Goal: Task Accomplishment & Management: Manage account settings

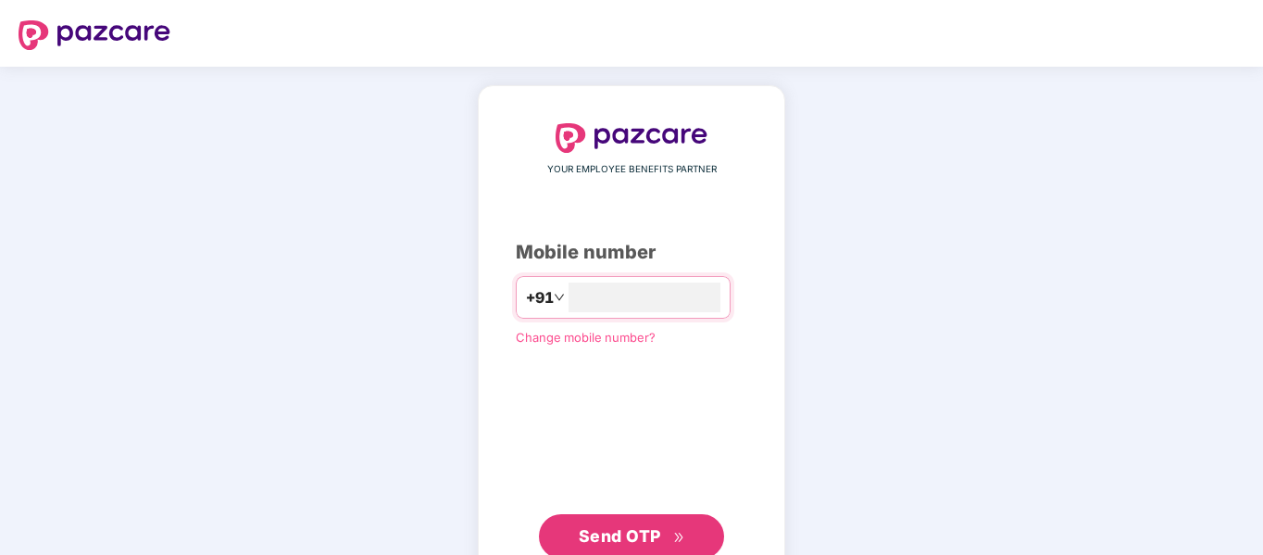
type input "**********"
click at [651, 520] on button "Send OTP" at bounding box center [631, 534] width 185 height 44
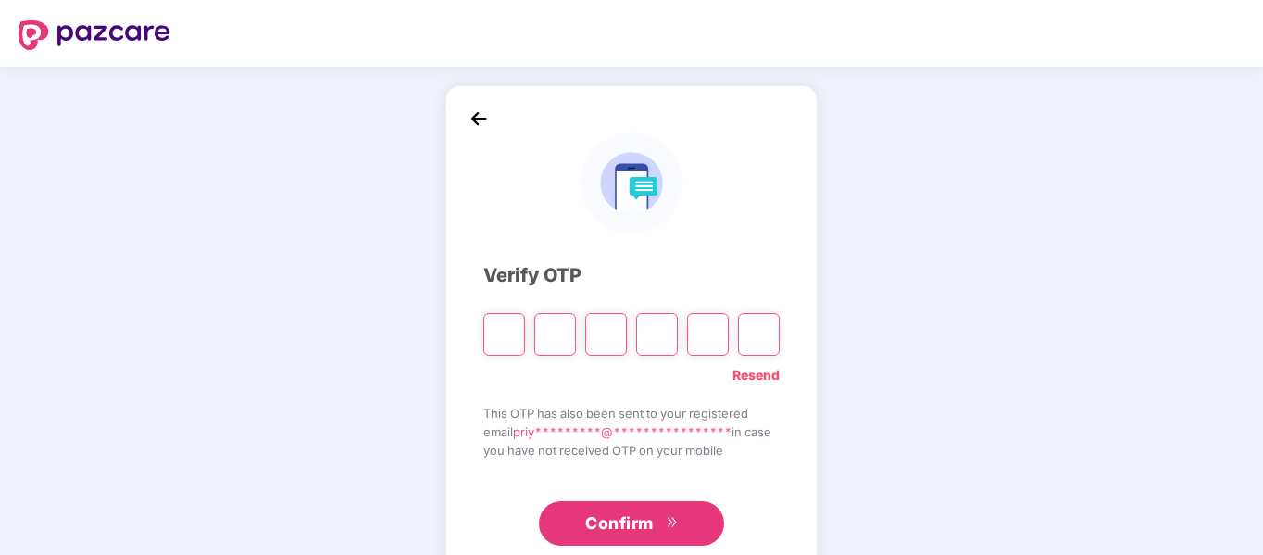
type input "*"
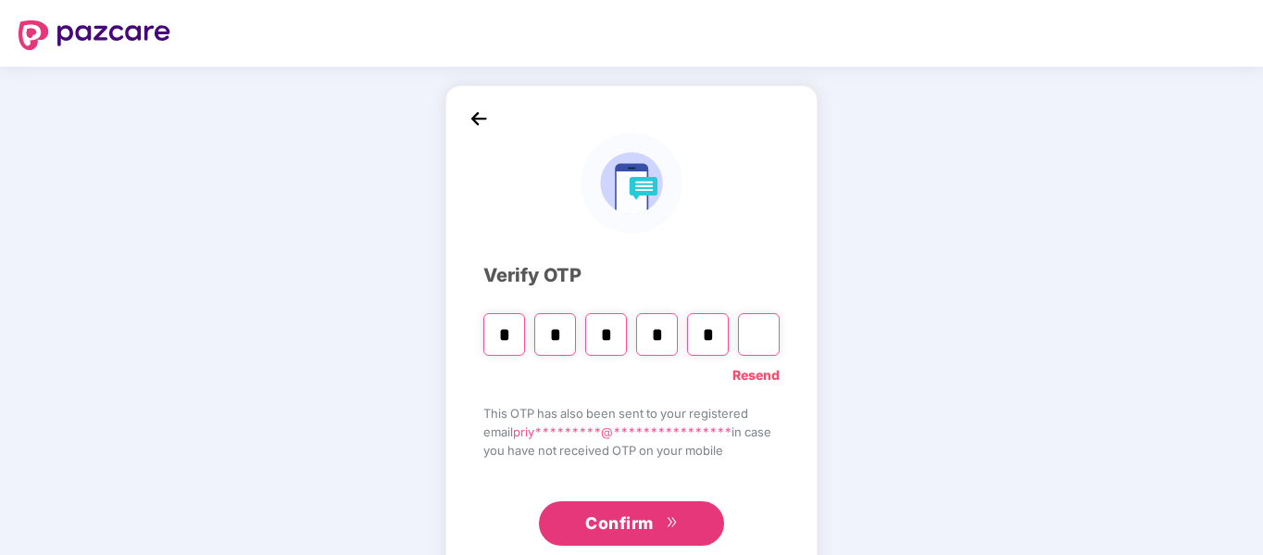
type input "*"
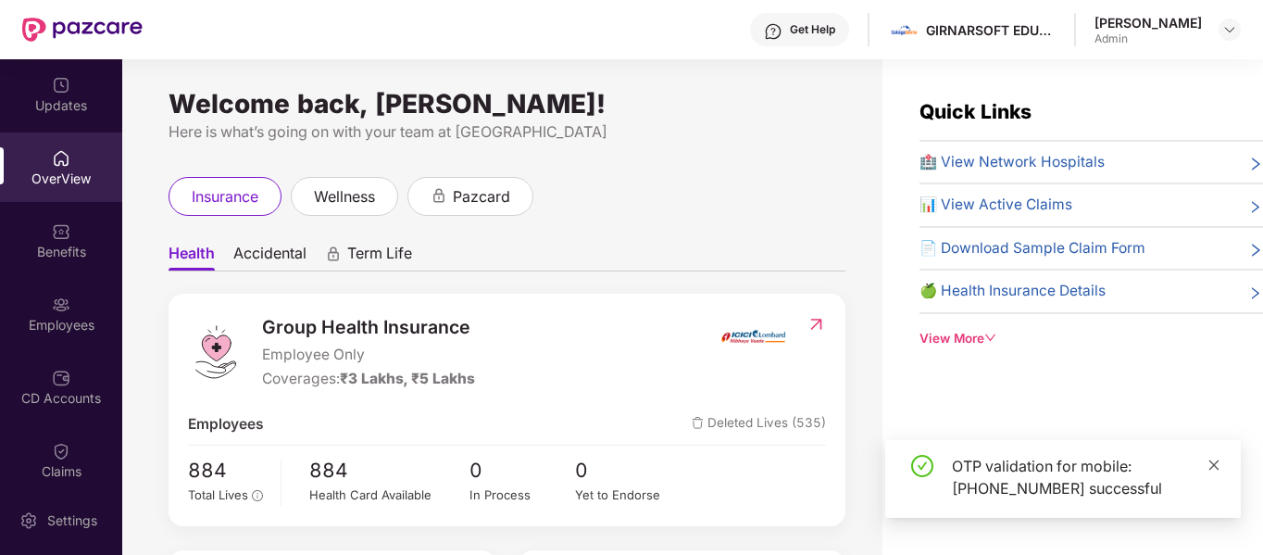
click at [1213, 467] on icon "close" at bounding box center [1213, 464] width 13 height 13
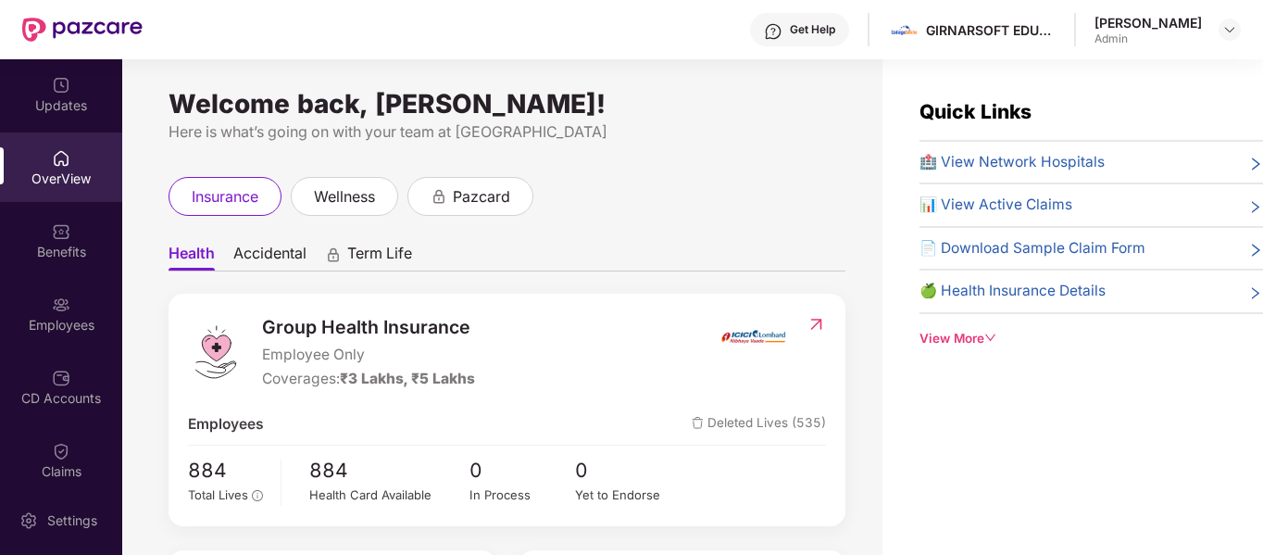
click at [804, 201] on div "insurance wellness pazcard" at bounding box center [506, 196] width 677 height 39
click at [619, 118] on div "Welcome back, Priyesh Kumar! Here is what’s going on with your team at Pazcare" at bounding box center [506, 119] width 677 height 47
click at [53, 302] on img at bounding box center [61, 304] width 19 height 19
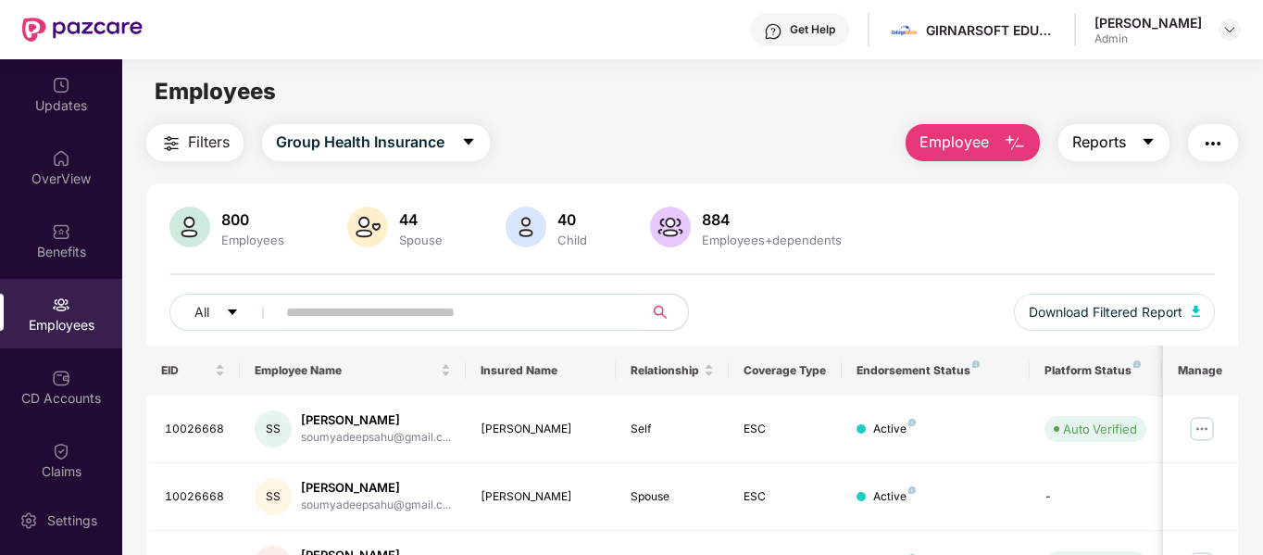
click at [1162, 145] on button "Reports" at bounding box center [1113, 142] width 111 height 37
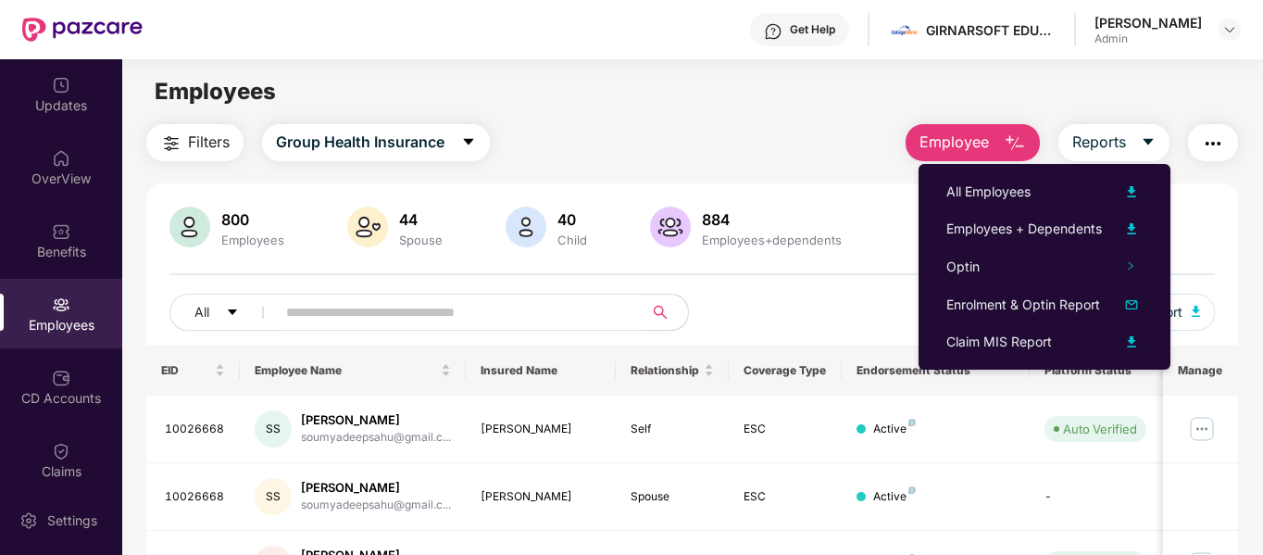
click at [1215, 209] on div "800 Employees 44 Spouse 40 Child 884 Employees+dependents" at bounding box center [692, 228] width 1046 height 44
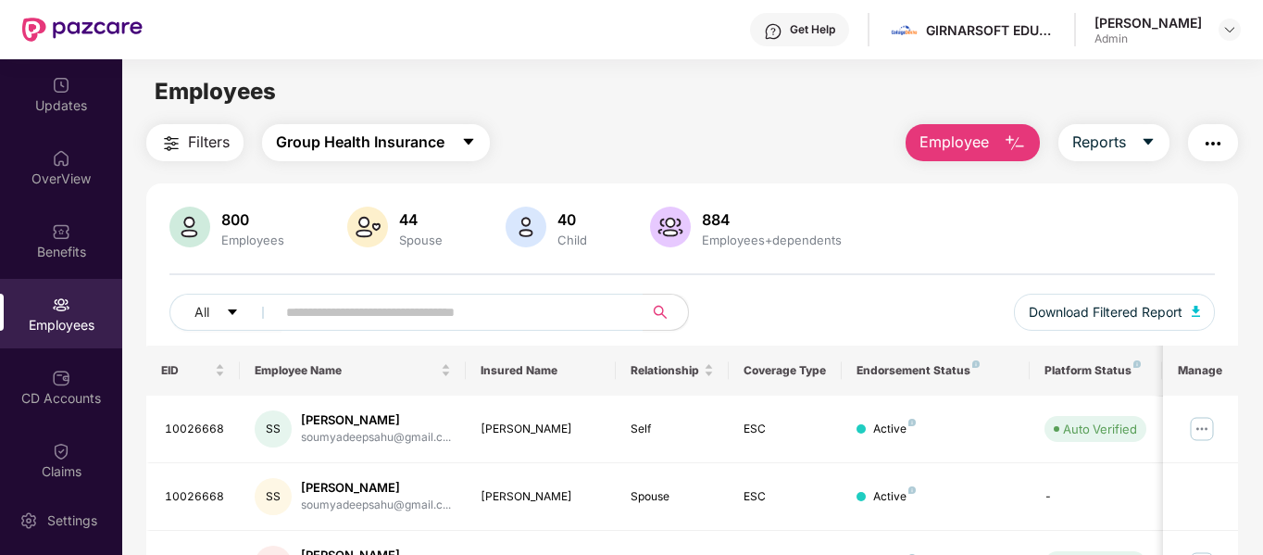
click at [452, 147] on button "Group Health Insurance" at bounding box center [376, 142] width 228 height 37
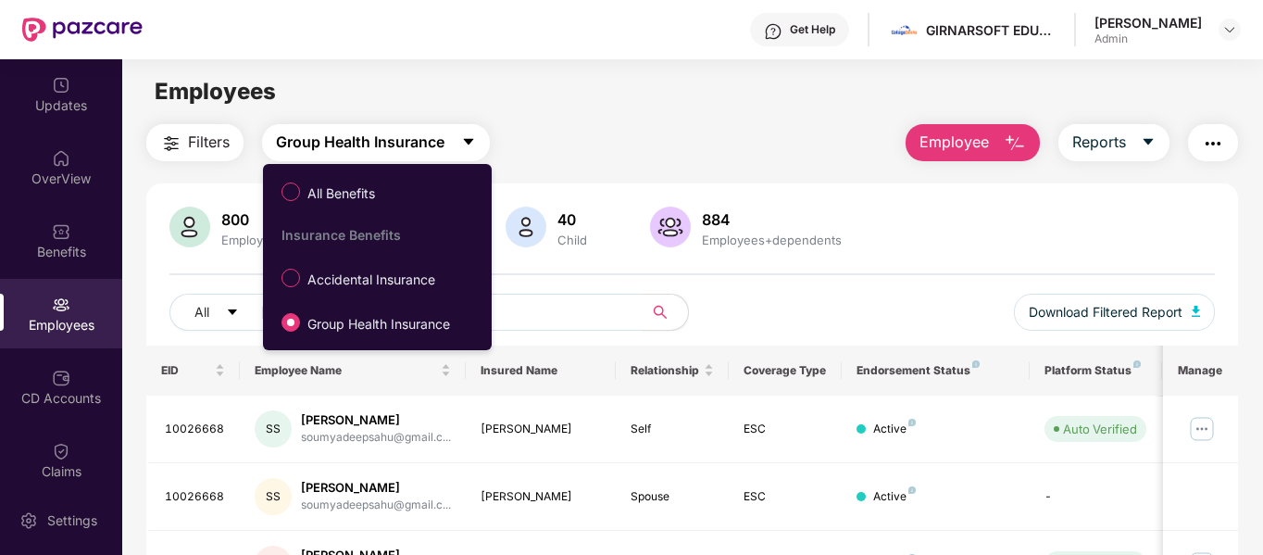
click at [452, 147] on button "Group Health Insurance" at bounding box center [376, 142] width 228 height 37
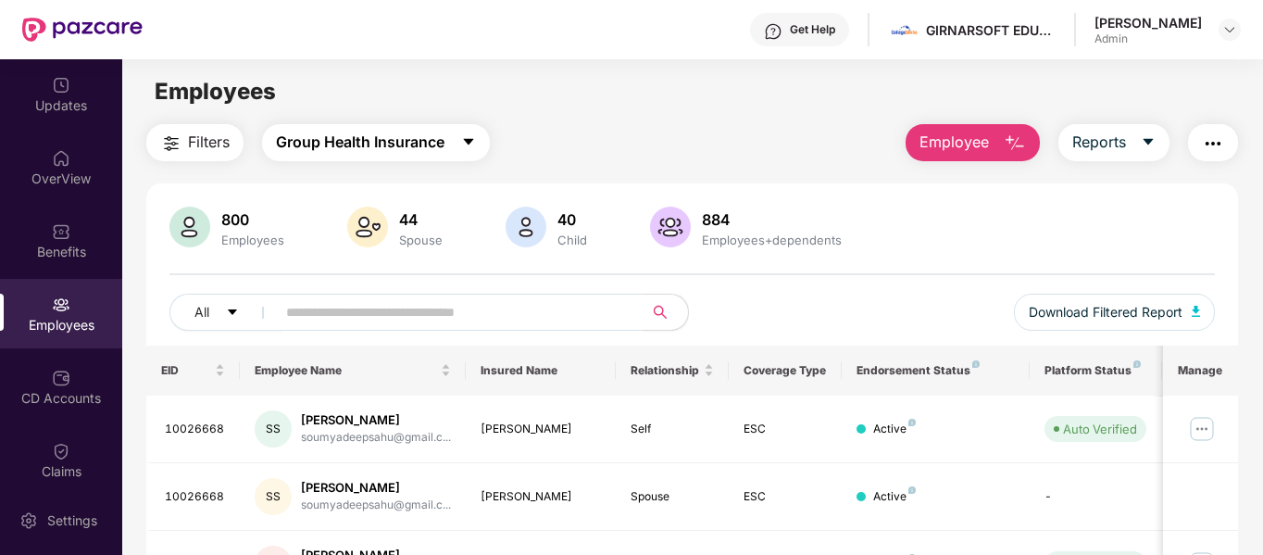
click at [452, 147] on button "Group Health Insurance" at bounding box center [376, 142] width 228 height 37
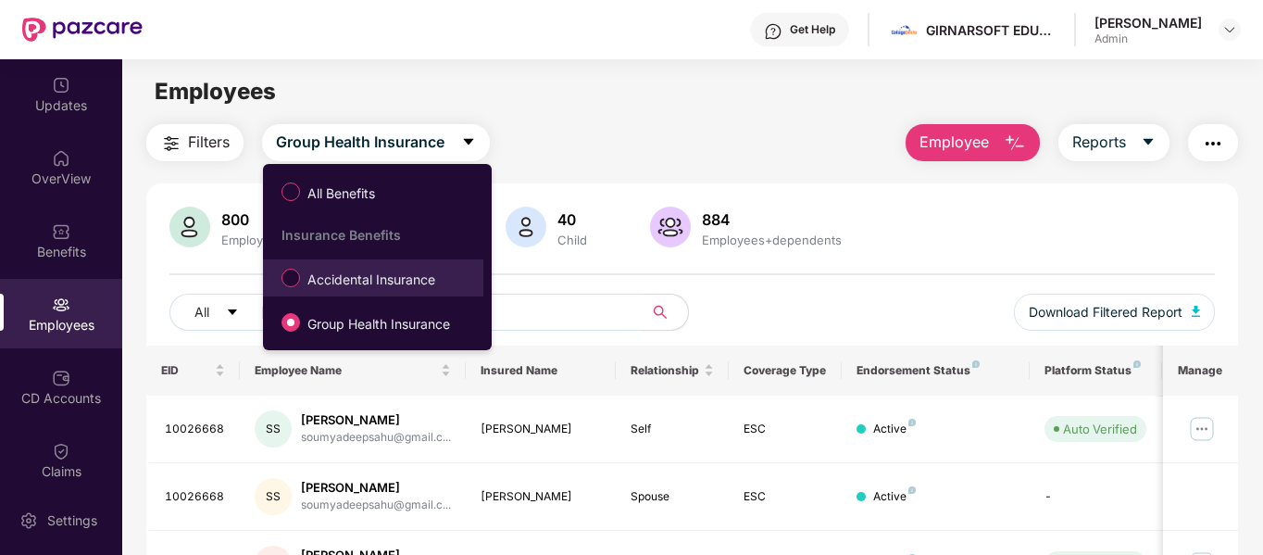
click at [388, 277] on span "Accidental Insurance" at bounding box center [371, 279] width 143 height 20
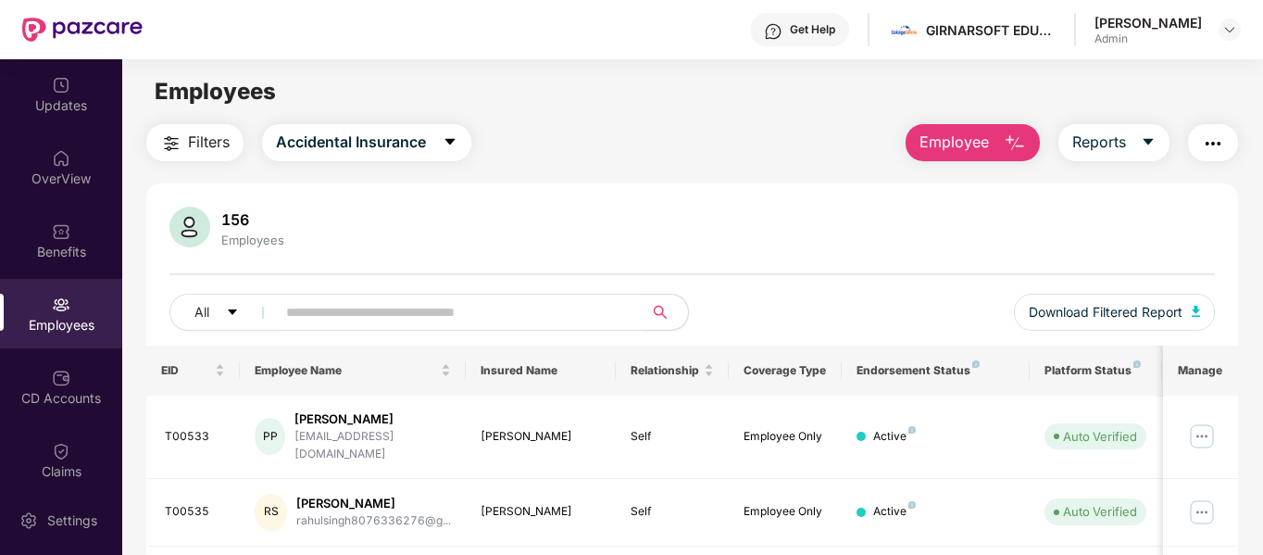
click at [242, 218] on div "156" at bounding box center [253, 219] width 70 height 19
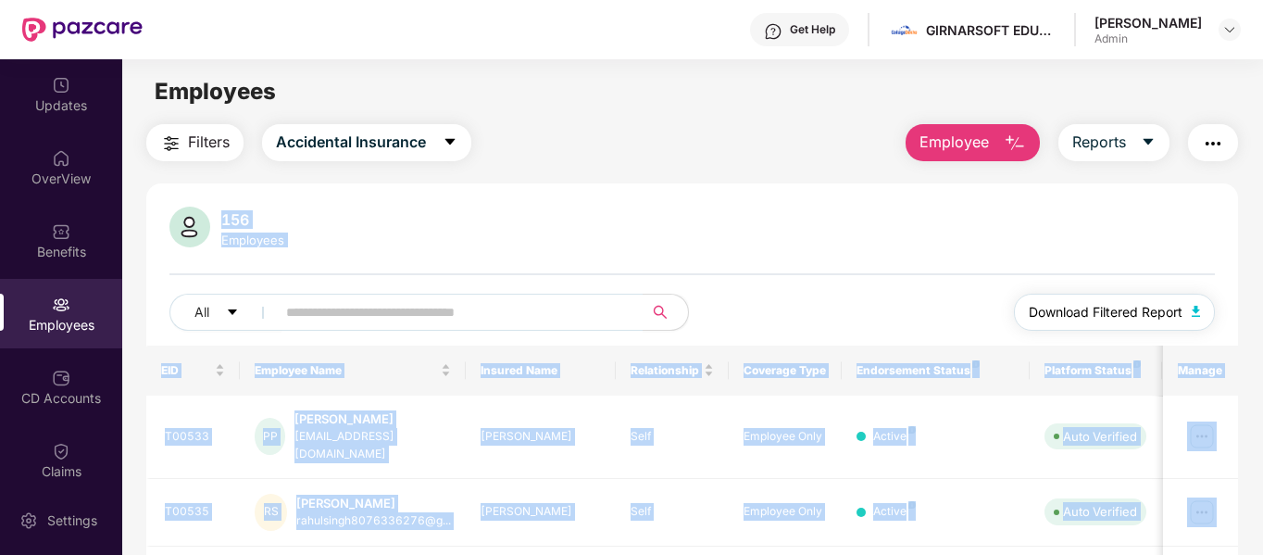
drag, startPoint x: 242, startPoint y: 218, endPoint x: 1142, endPoint y: 319, distance: 906.5
click at [1142, 319] on div "156 Employees All Download Filtered Report" at bounding box center [692, 275] width 1092 height 139
click at [1142, 319] on span "Download Filtered Report" at bounding box center [1105, 312] width 154 height 20
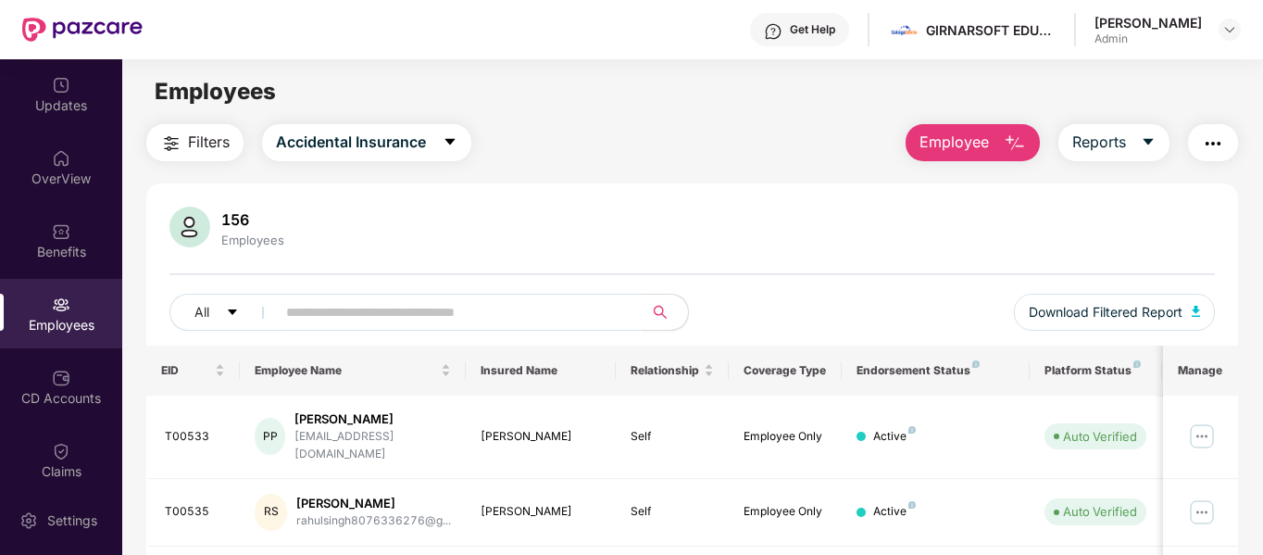
click at [756, 119] on main "Employees Filters Accidental Insurance Employee Reports 156 Employees All Downl…" at bounding box center [692, 336] width 1140 height 555
click at [996, 145] on button "Employee" at bounding box center [972, 142] width 134 height 37
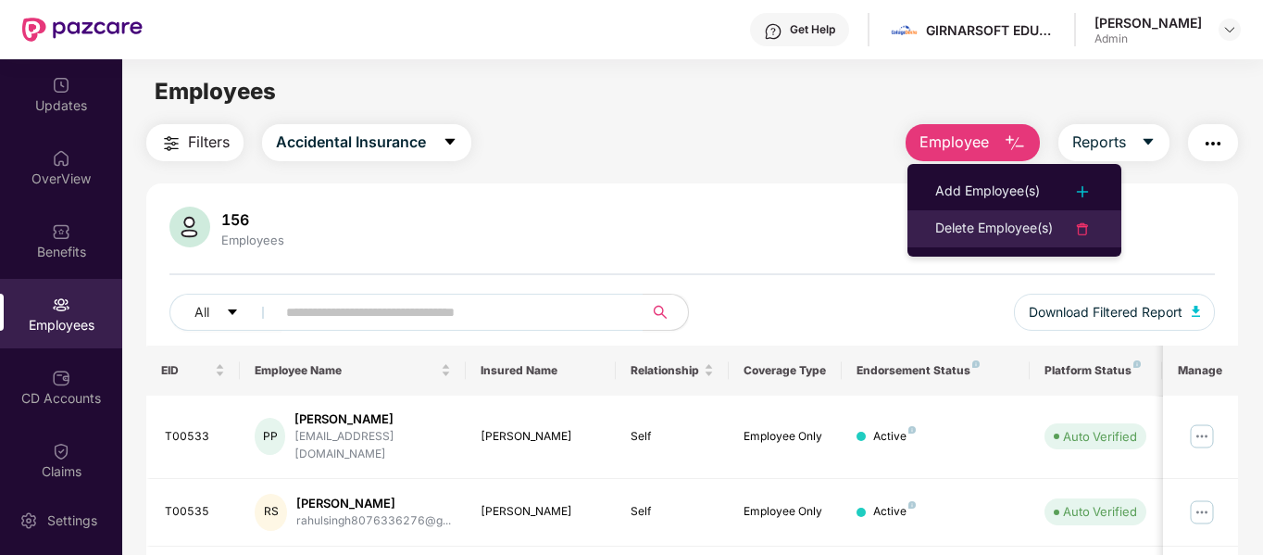
click at [1013, 237] on div "Delete Employee(s)" at bounding box center [994, 229] width 118 height 22
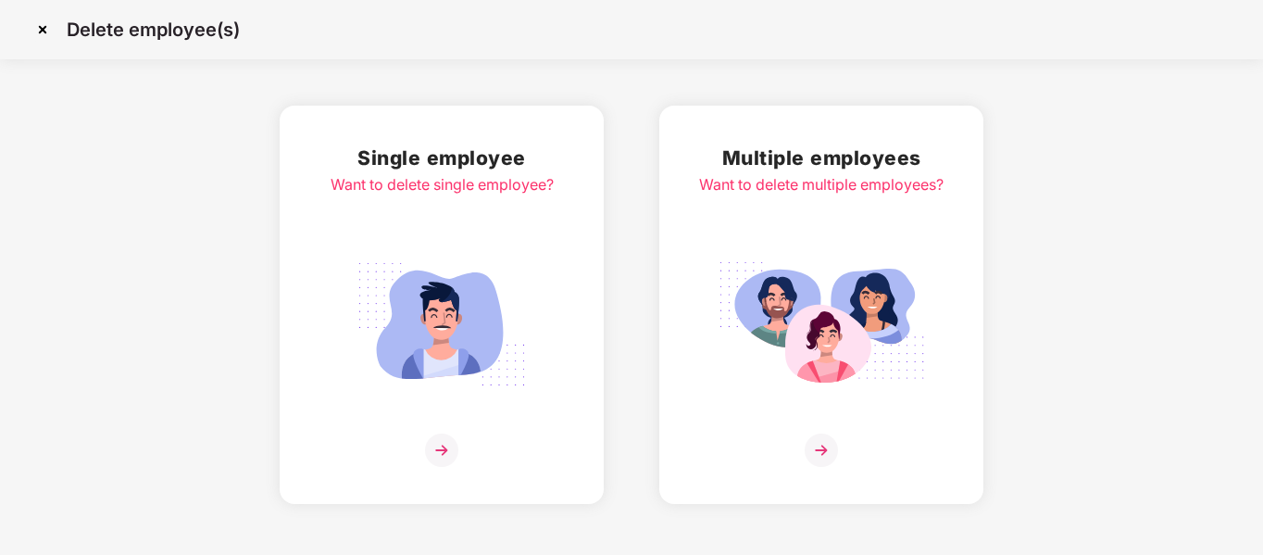
click at [836, 228] on div "Multiple employees Want to delete multiple employees?" at bounding box center [821, 305] width 244 height 324
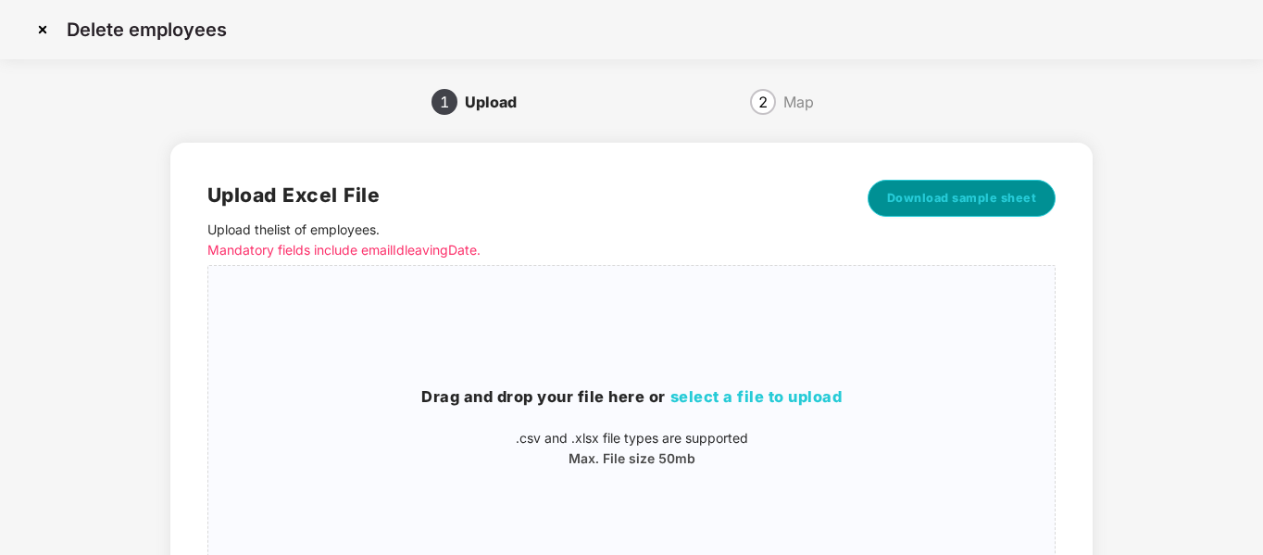
click at [977, 198] on span "Download sample sheet" at bounding box center [962, 198] width 150 height 19
click at [741, 340] on div "Drag and drop your file here or select a file to upload .csv and .xlsx file typ…" at bounding box center [631, 426] width 846 height 293
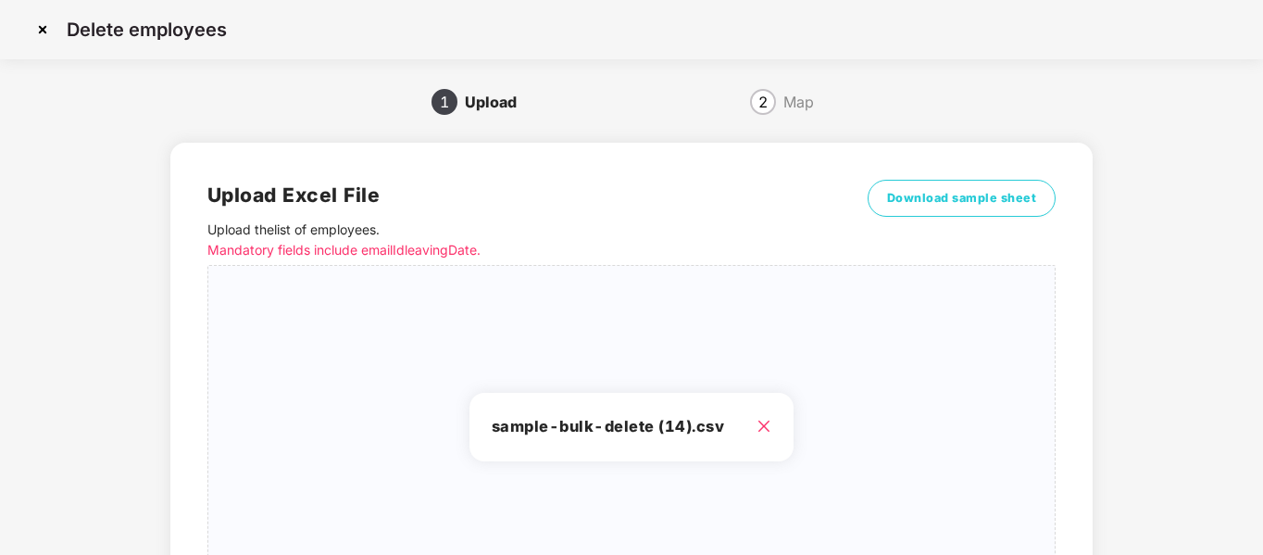
scroll to position [187, 0]
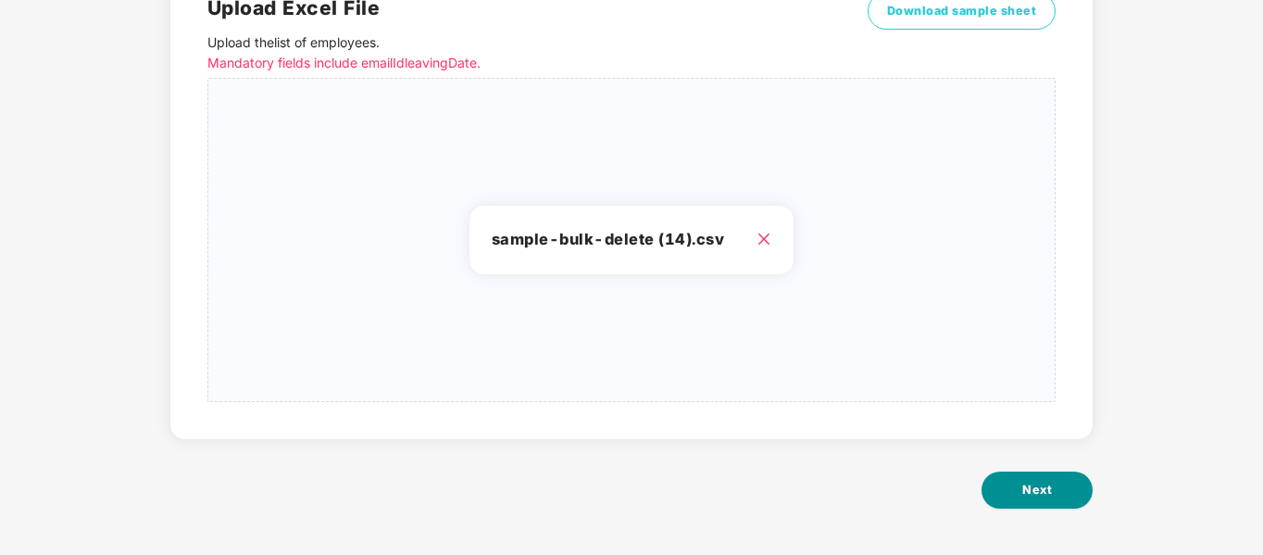
click at [1059, 501] on button "Next" at bounding box center [1036, 489] width 111 height 37
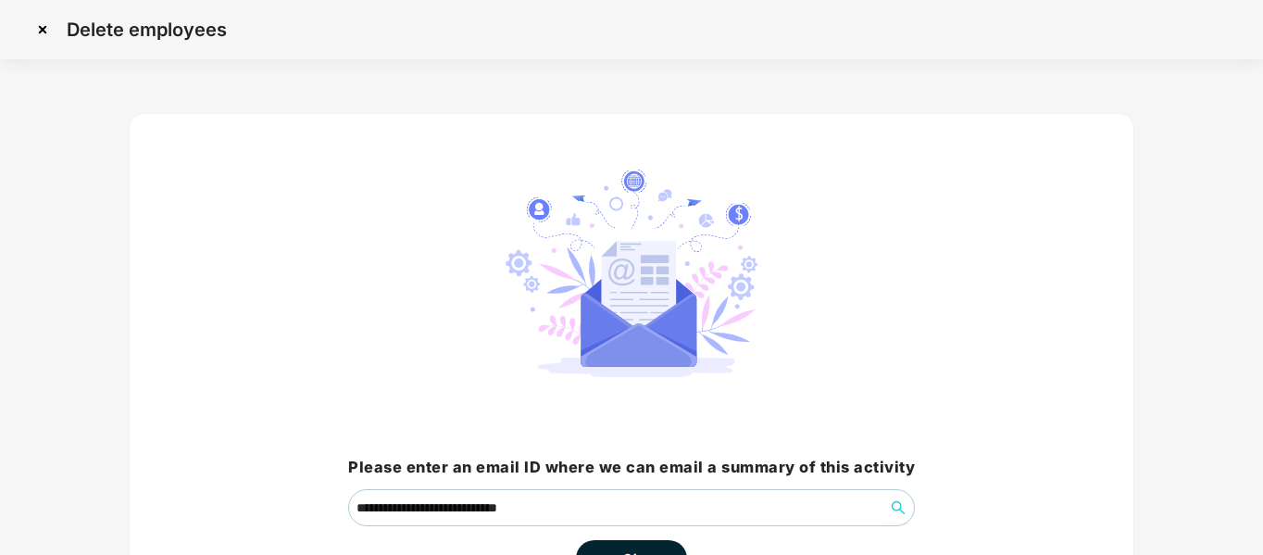
scroll to position [130, 0]
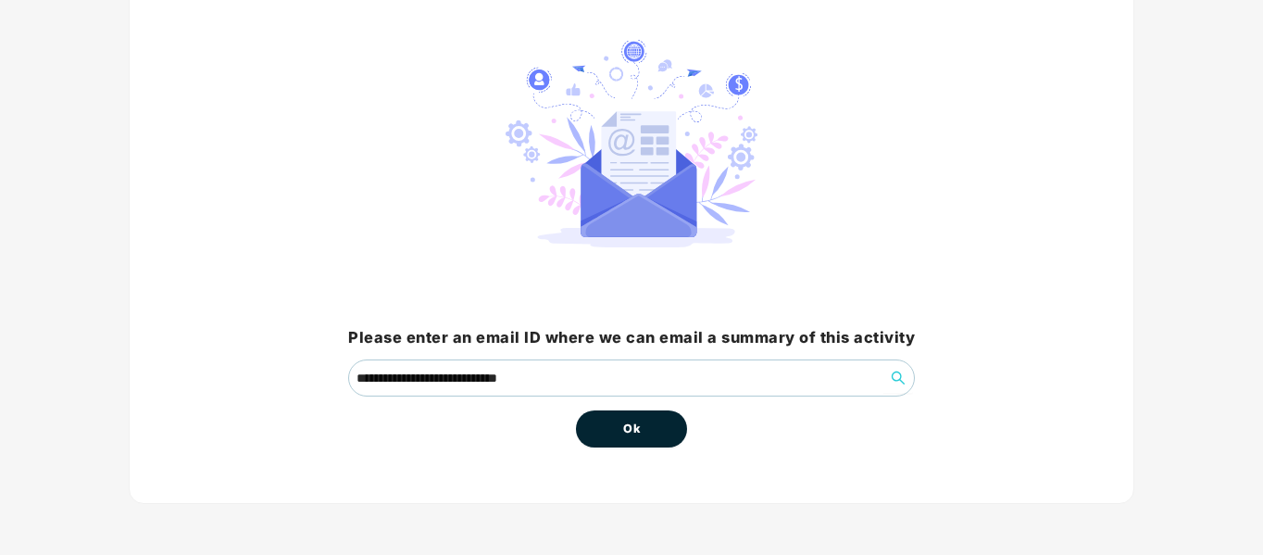
click at [653, 425] on button "Ok" at bounding box center [631, 428] width 111 height 37
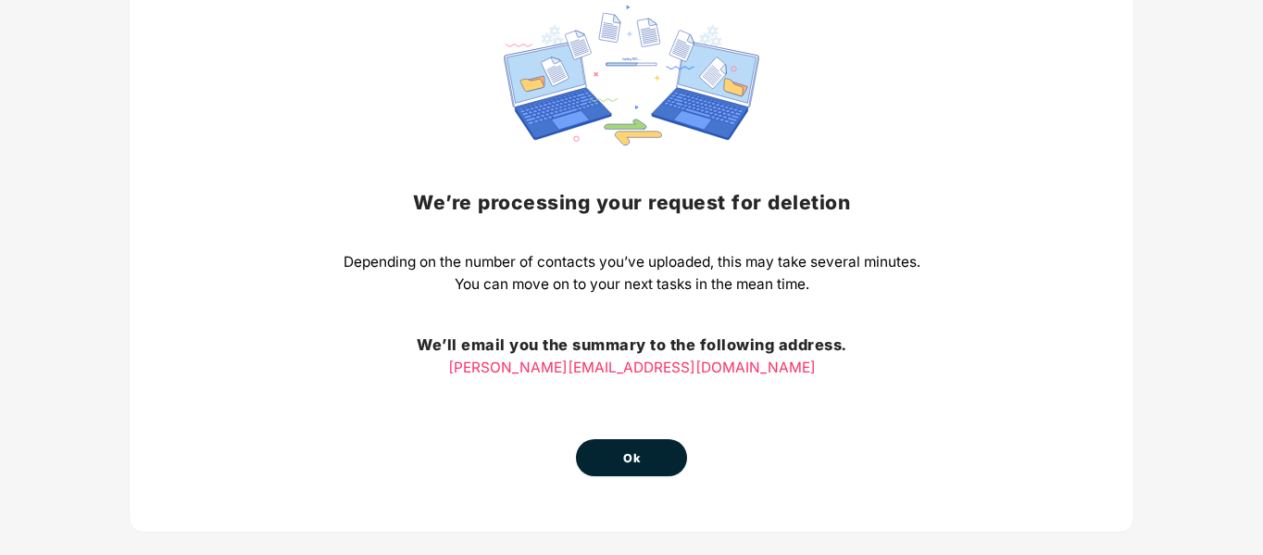
scroll to position [193, 0]
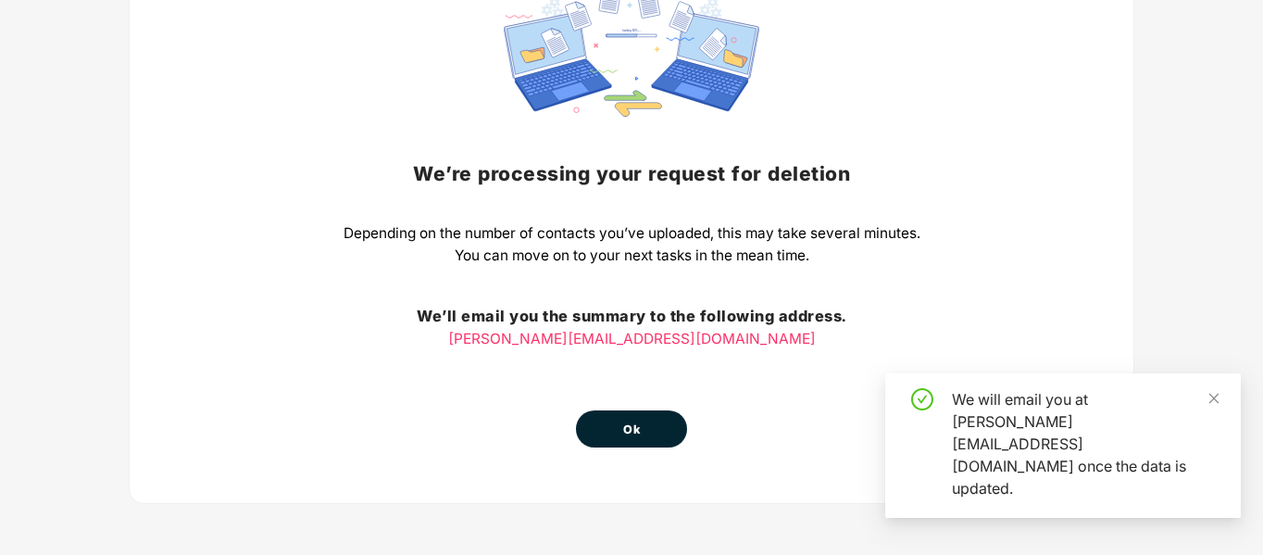
click at [625, 445] on button "Ok" at bounding box center [631, 428] width 111 height 37
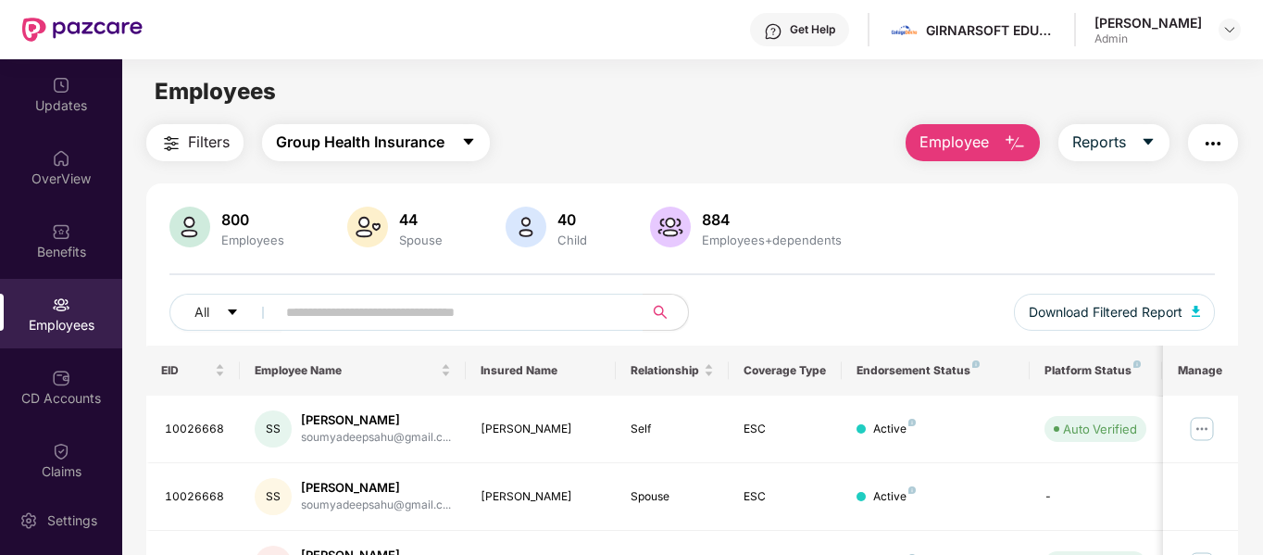
click at [351, 131] on span "Group Health Insurance" at bounding box center [360, 142] width 168 height 23
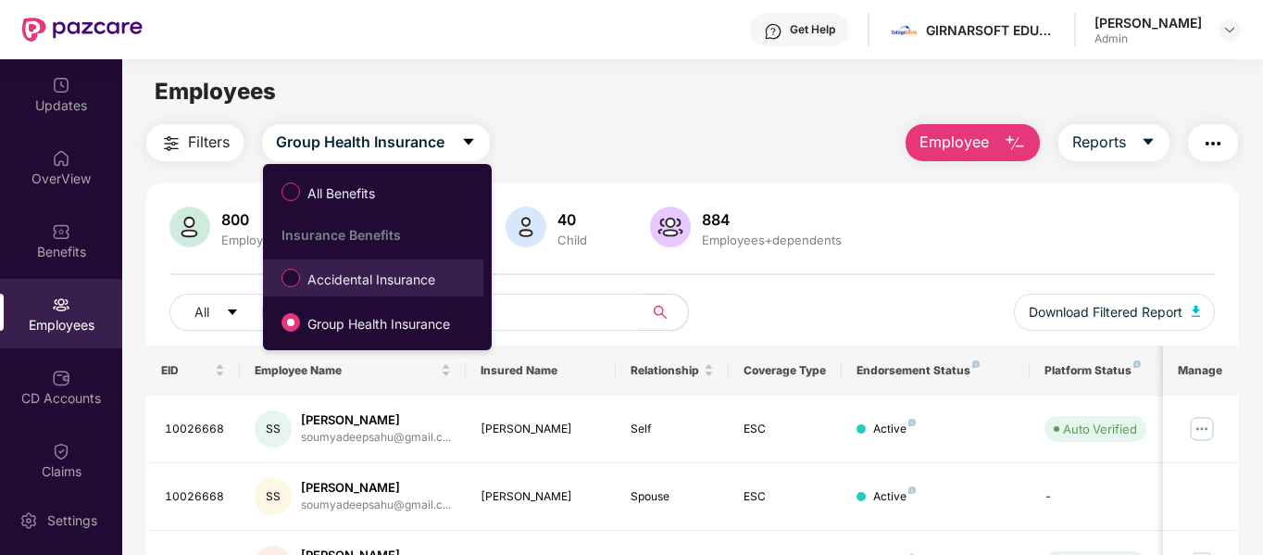
click at [369, 280] on span "Accidental Insurance" at bounding box center [371, 279] width 143 height 20
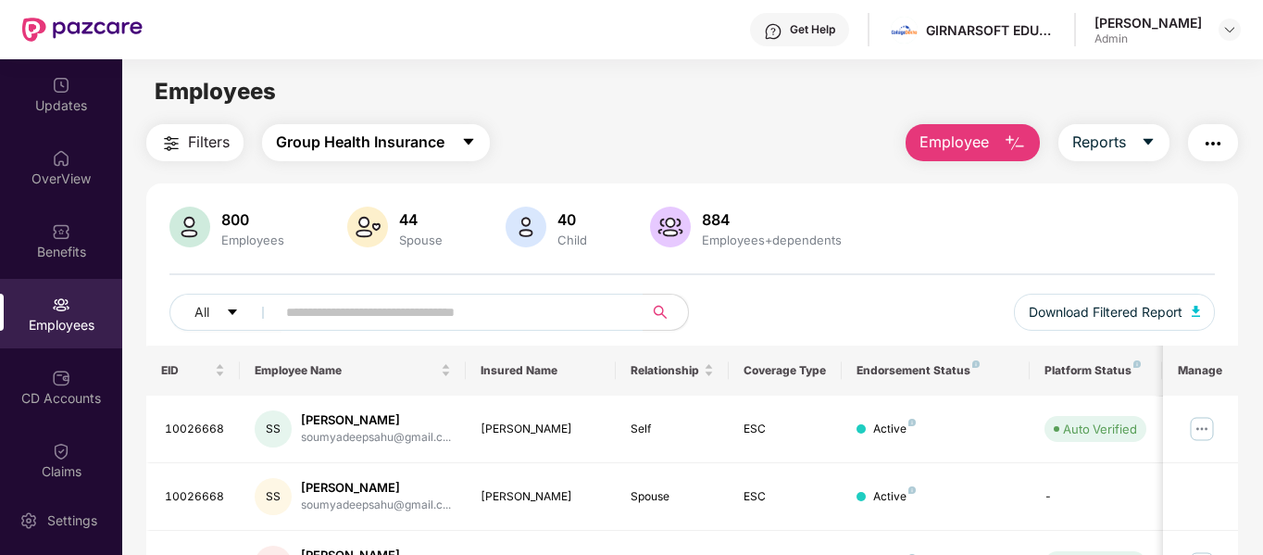
click at [338, 124] on button "Group Health Insurance" at bounding box center [376, 142] width 228 height 37
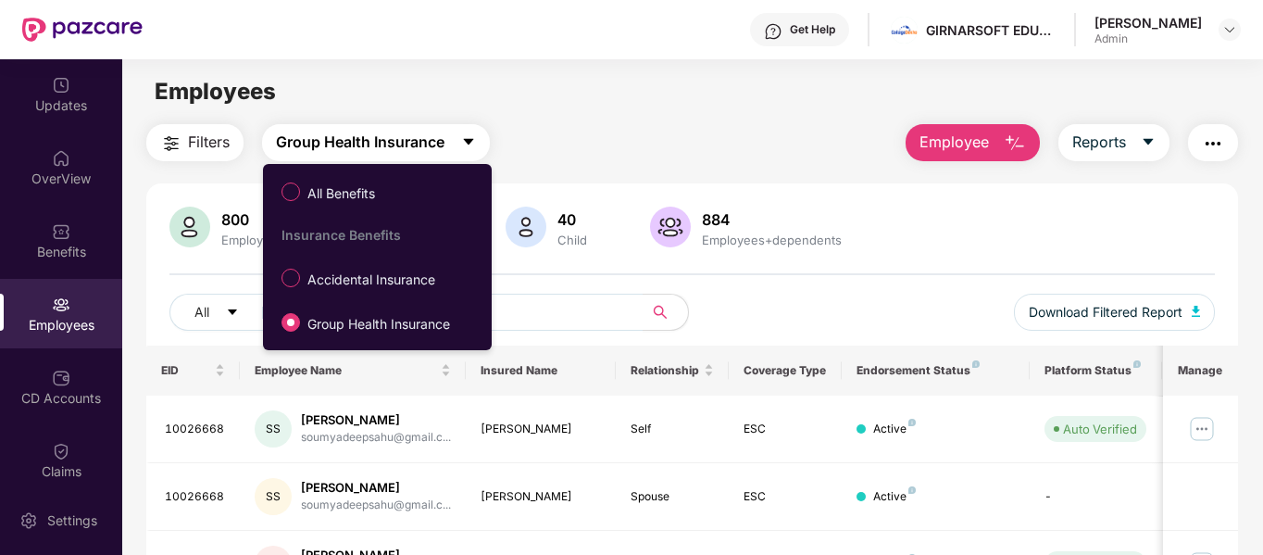
click at [357, 138] on span "Group Health Insurance" at bounding box center [360, 142] width 168 height 23
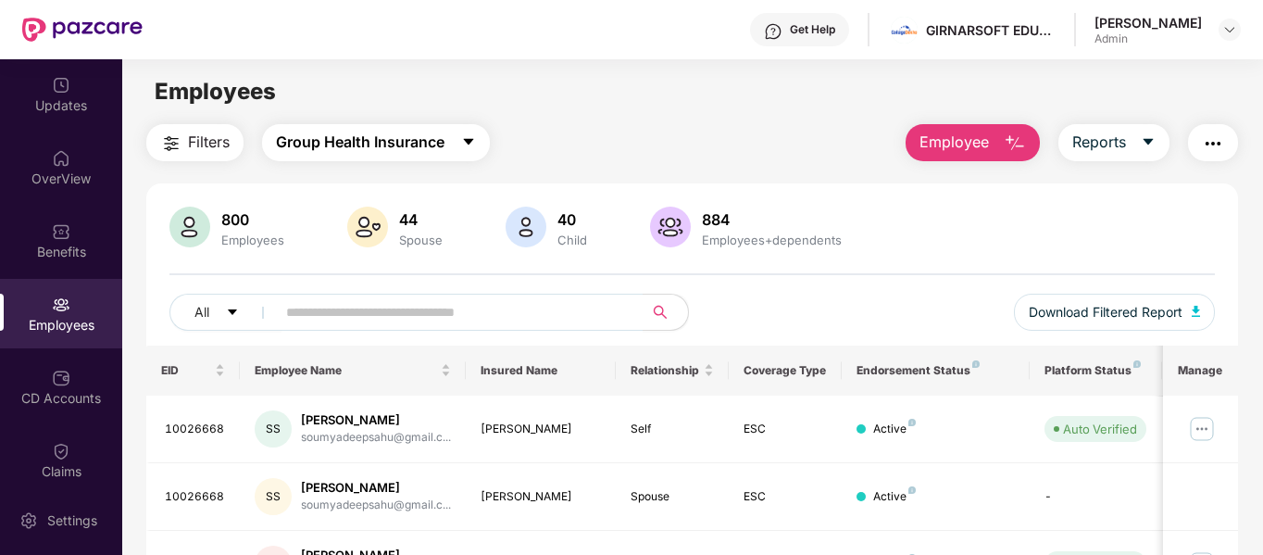
click at [357, 138] on span "Group Health Insurance" at bounding box center [360, 142] width 168 height 23
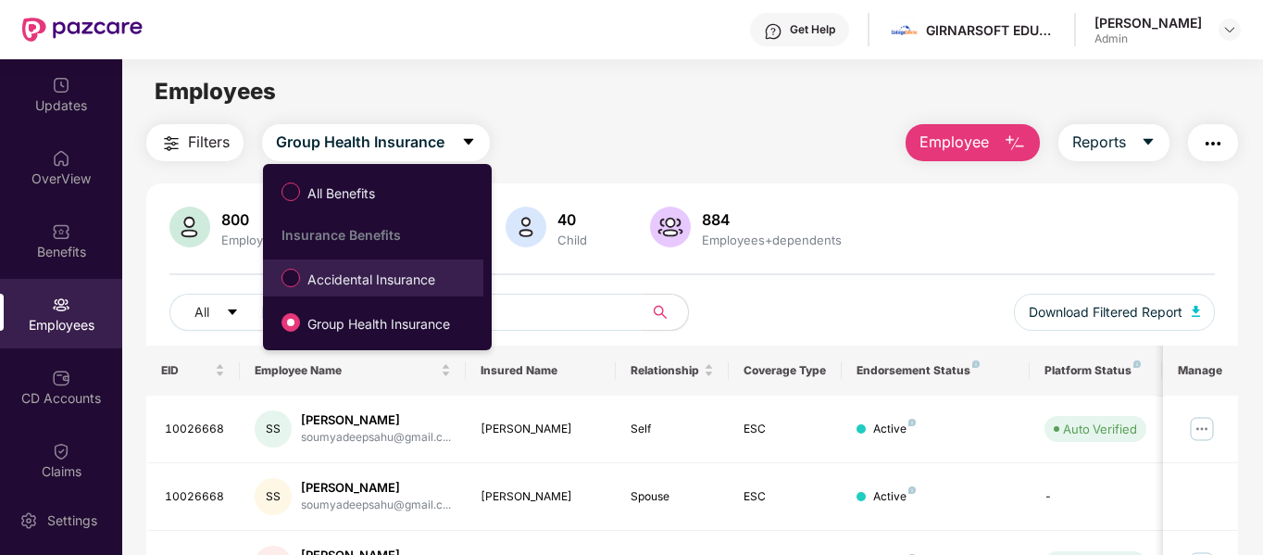
click at [362, 281] on span "Accidental Insurance" at bounding box center [371, 279] width 143 height 20
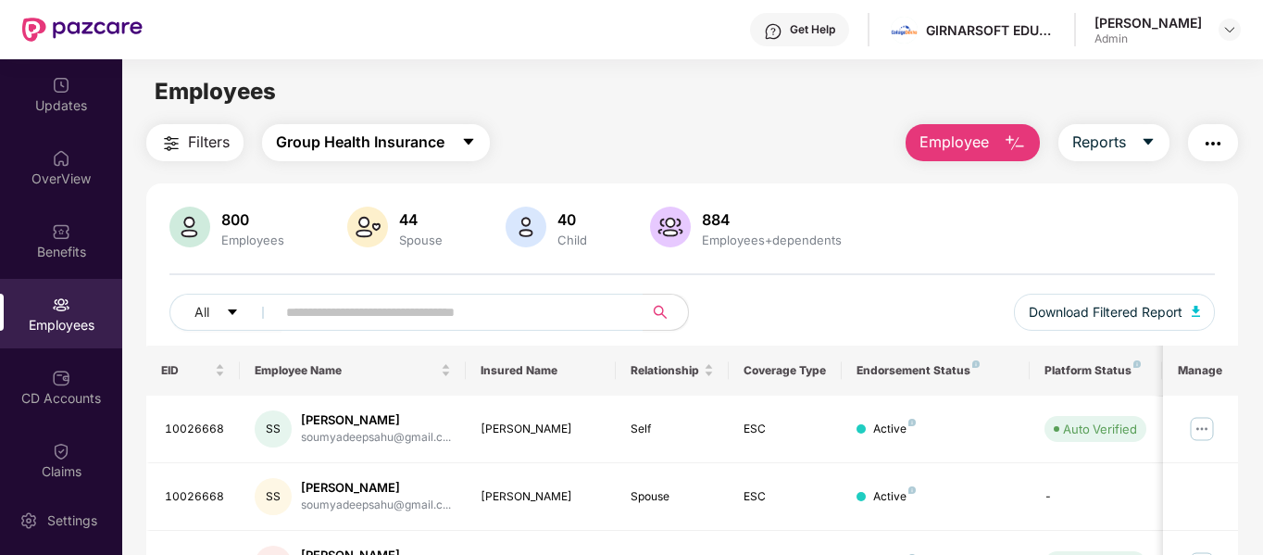
click at [384, 141] on span "Group Health Insurance" at bounding box center [360, 142] width 168 height 23
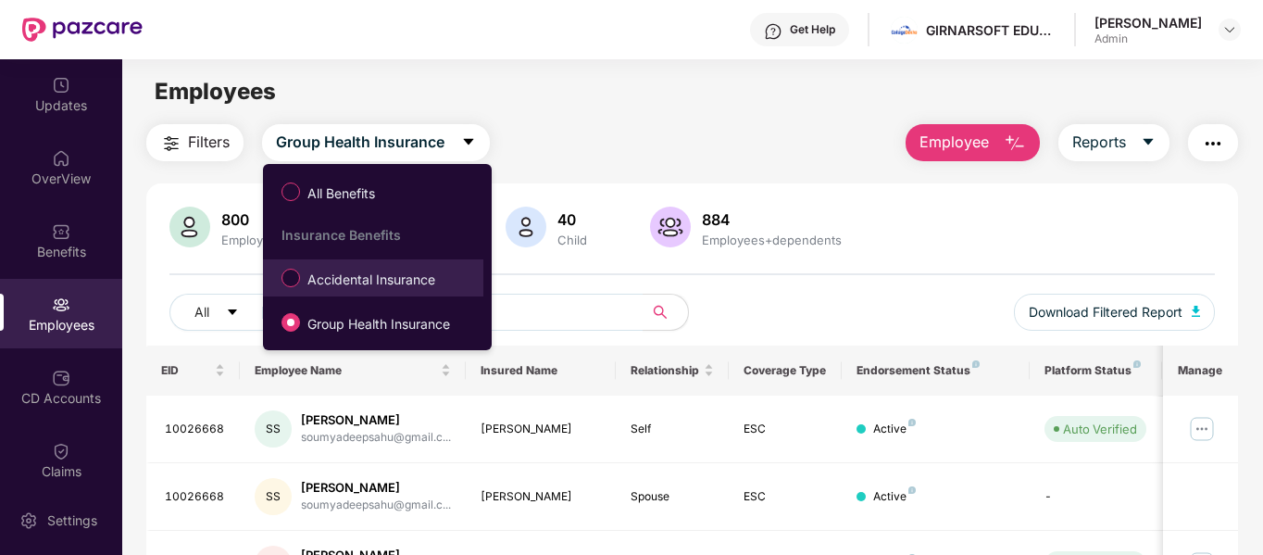
click at [363, 285] on span "Accidental Insurance" at bounding box center [371, 279] width 143 height 20
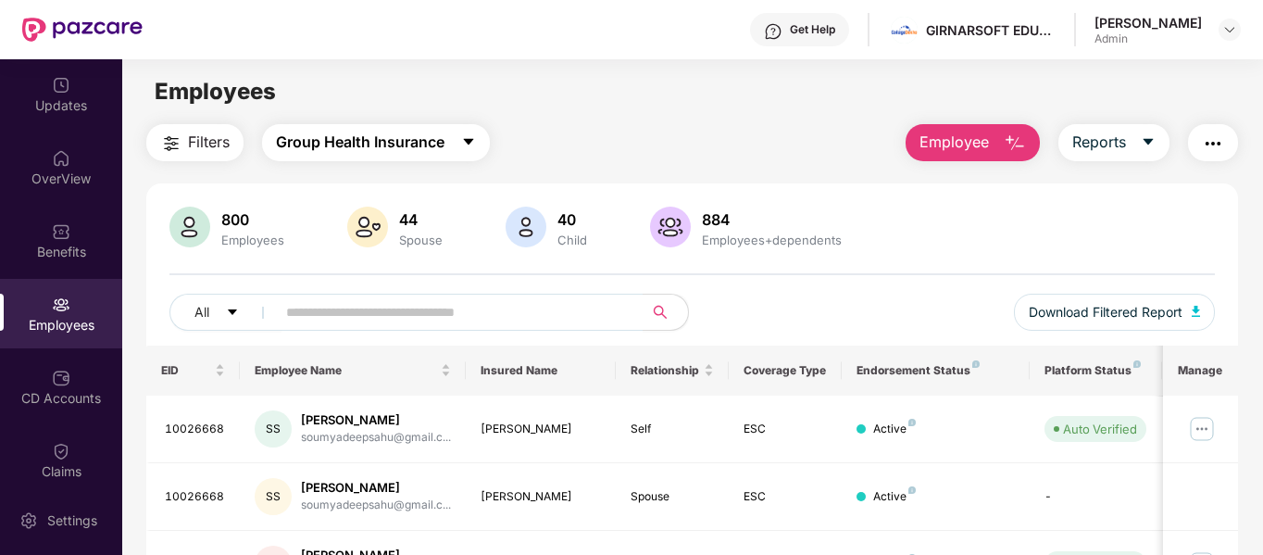
click at [330, 135] on span "Group Health Insurance" at bounding box center [360, 142] width 168 height 23
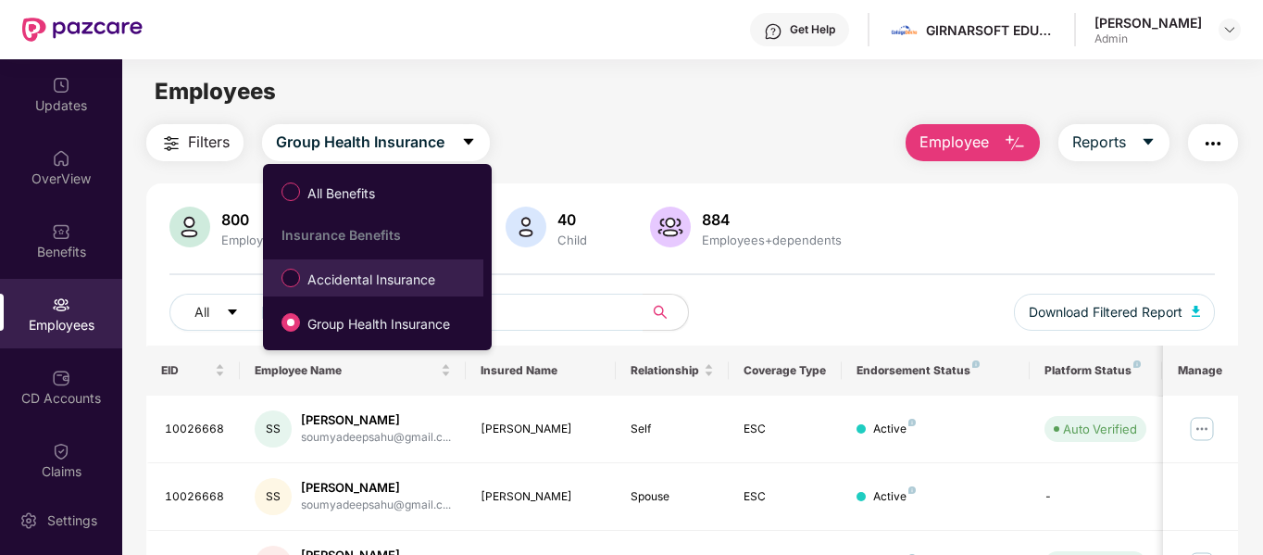
click at [405, 278] on span "Accidental Insurance" at bounding box center [371, 279] width 143 height 20
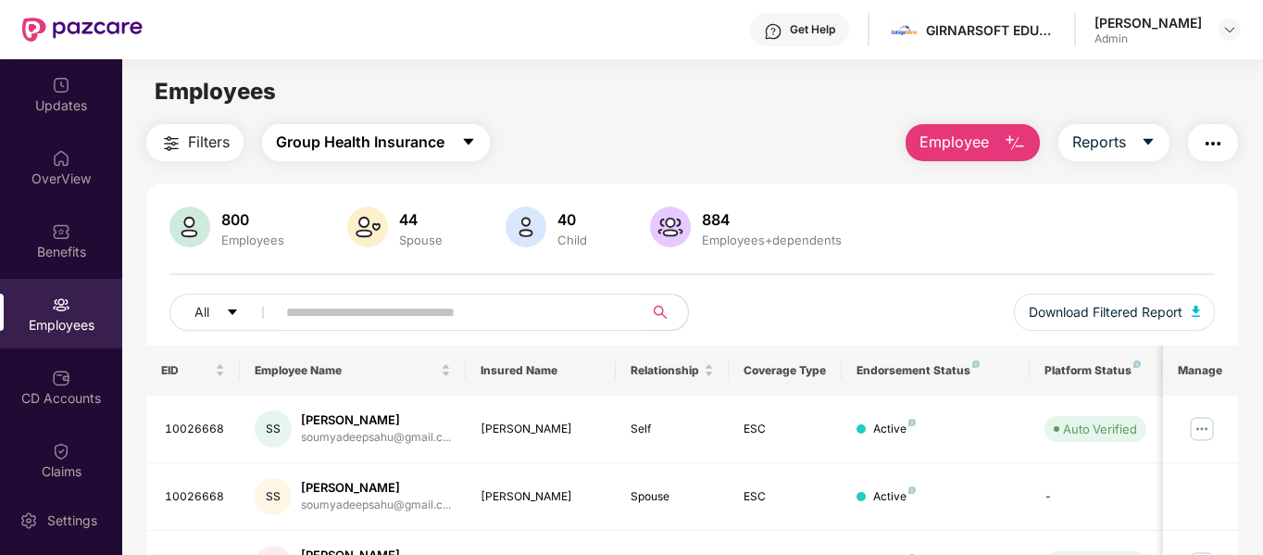
click at [459, 150] on button "Group Health Insurance" at bounding box center [376, 142] width 228 height 37
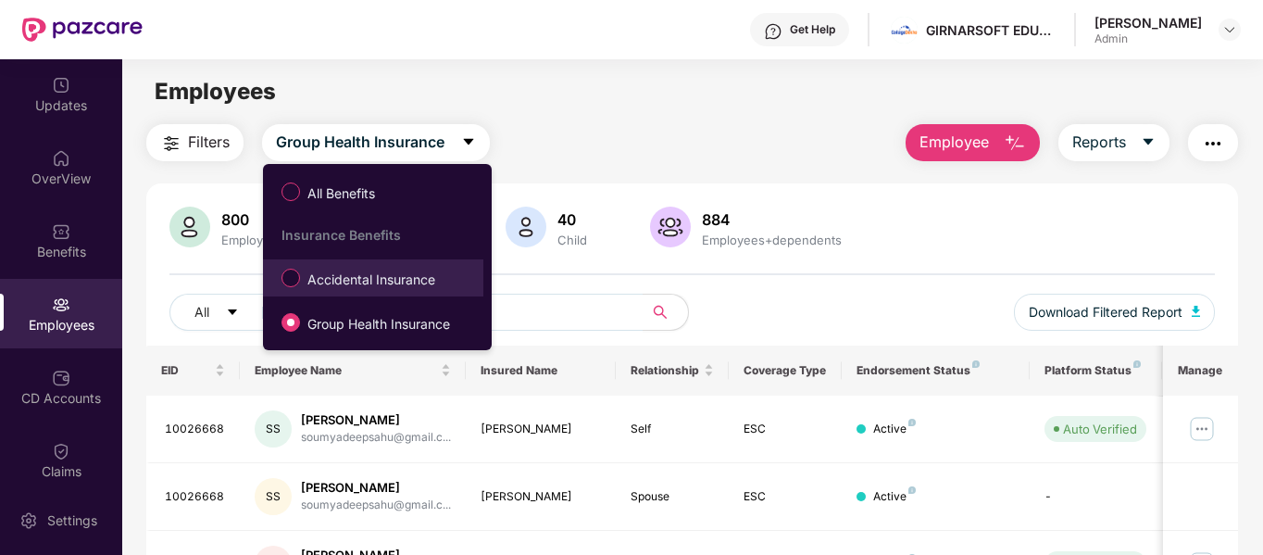
click at [433, 269] on span "Accidental Insurance" at bounding box center [371, 279] width 143 height 20
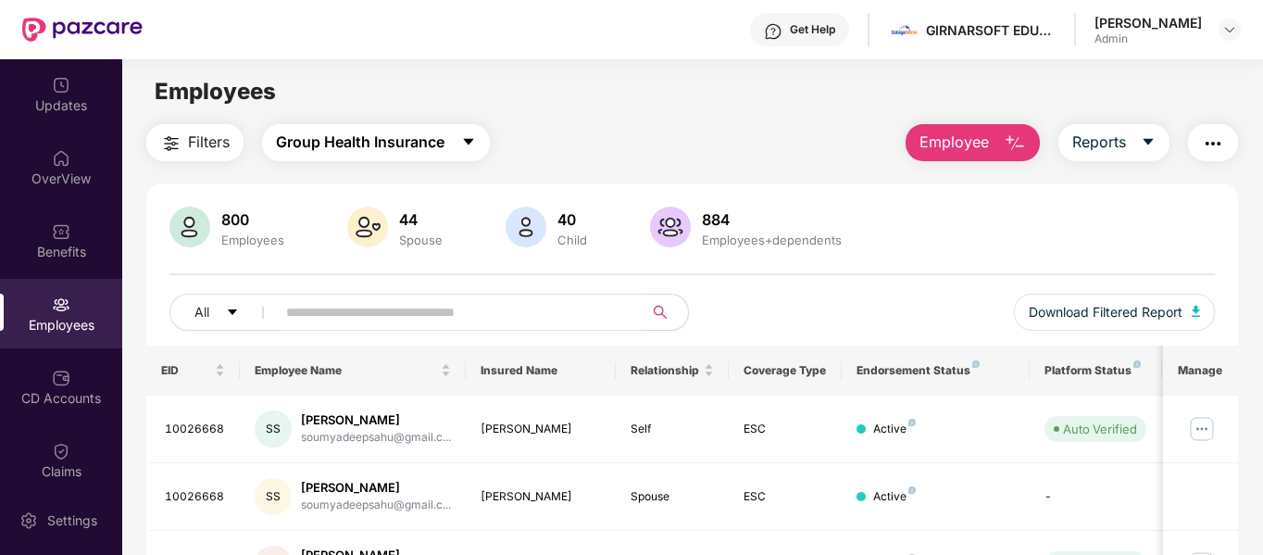
click at [371, 150] on span "Group Health Insurance" at bounding box center [360, 142] width 168 height 23
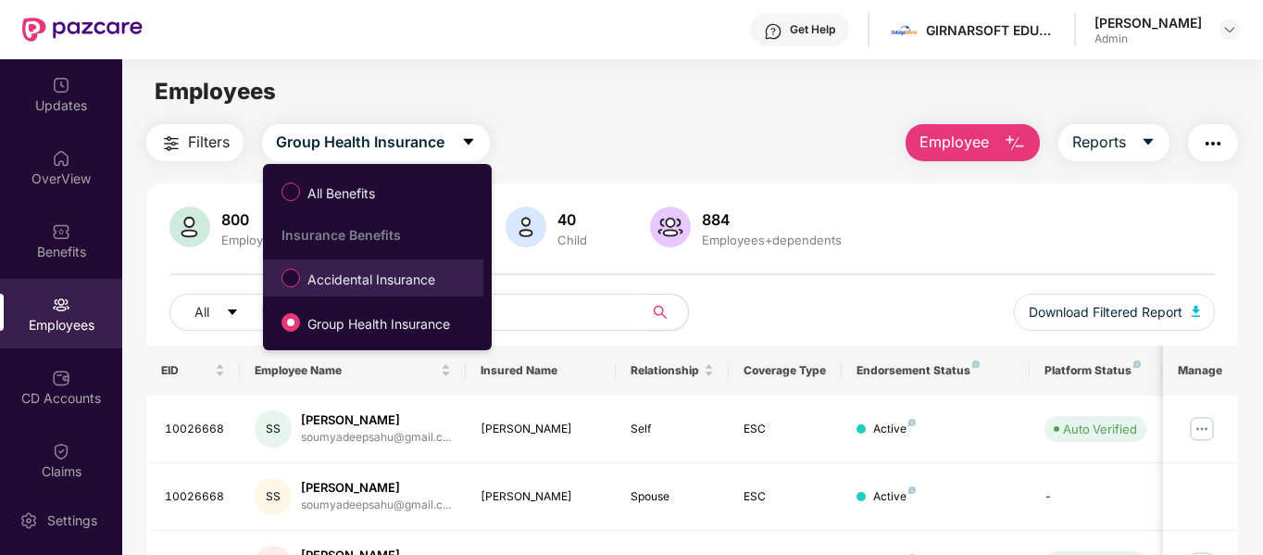
click at [368, 283] on span "Accidental Insurance" at bounding box center [371, 279] width 143 height 20
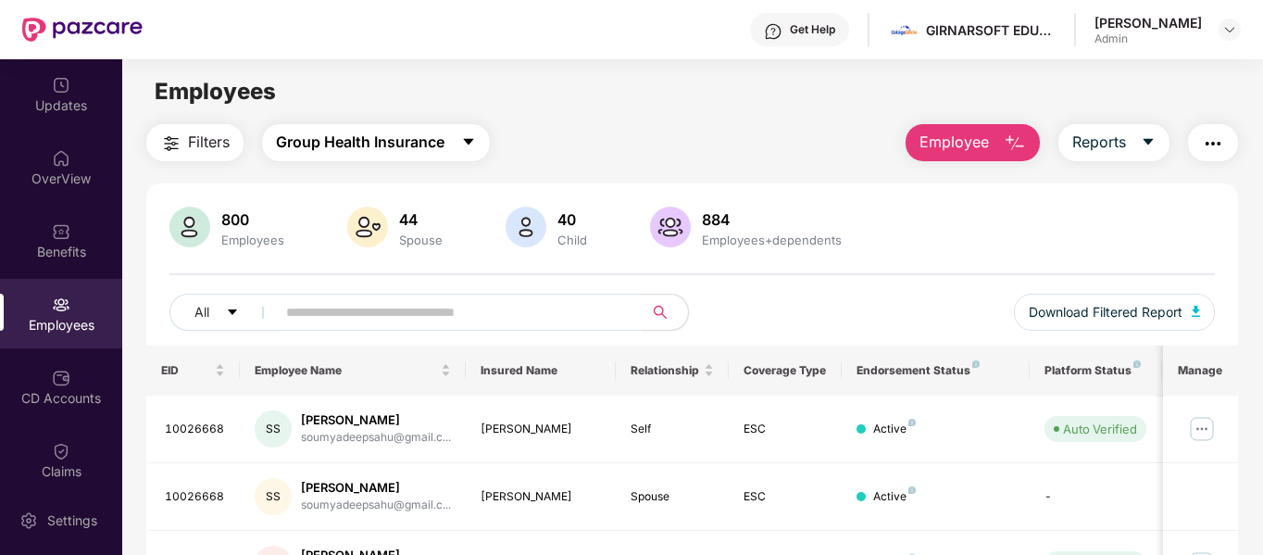
click at [404, 125] on button "Group Health Insurance" at bounding box center [376, 142] width 228 height 37
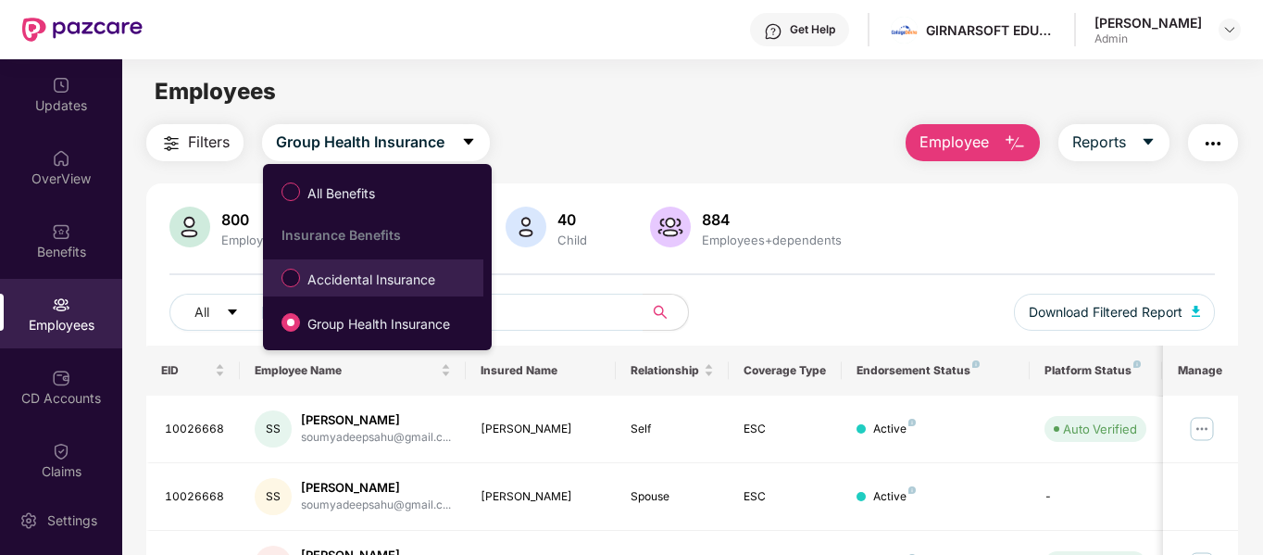
click at [372, 268] on label "Accidental Insurance" at bounding box center [362, 277] width 180 height 31
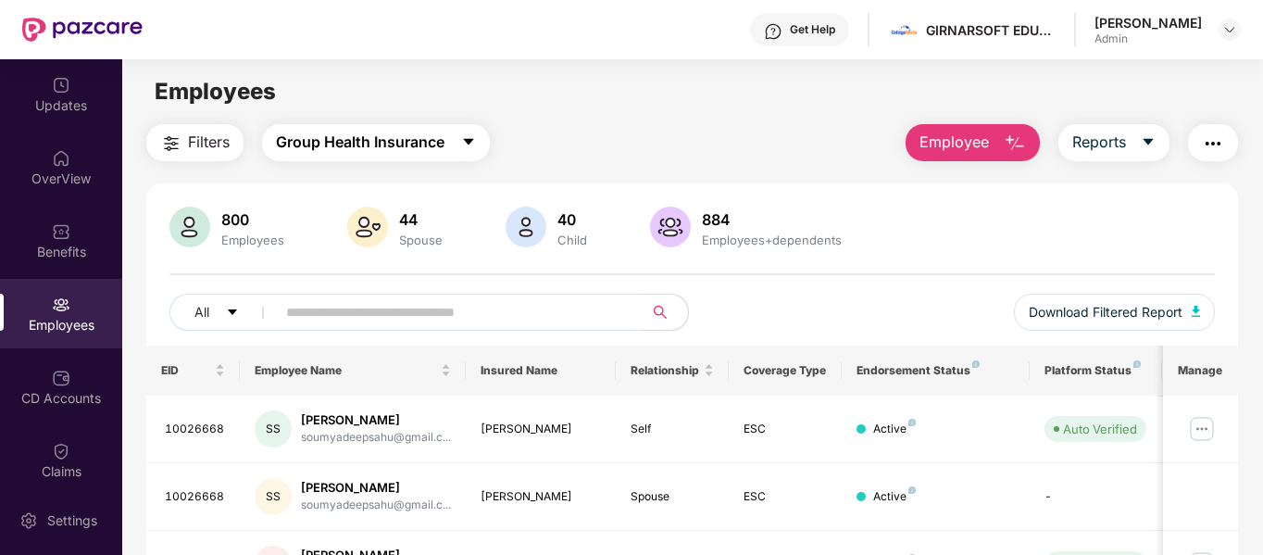
click at [375, 156] on button "Group Health Insurance" at bounding box center [376, 142] width 228 height 37
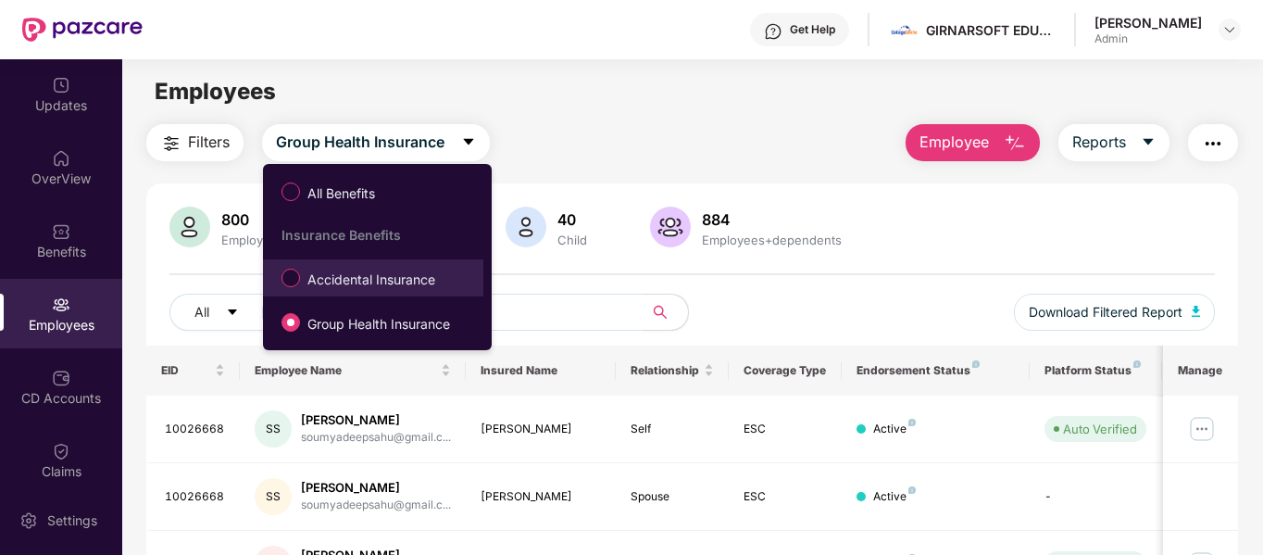
click at [397, 280] on span "Accidental Insurance" at bounding box center [371, 279] width 143 height 20
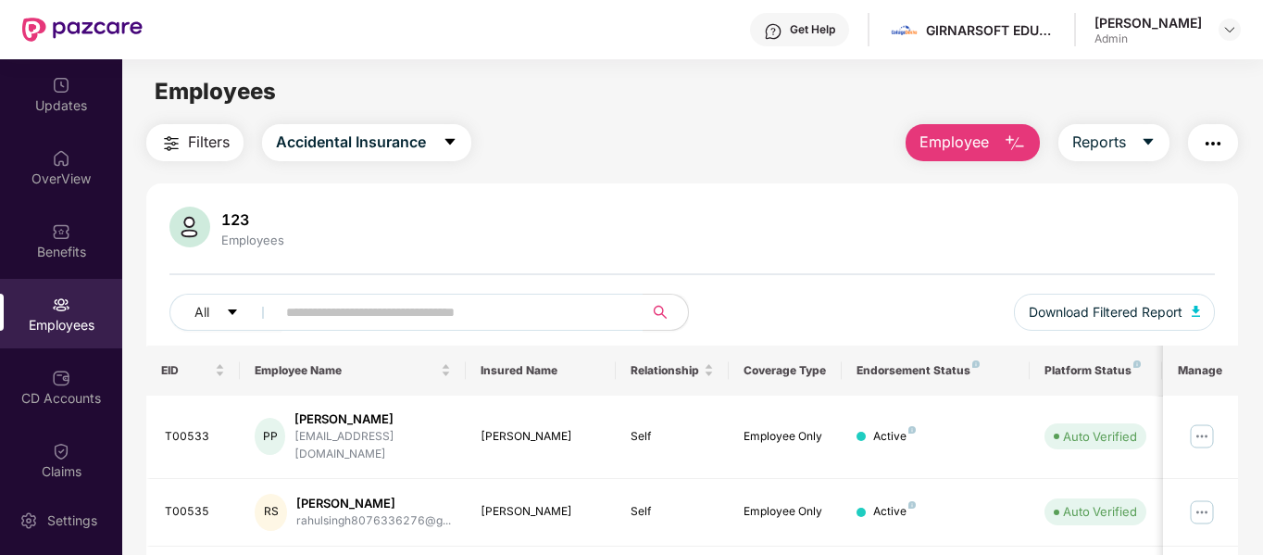
click at [976, 352] on th "Endorsement Status" at bounding box center [935, 370] width 188 height 50
click at [1150, 322] on button "Download Filtered Report" at bounding box center [1115, 311] width 202 height 37
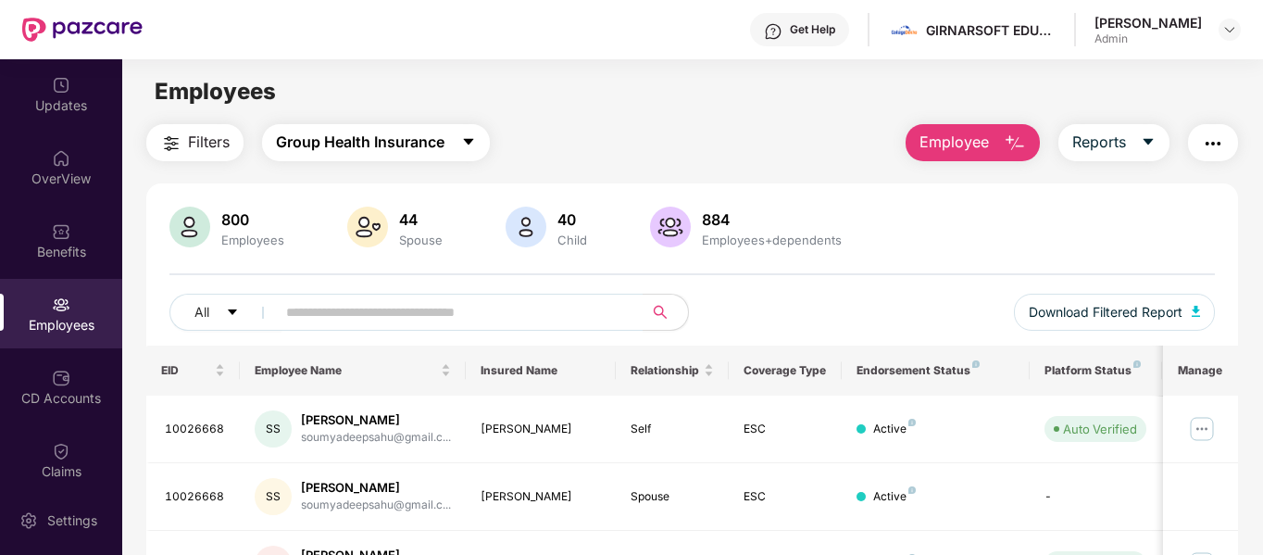
click at [409, 143] on span "Group Health Insurance" at bounding box center [360, 142] width 168 height 23
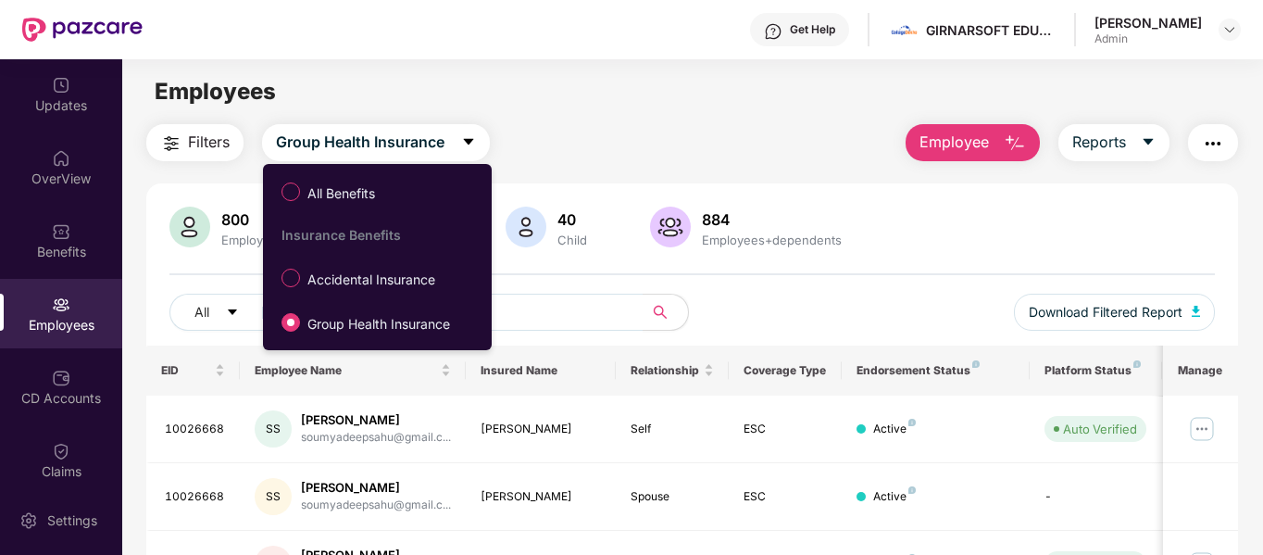
click at [357, 296] on div "All Benefits Insurance Benefits Accidental Insurance Group Health Insurance" at bounding box center [373, 257] width 220 height 168
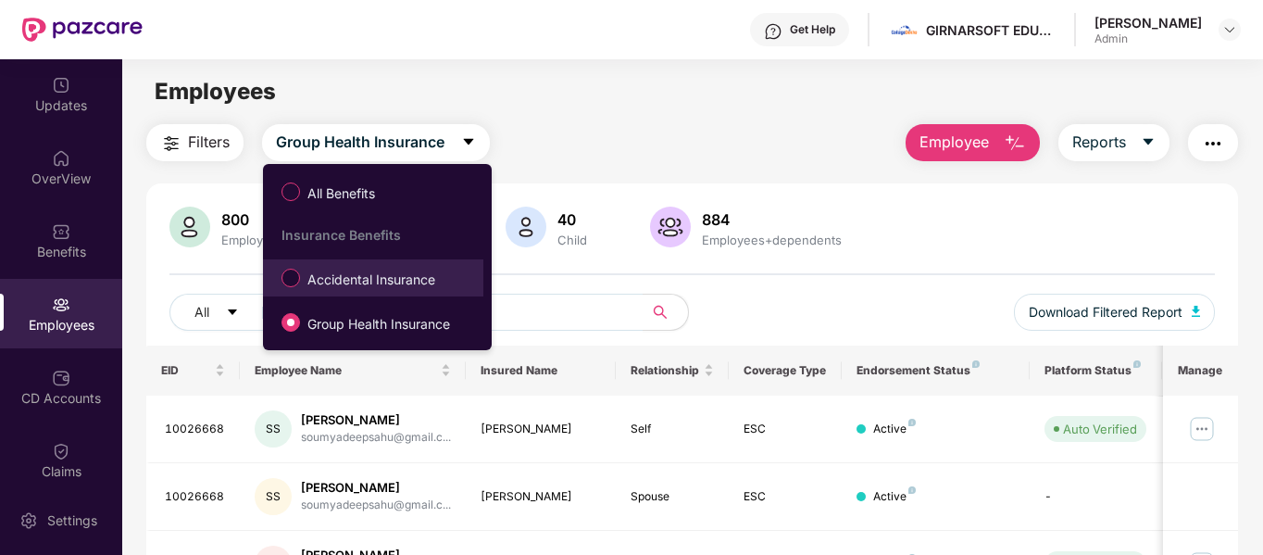
click at [360, 289] on span "Accidental Insurance" at bounding box center [371, 279] width 143 height 20
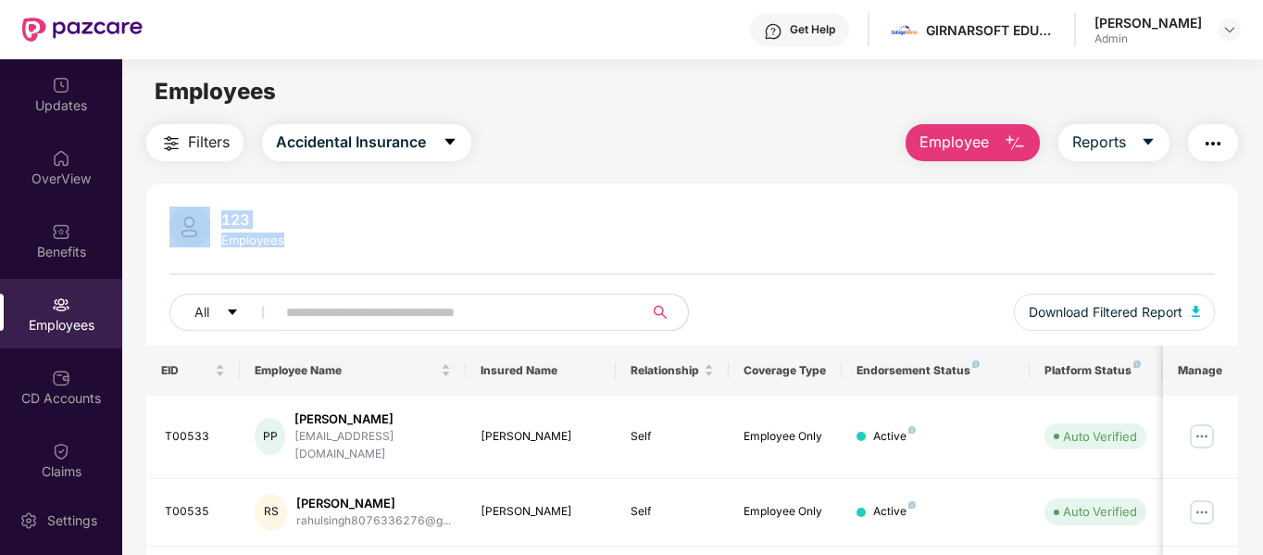
drag, startPoint x: 467, startPoint y: 247, endPoint x: 180, endPoint y: 197, distance: 292.2
drag, startPoint x: 158, startPoint y: 191, endPoint x: 319, endPoint y: 248, distance: 171.0
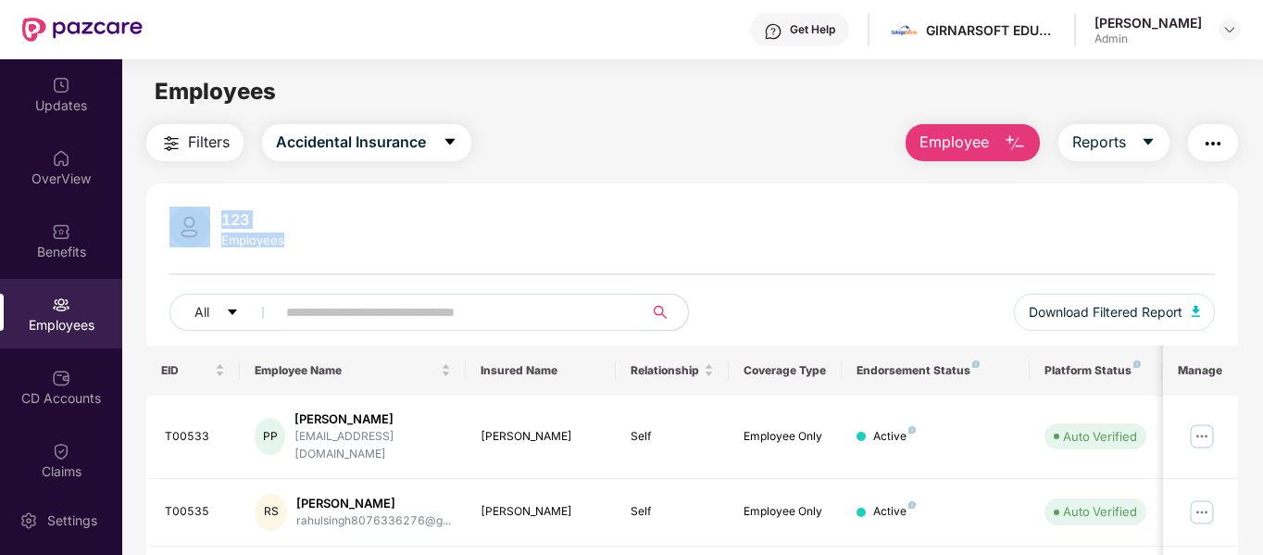
click at [319, 248] on div "123 Employees" at bounding box center [692, 228] width 1046 height 44
drag, startPoint x: 319, startPoint y: 248, endPoint x: 162, endPoint y: 198, distance: 165.1
drag, startPoint x: 162, startPoint y: 198, endPoint x: 316, endPoint y: 239, distance: 159.0
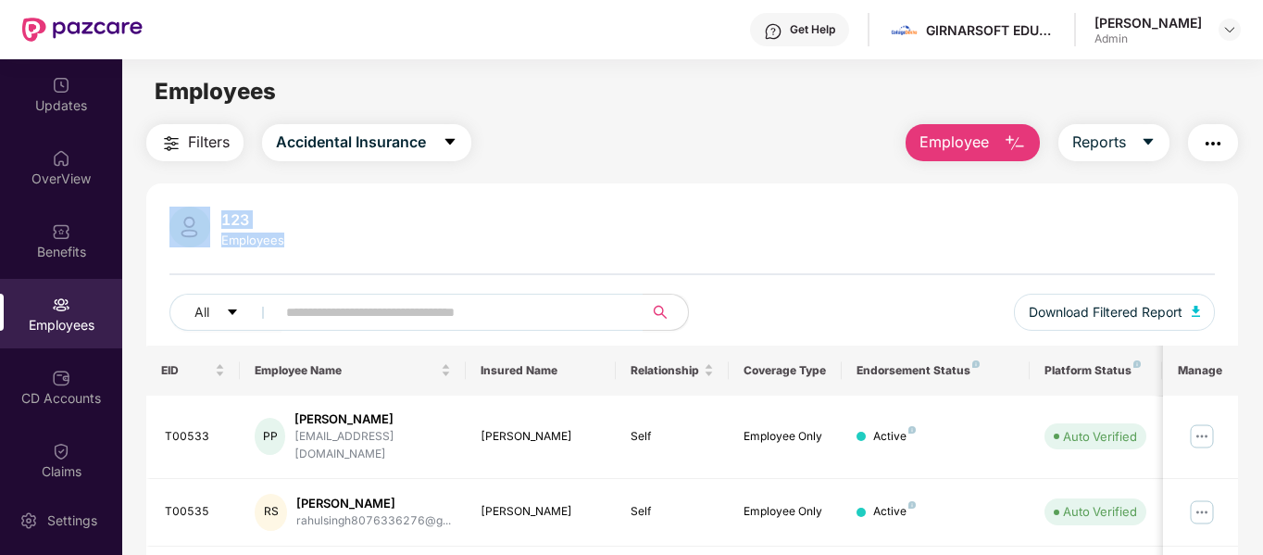
click at [316, 239] on div "123 Employees" at bounding box center [692, 228] width 1046 height 44
drag, startPoint x: 316, startPoint y: 239, endPoint x: 161, endPoint y: 176, distance: 166.9
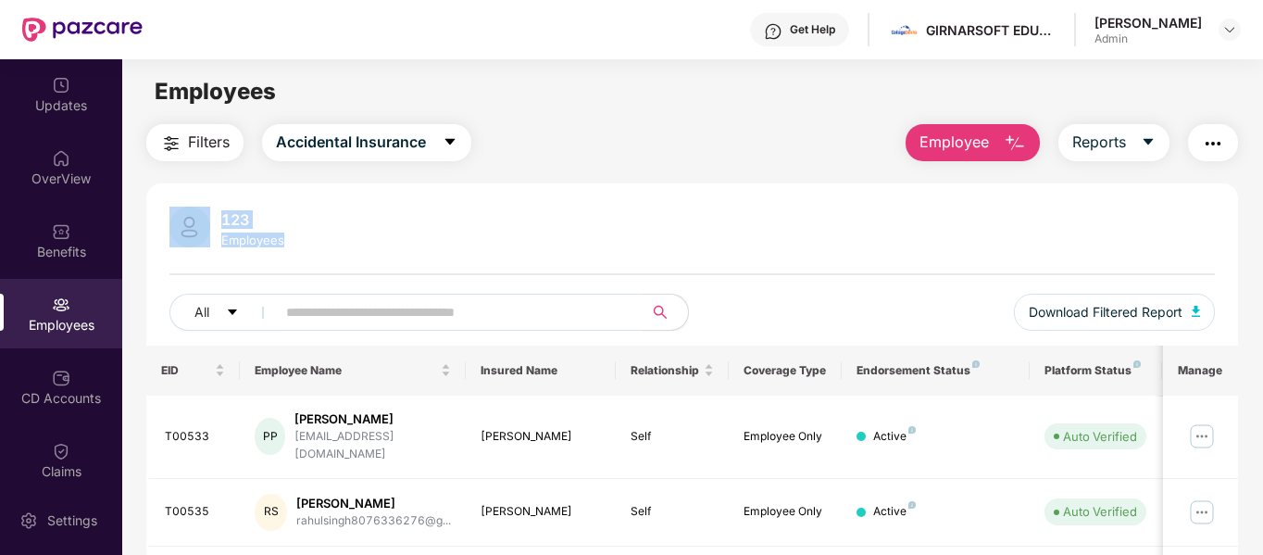
drag, startPoint x: 167, startPoint y: 191, endPoint x: 342, endPoint y: 238, distance: 181.2
click at [342, 238] on div "123 Employees" at bounding box center [692, 228] width 1046 height 44
drag, startPoint x: 342, startPoint y: 238, endPoint x: 141, endPoint y: 198, distance: 204.8
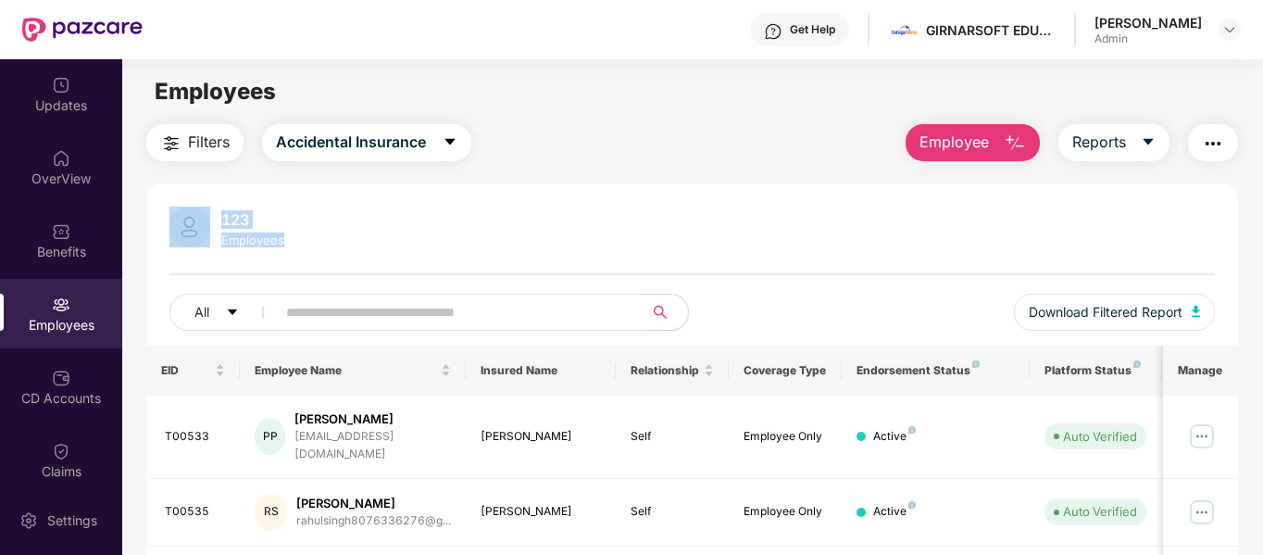
drag, startPoint x: 141, startPoint y: 198, endPoint x: 369, endPoint y: 243, distance: 233.1
click at [369, 243] on div "123 Employees" at bounding box center [692, 228] width 1046 height 44
drag, startPoint x: 369, startPoint y: 243, endPoint x: 180, endPoint y: 186, distance: 198.3
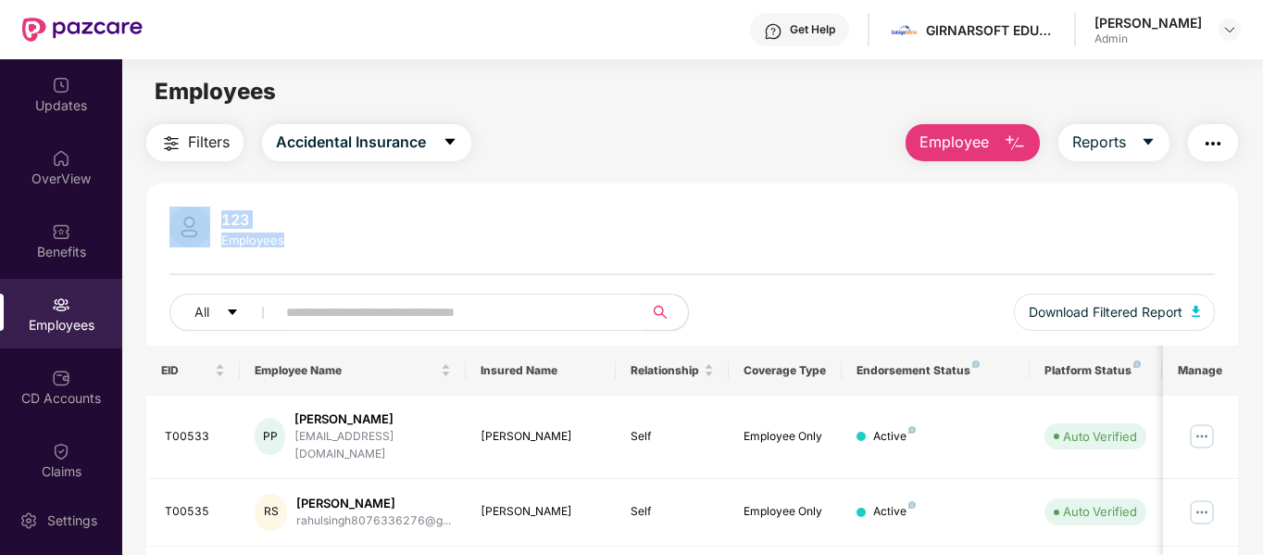
drag, startPoint x: 180, startPoint y: 186, endPoint x: 342, endPoint y: 251, distance: 174.5
click at [342, 251] on div "123 Employees All Download Filtered Report" at bounding box center [692, 275] width 1092 height 139
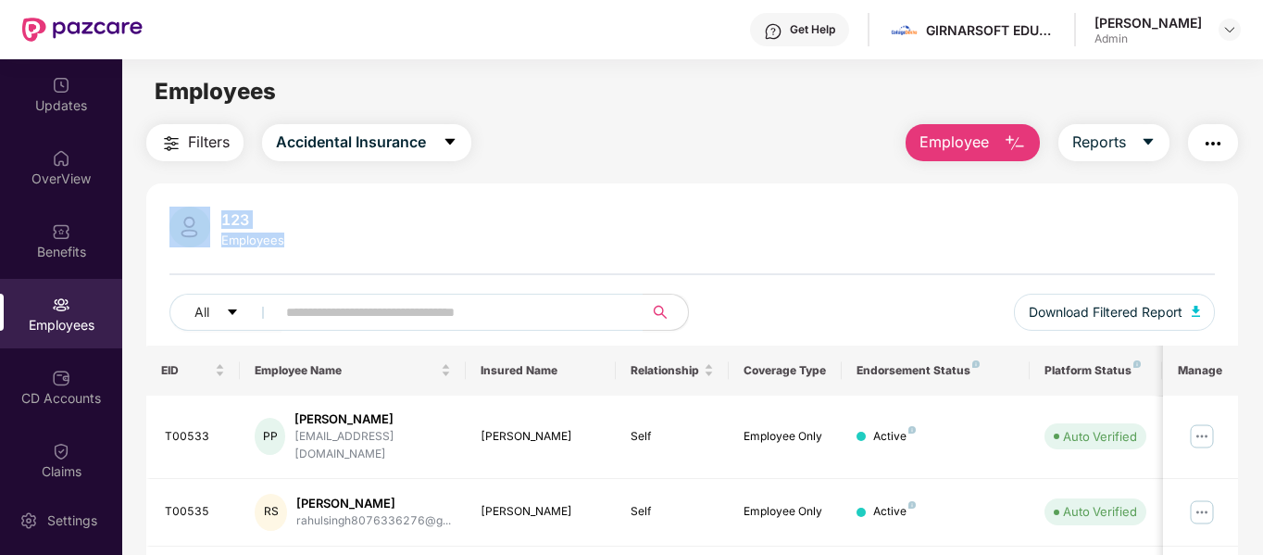
drag, startPoint x: 342, startPoint y: 251, endPoint x: 156, endPoint y: 194, distance: 193.6
drag, startPoint x: 156, startPoint y: 194, endPoint x: 303, endPoint y: 254, distance: 157.8
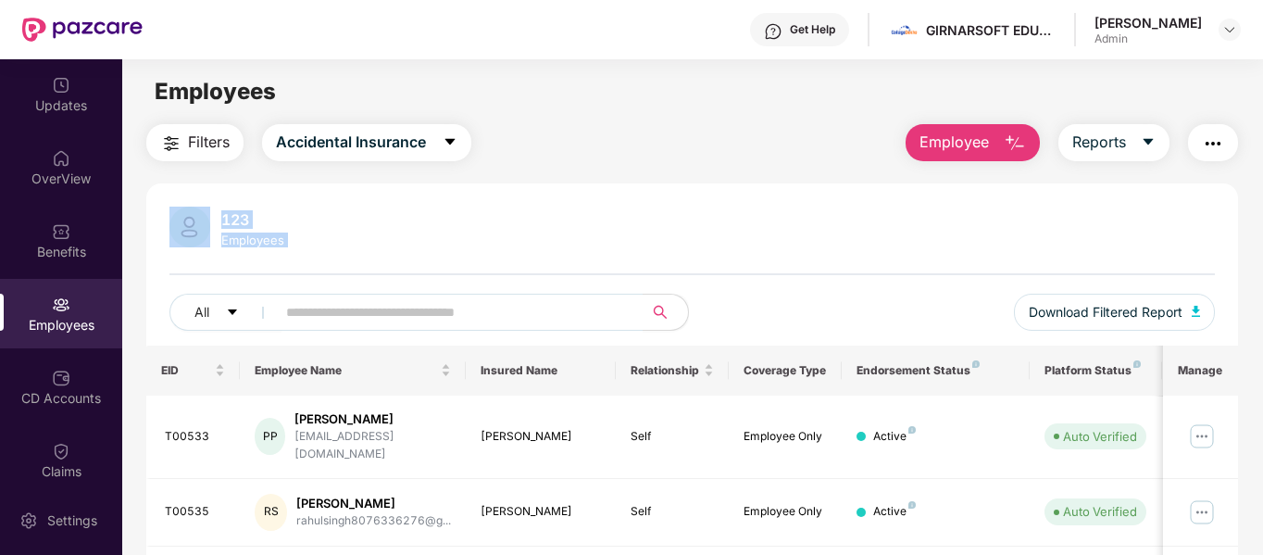
click at [303, 254] on div "123 Employees All Download Filtered Report" at bounding box center [692, 275] width 1092 height 139
drag, startPoint x: 303, startPoint y: 254, endPoint x: 154, endPoint y: 209, distance: 155.5
click at [154, 209] on div "123 Employees All Download Filtered Report" at bounding box center [692, 275] width 1092 height 139
drag, startPoint x: 154, startPoint y: 209, endPoint x: 345, endPoint y: 248, distance: 195.5
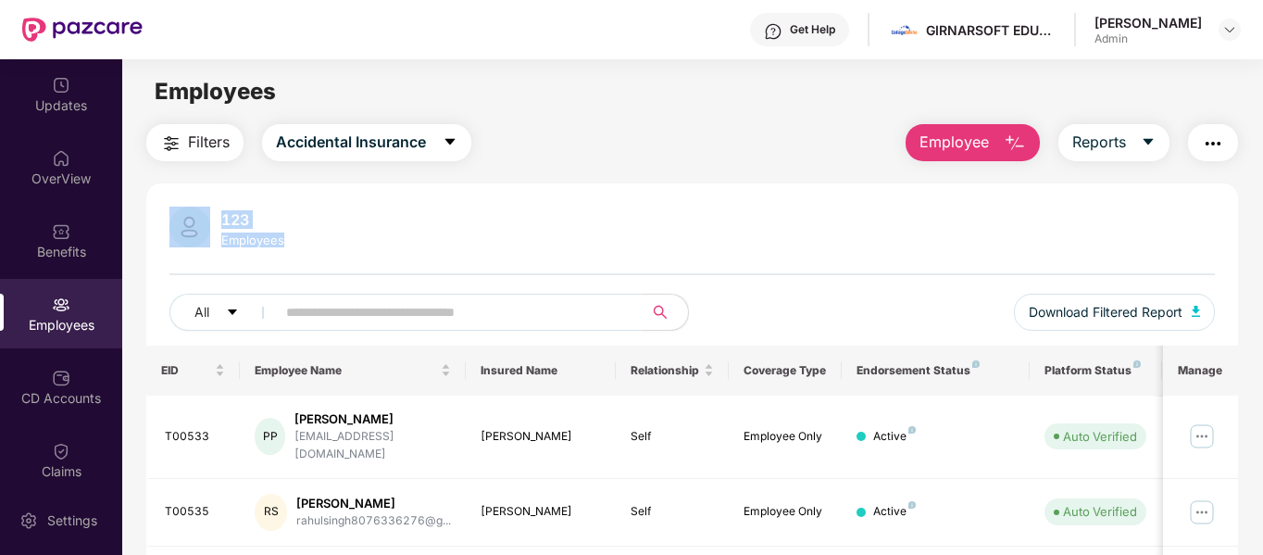
click at [345, 248] on div "123 Employees All Download Filtered Report" at bounding box center [692, 275] width 1092 height 139
click at [345, 248] on div "123 Employees" at bounding box center [692, 228] width 1046 height 44
drag, startPoint x: 345, startPoint y: 248, endPoint x: 190, endPoint y: 203, distance: 162.0
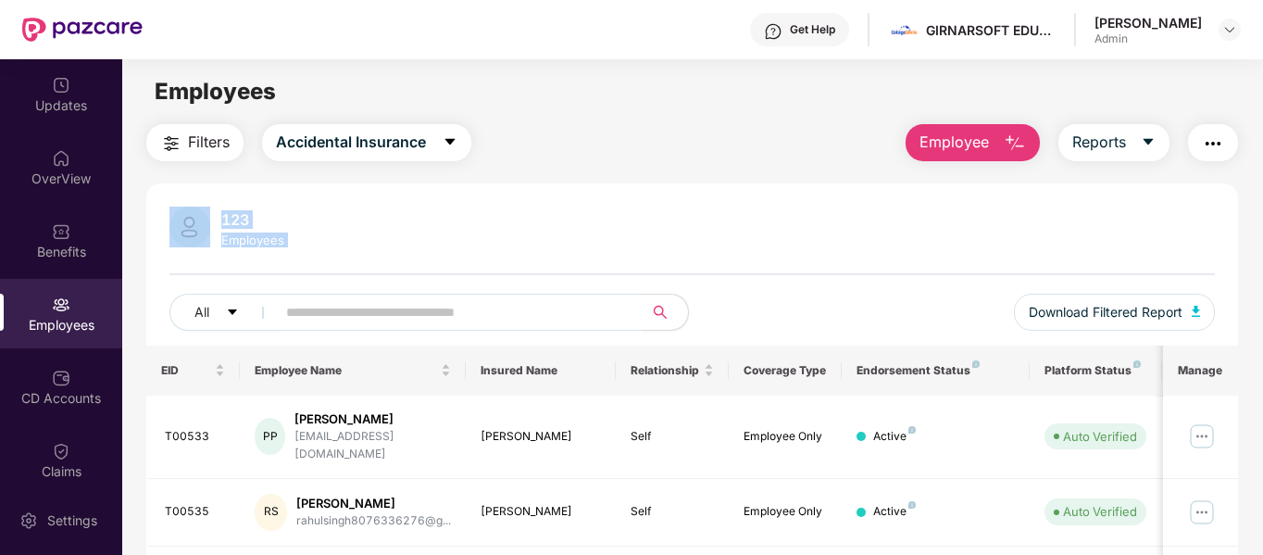
drag, startPoint x: 190, startPoint y: 203, endPoint x: 457, endPoint y: 252, distance: 272.0
click at [457, 252] on div "123 Employees All Download Filtered Report" at bounding box center [692, 275] width 1092 height 139
drag, startPoint x: 457, startPoint y: 252, endPoint x: 175, endPoint y: 211, distance: 285.3
click at [175, 211] on div "123 Employees All Download Filtered Report" at bounding box center [692, 275] width 1092 height 139
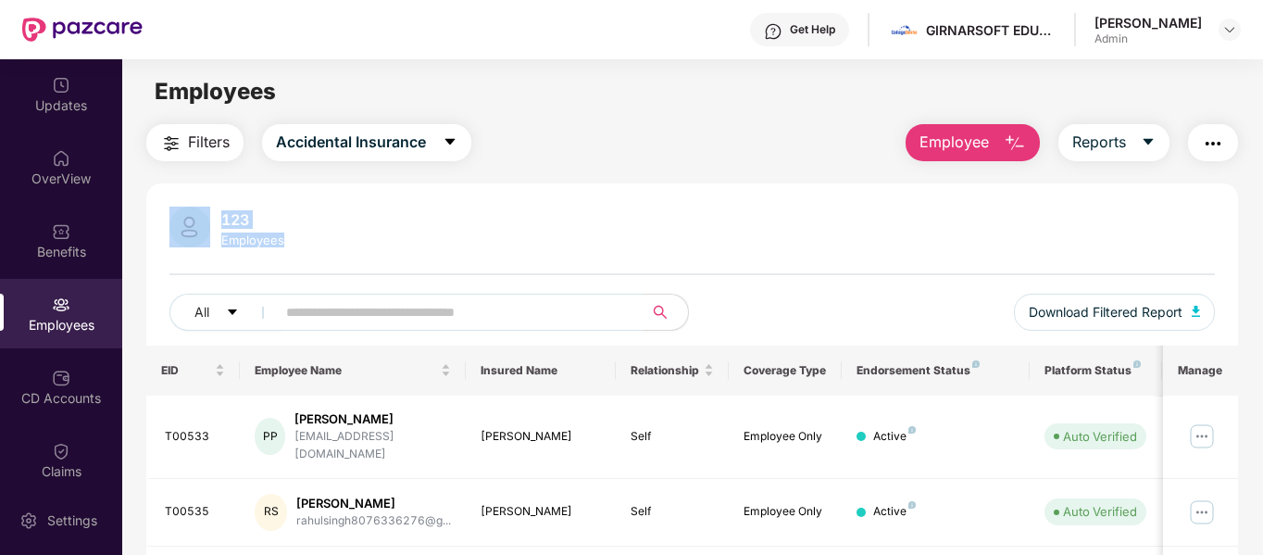
click at [175, 211] on img at bounding box center [189, 226] width 41 height 41
drag, startPoint x: 175, startPoint y: 211, endPoint x: 301, endPoint y: 231, distance: 127.5
click at [301, 231] on div "123 Employees" at bounding box center [692, 228] width 1046 height 44
drag, startPoint x: 301, startPoint y: 231, endPoint x: 149, endPoint y: 177, distance: 161.3
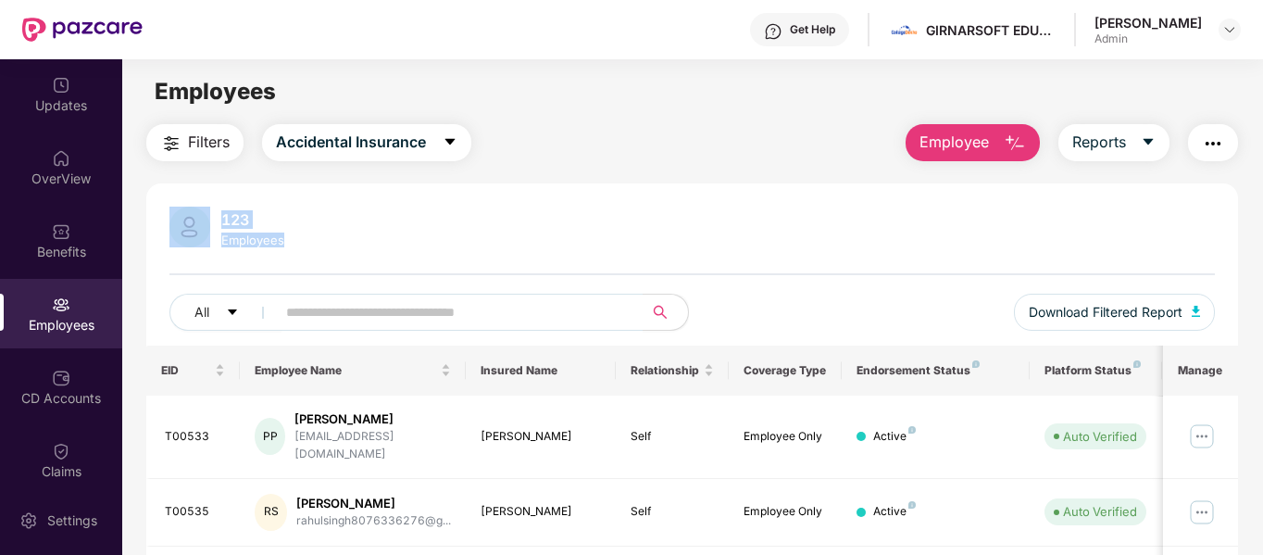
drag, startPoint x: 160, startPoint y: 202, endPoint x: 351, endPoint y: 254, distance: 197.6
click at [351, 254] on div "123 Employees All Download Filtered Report" at bounding box center [692, 275] width 1092 height 139
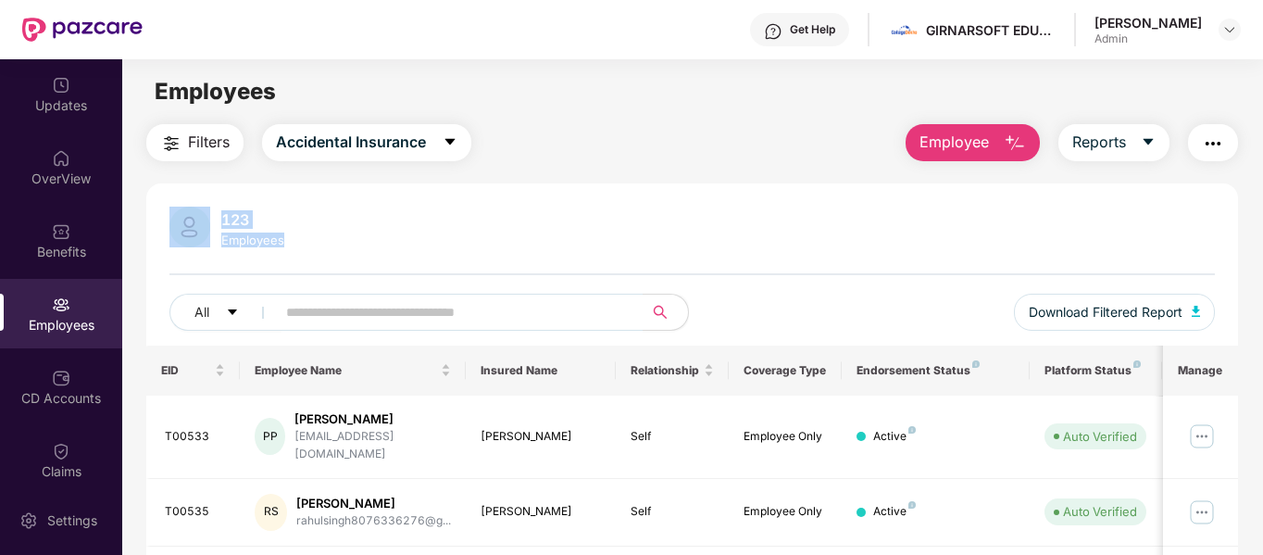
drag, startPoint x: 351, startPoint y: 254, endPoint x: 131, endPoint y: 212, distance: 223.3
click at [156, 206] on div "123 Employees All Download Filtered Report" at bounding box center [692, 275] width 1092 height 139
drag, startPoint x: 156, startPoint y: 206, endPoint x: 466, endPoint y: 258, distance: 314.4
click at [466, 258] on div "123 Employees All Download Filtered Report" at bounding box center [692, 275] width 1092 height 139
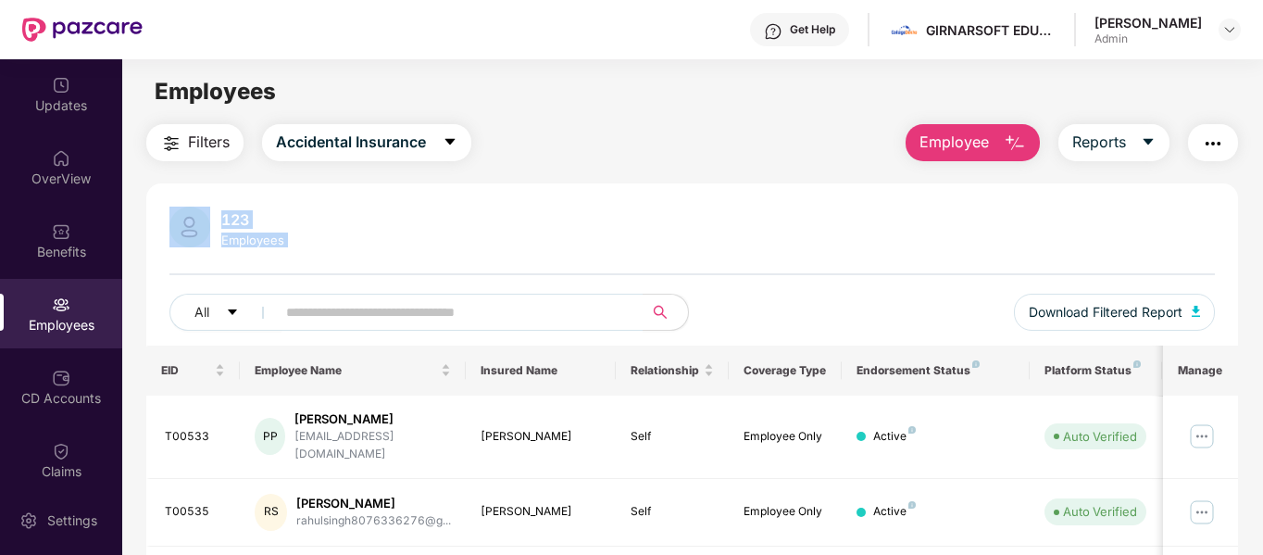
click at [466, 258] on div "123 Employees All Download Filtered Report" at bounding box center [692, 275] width 1092 height 139
drag, startPoint x: 466, startPoint y: 258, endPoint x: 162, endPoint y: 200, distance: 309.2
drag, startPoint x: 162, startPoint y: 200, endPoint x: 401, endPoint y: 254, distance: 244.8
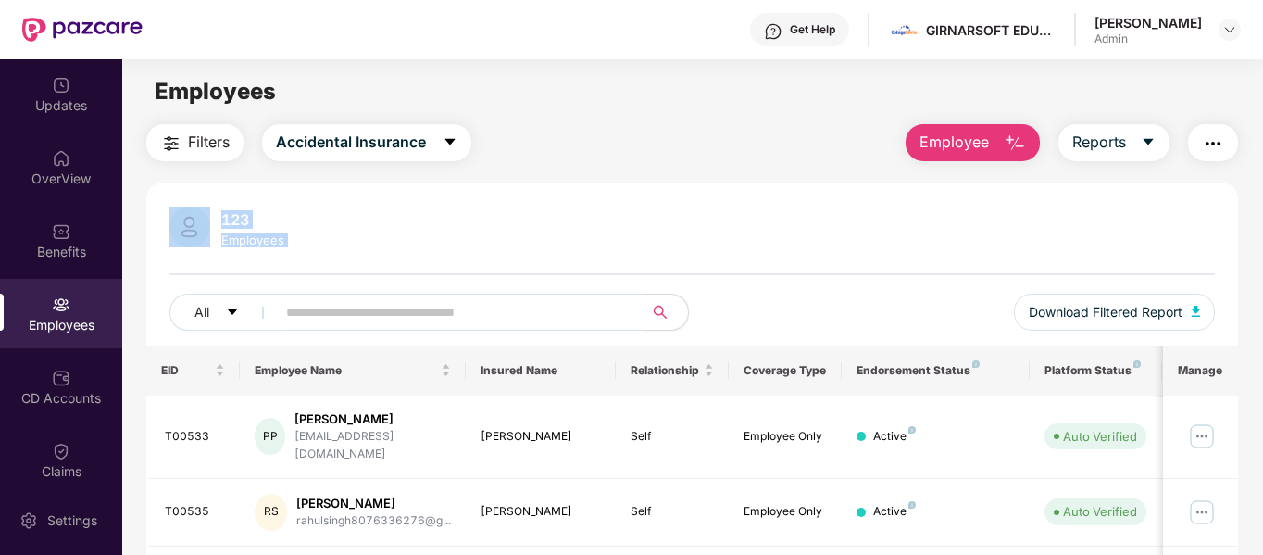
click at [542, 248] on div "123 Employees" at bounding box center [692, 228] width 1046 height 44
click at [379, 313] on input "text" at bounding box center [452, 312] width 332 height 28
paste input "******"
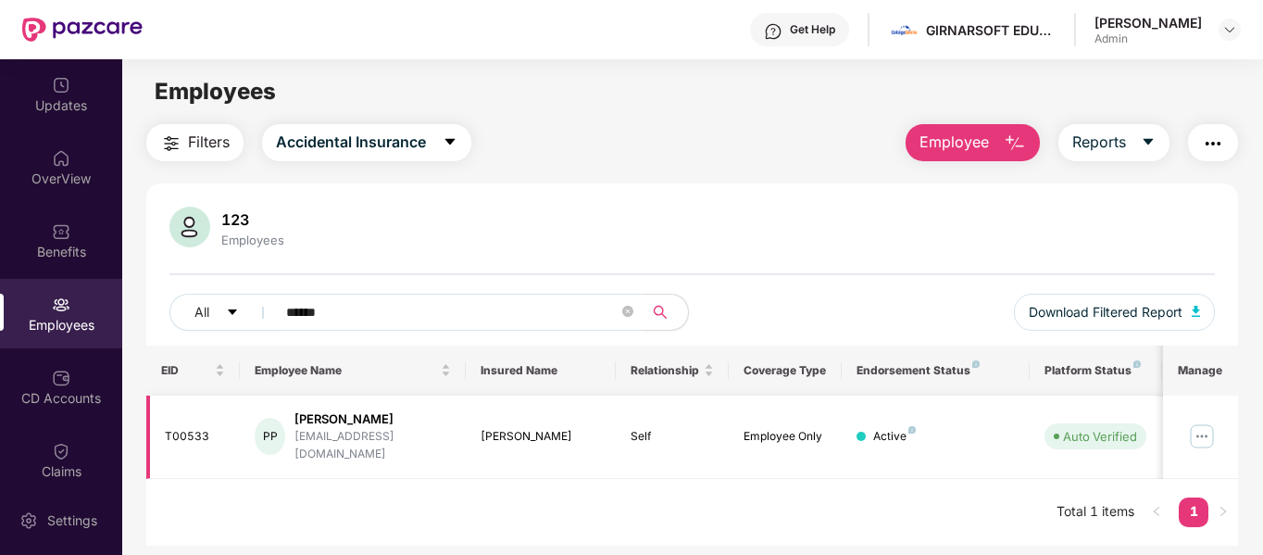
type input "******"
click at [1203, 426] on img at bounding box center [1202, 436] width 30 height 30
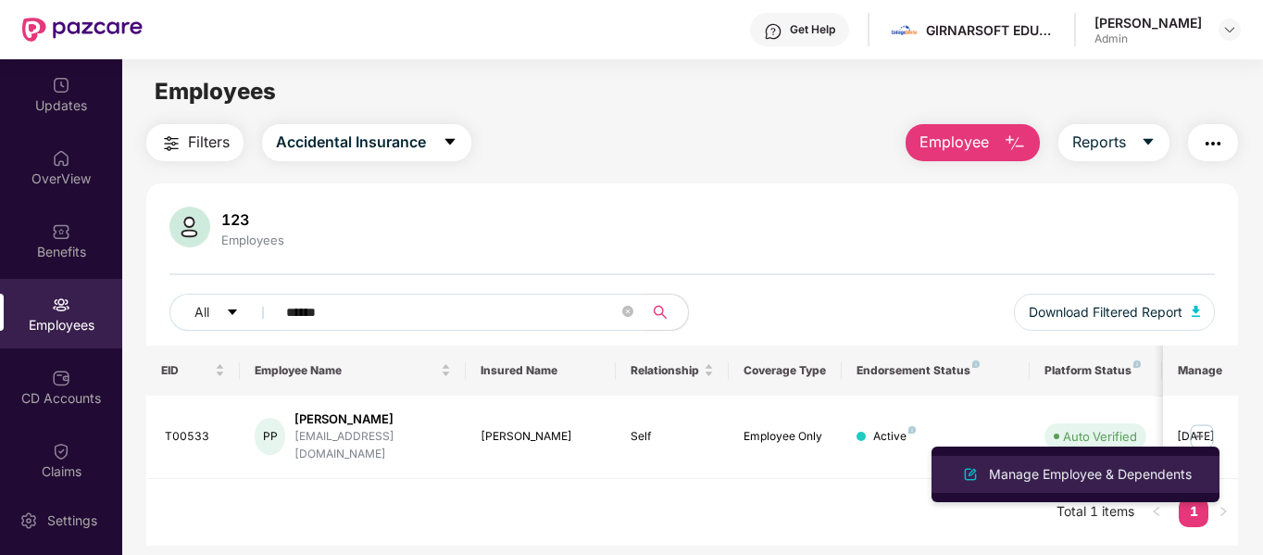
click at [1081, 463] on div "Manage Employee & Dependents" at bounding box center [1075, 474] width 240 height 22
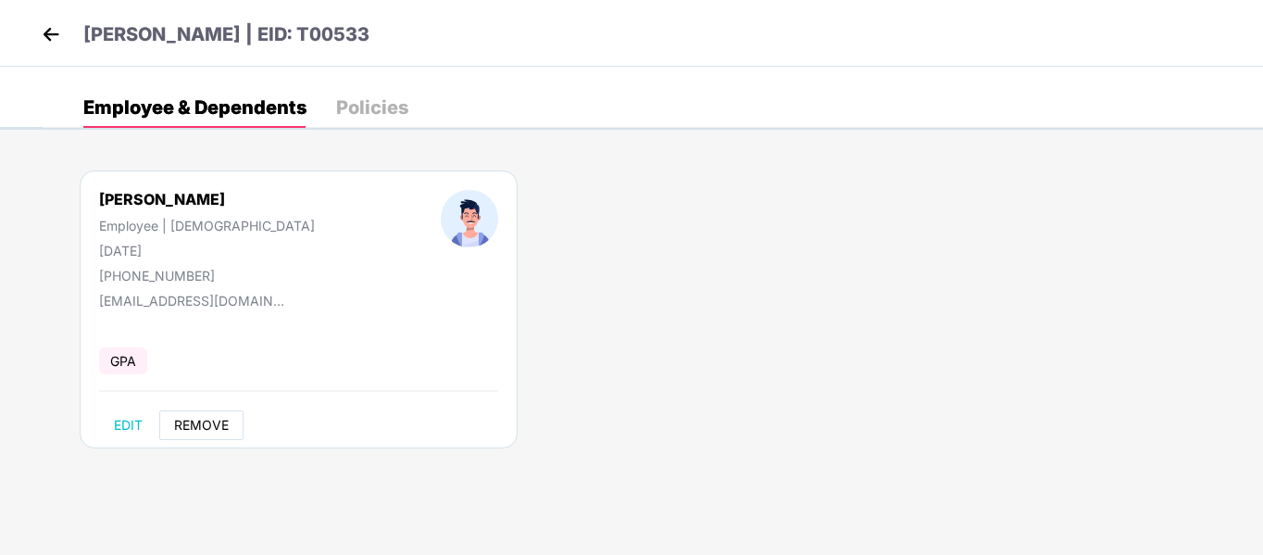
click at [218, 420] on span "REMOVE" at bounding box center [201, 424] width 55 height 15
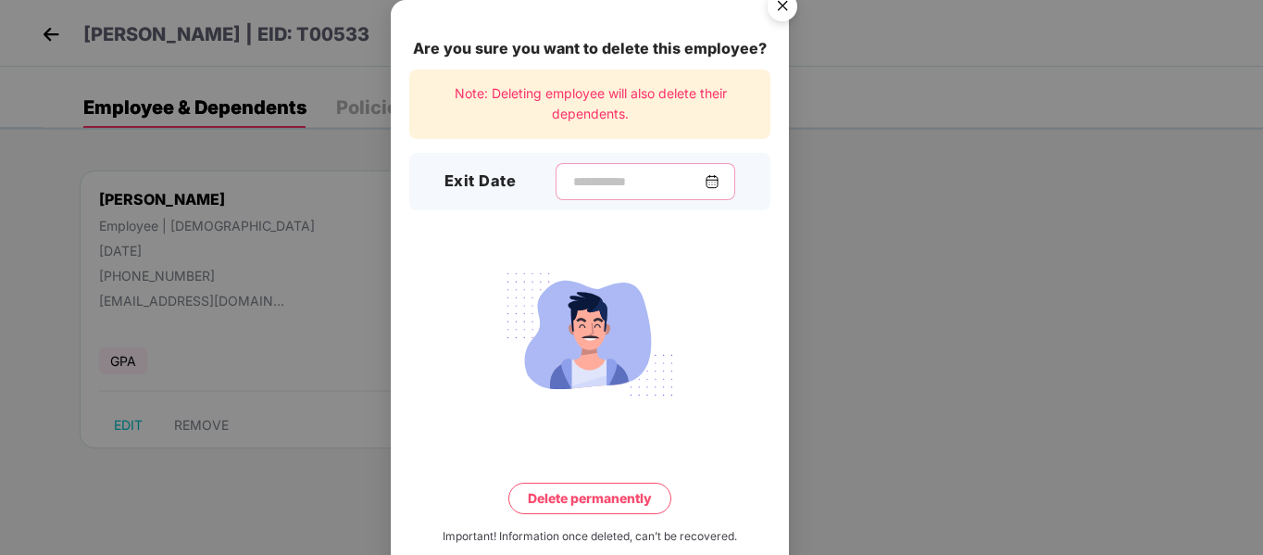
click at [637, 186] on input at bounding box center [637, 181] width 133 height 19
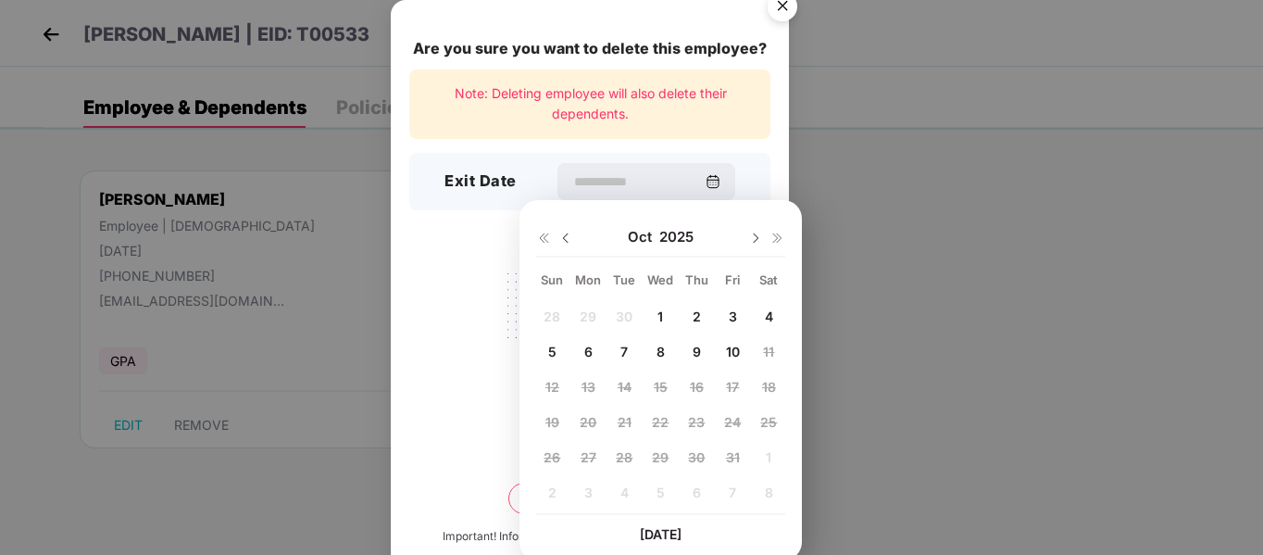
click at [742, 315] on div "3" at bounding box center [732, 316] width 28 height 28
type input "**********"
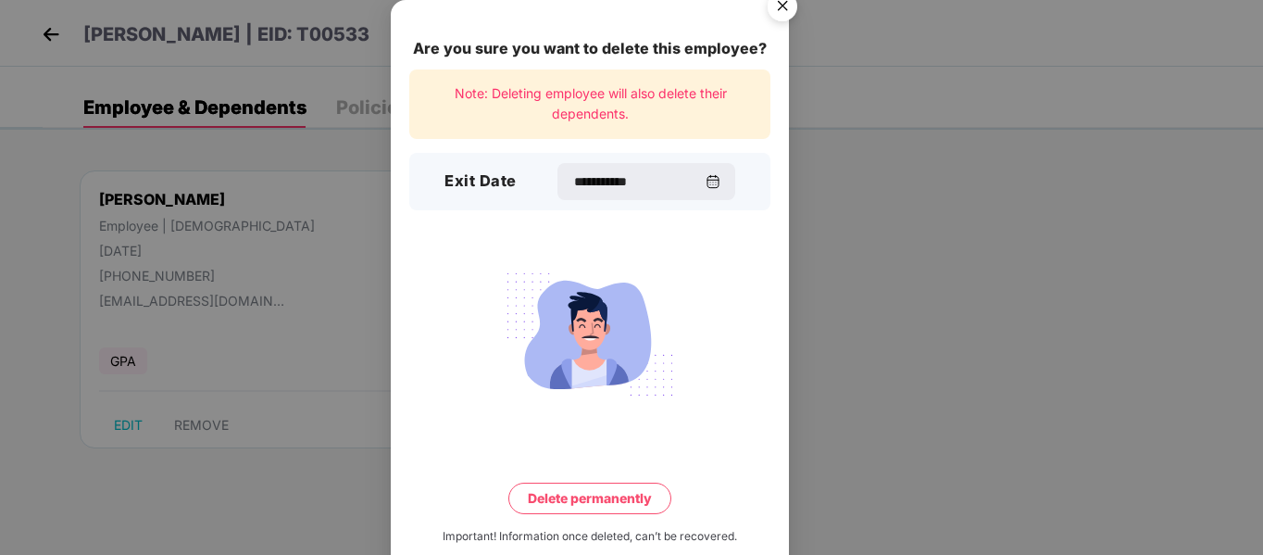
click at [623, 506] on button "Delete permanently" at bounding box center [589, 497] width 163 height 31
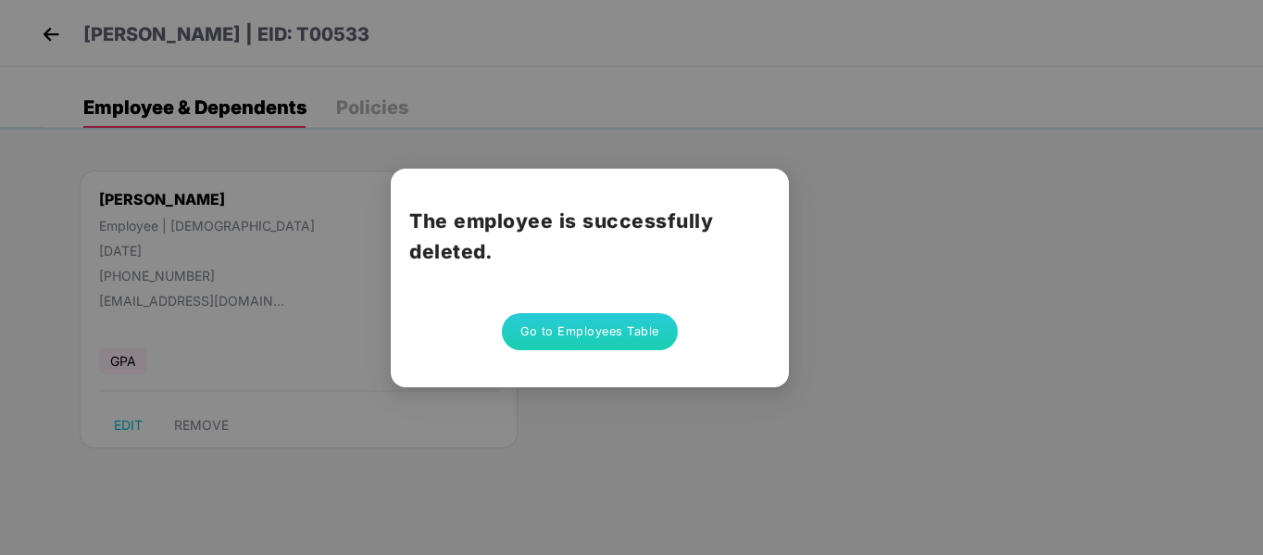
click at [629, 332] on button "Go to Employees Table" at bounding box center [590, 331] width 176 height 37
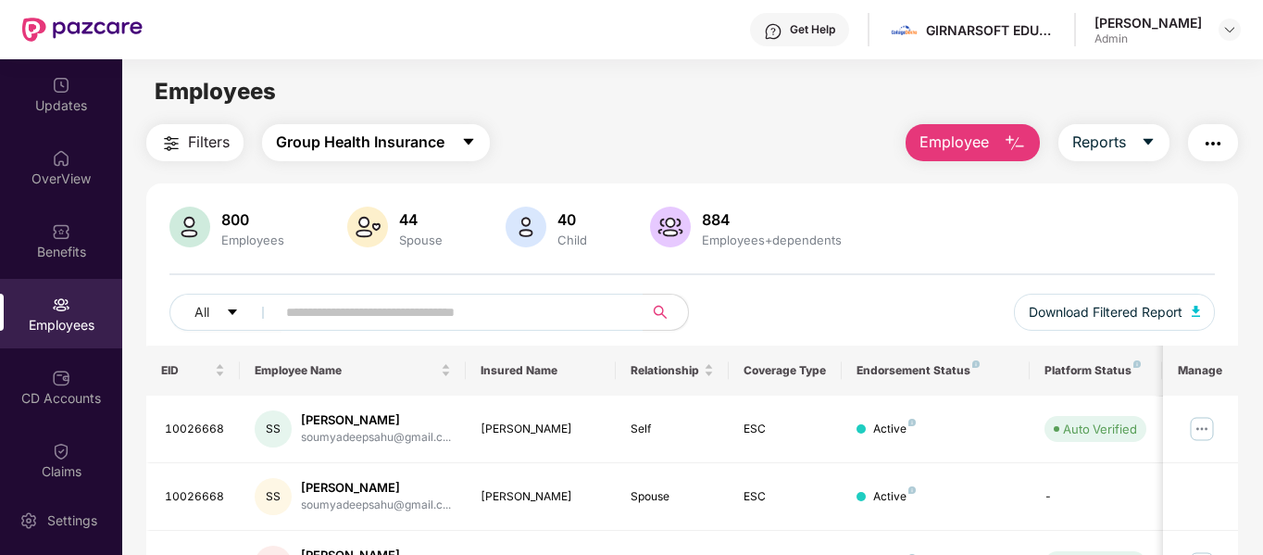
click at [404, 138] on span "Group Health Insurance" at bounding box center [360, 142] width 168 height 23
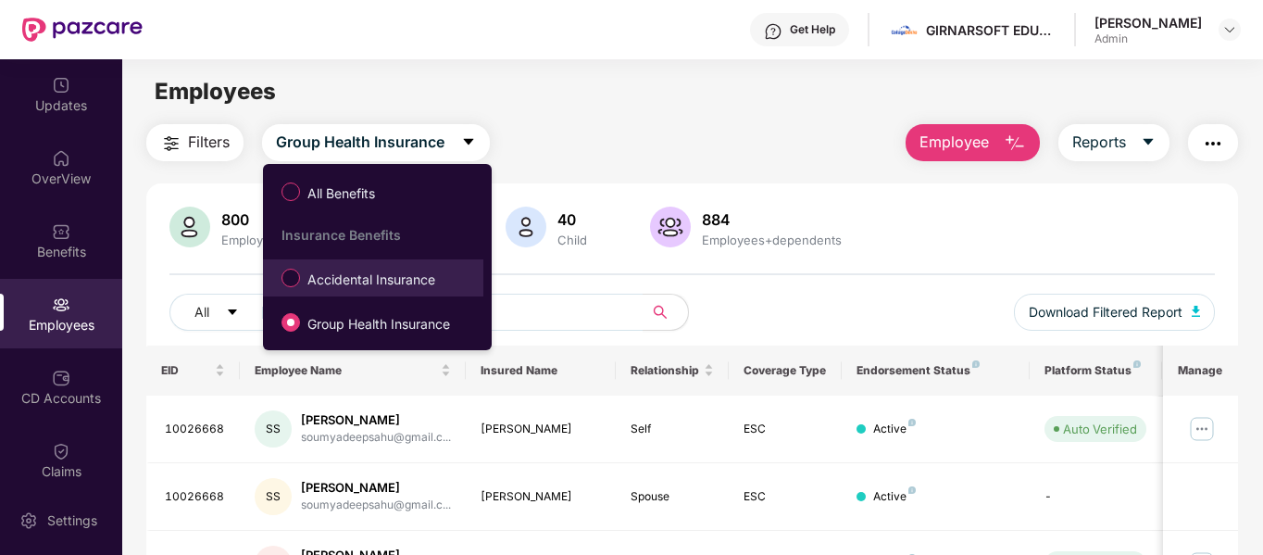
click at [352, 281] on span "Accidental Insurance" at bounding box center [371, 279] width 143 height 20
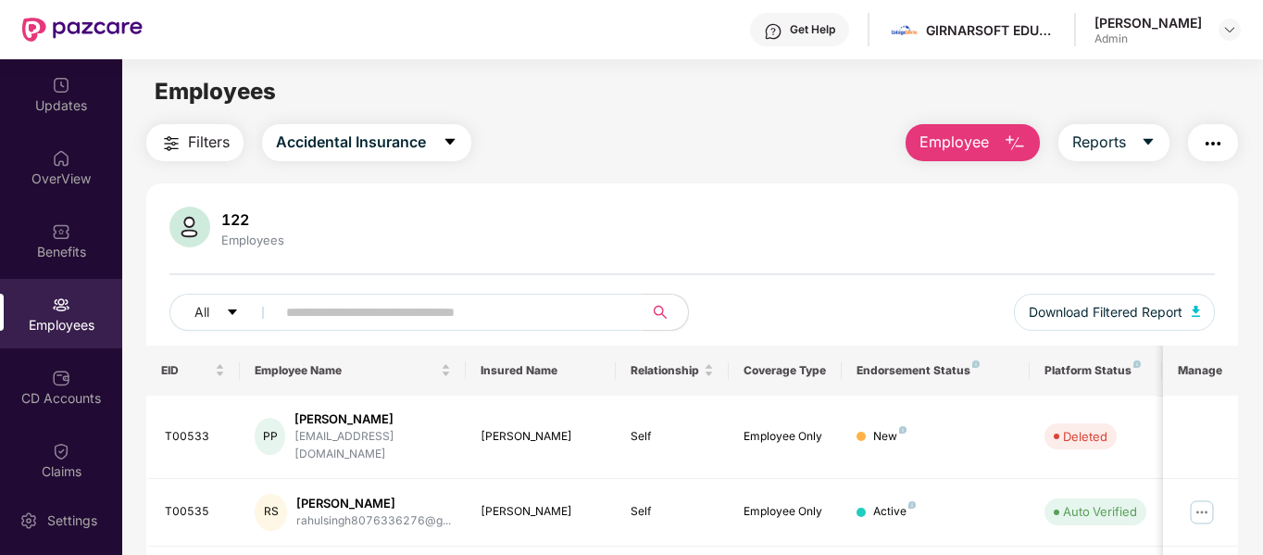
click at [358, 310] on input "text" at bounding box center [452, 312] width 332 height 28
paste input "******"
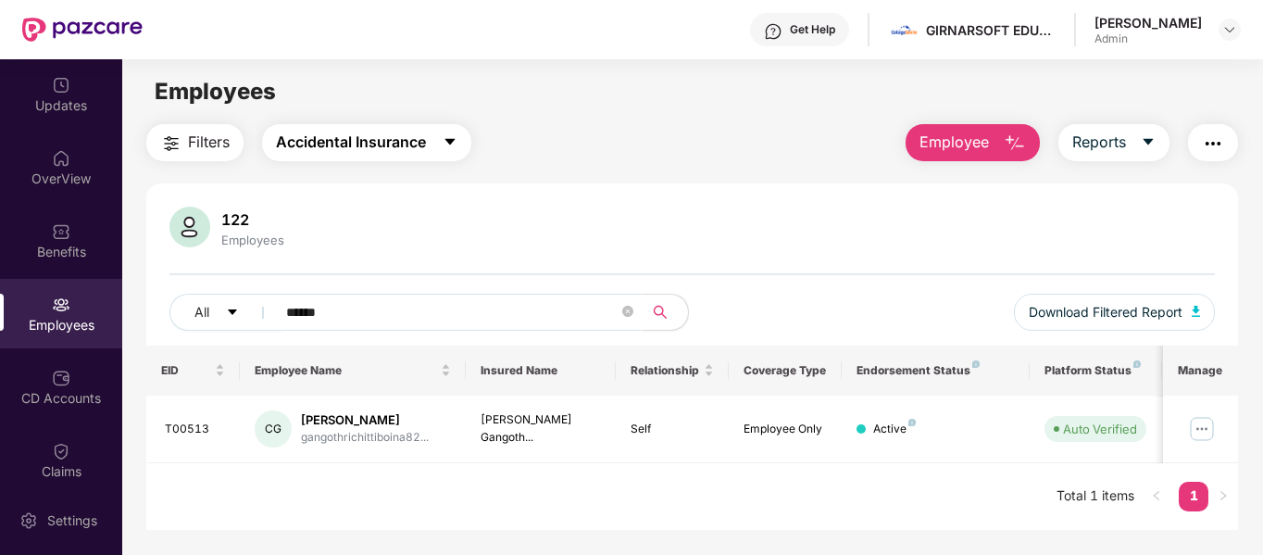
type input "******"
click at [423, 143] on span "Accidental Insurance" at bounding box center [351, 142] width 150 height 23
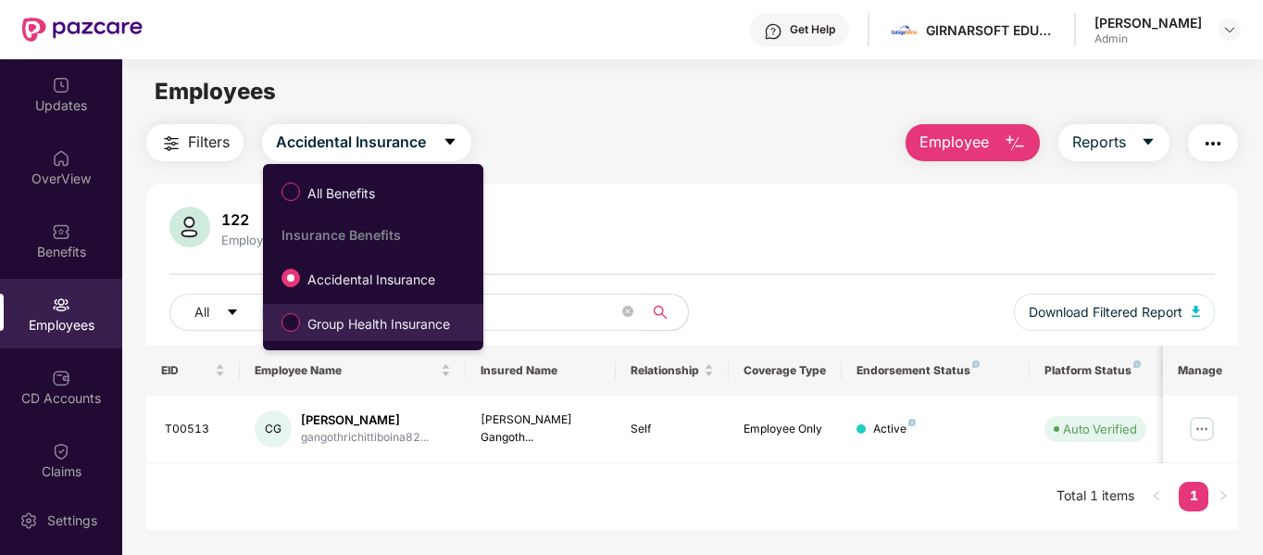
click at [334, 306] on label "Group Health Insurance" at bounding box center [369, 321] width 194 height 31
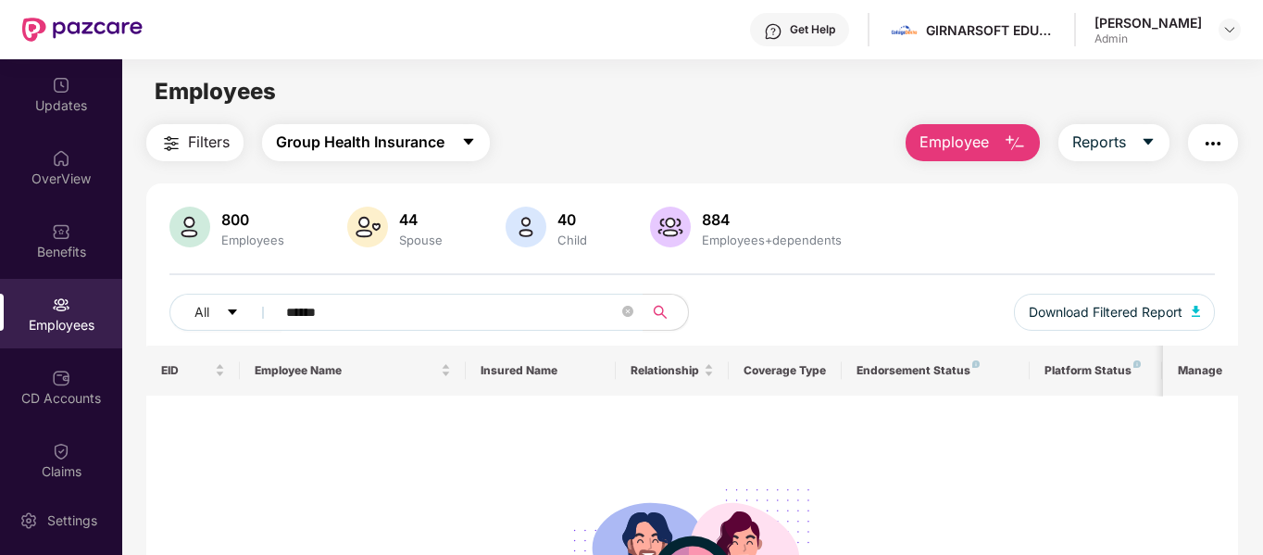
click at [454, 154] on button "Group Health Insurance" at bounding box center [376, 142] width 228 height 37
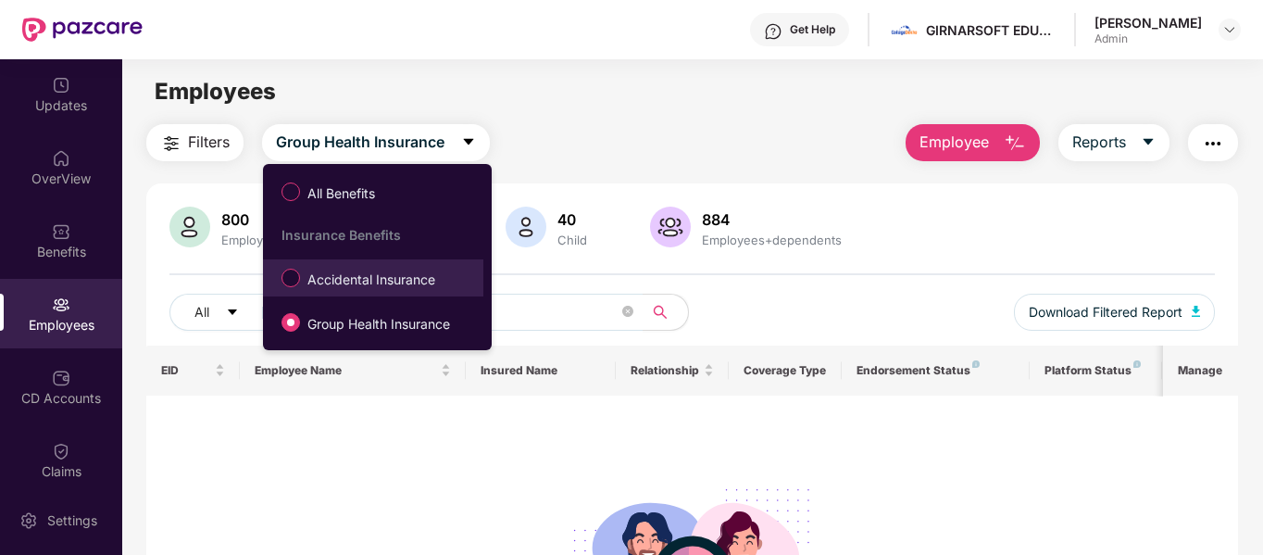
click at [385, 280] on span "Accidental Insurance" at bounding box center [371, 279] width 143 height 20
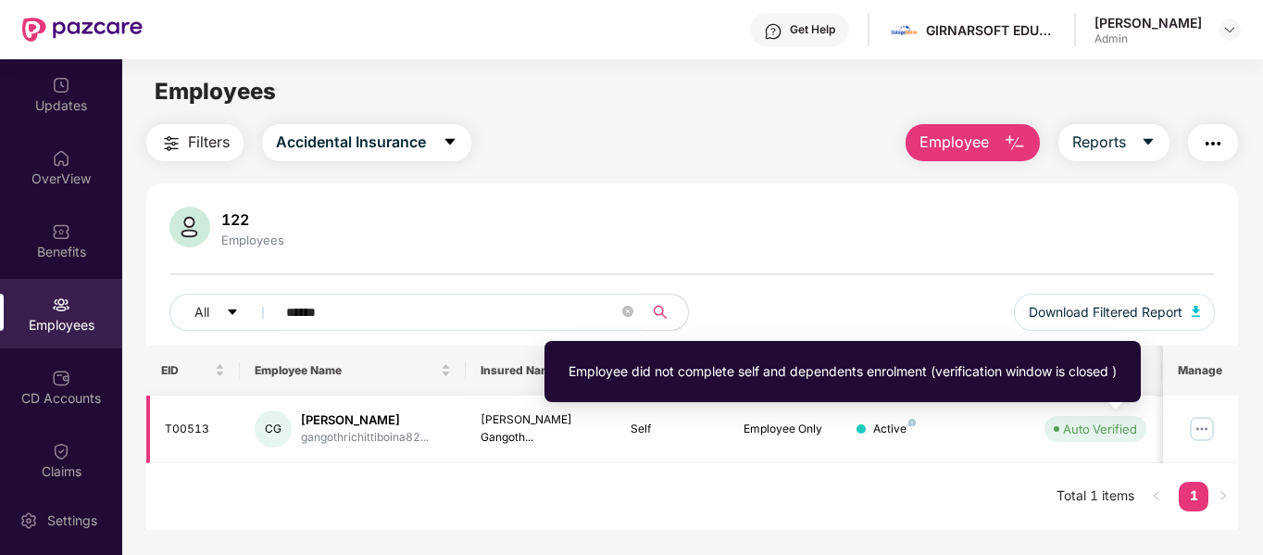
scroll to position [0, 109]
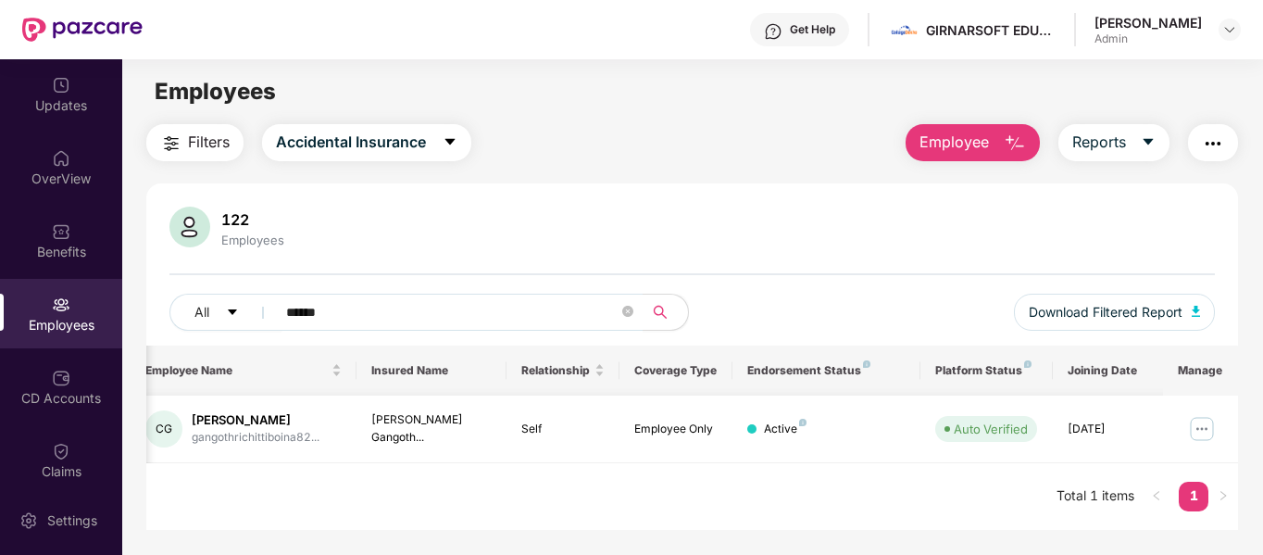
click at [1197, 425] on img at bounding box center [1202, 429] width 30 height 30
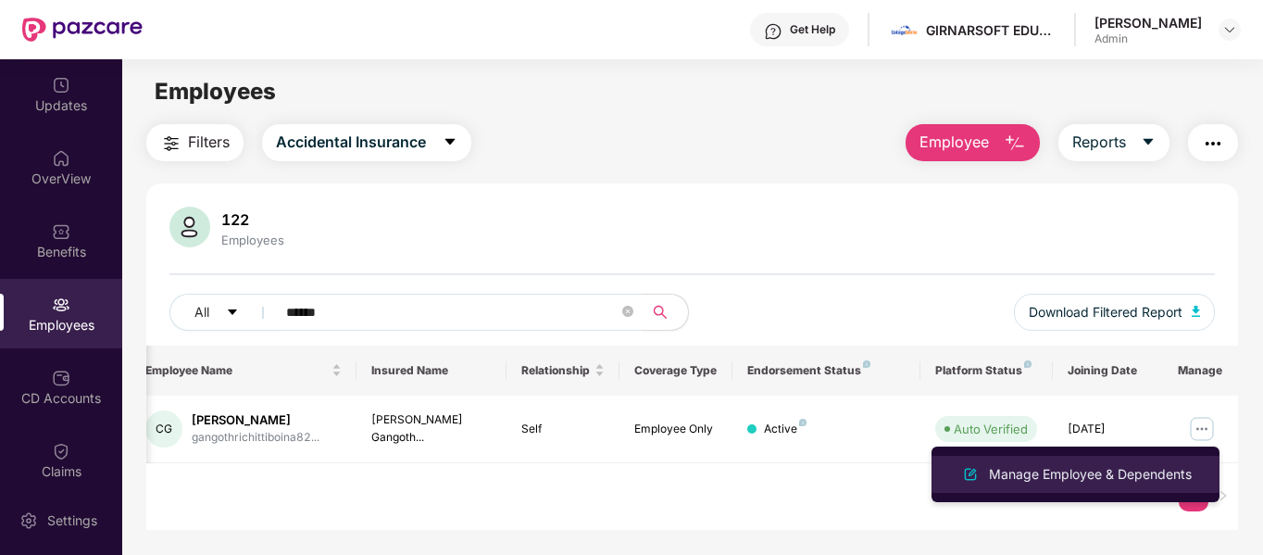
click at [1089, 467] on div "Manage Employee & Dependents" at bounding box center [1090, 474] width 210 height 20
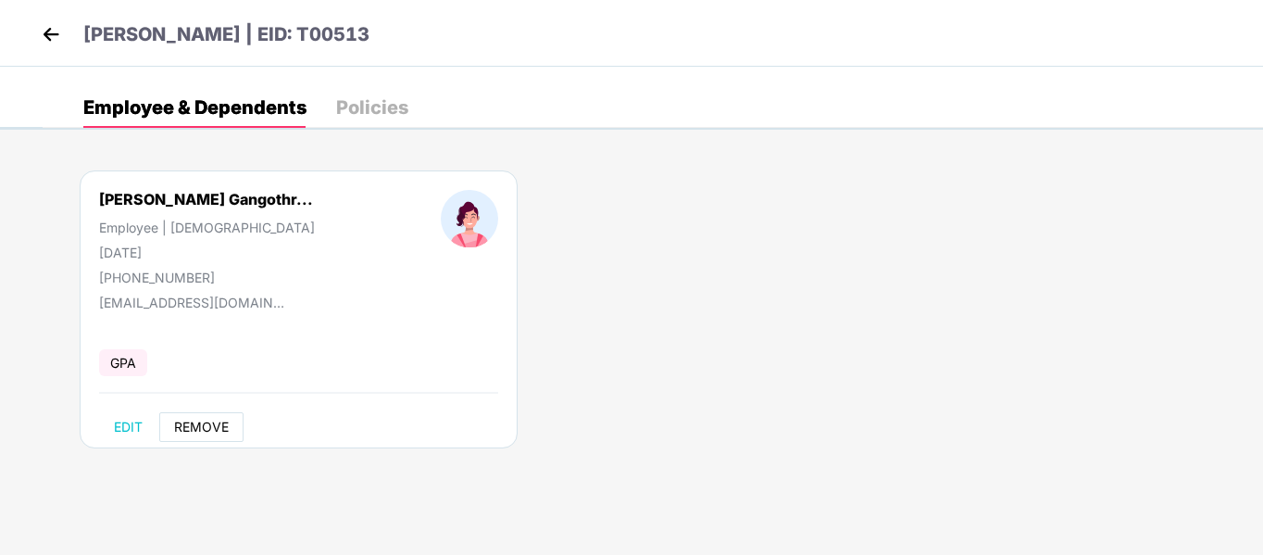
click at [219, 431] on span "REMOVE" at bounding box center [201, 426] width 55 height 15
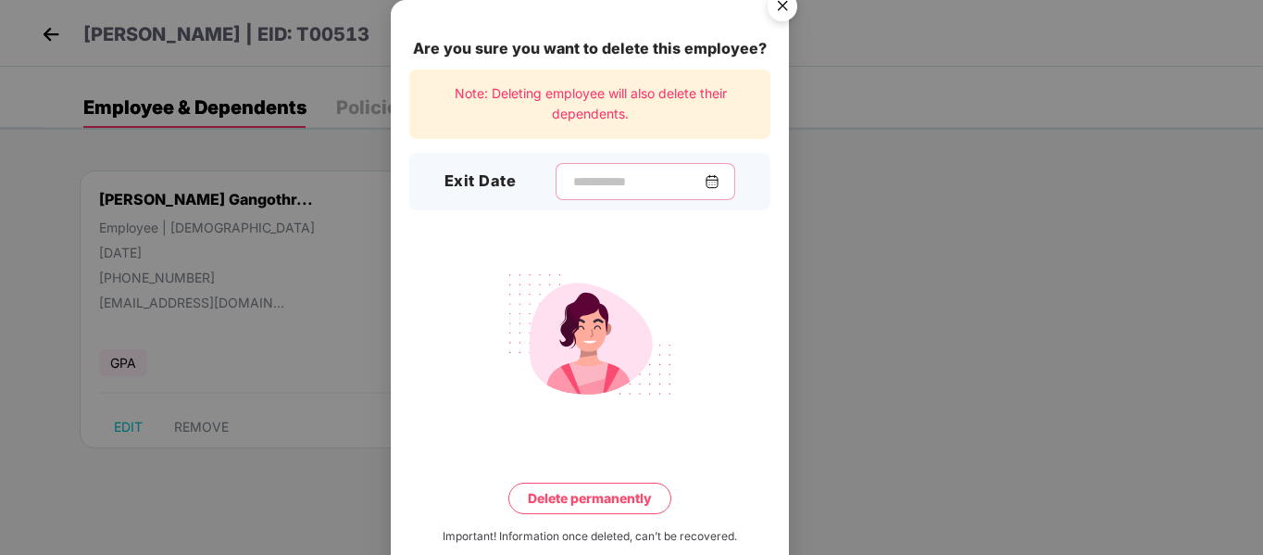
click at [656, 187] on input at bounding box center [637, 181] width 133 height 19
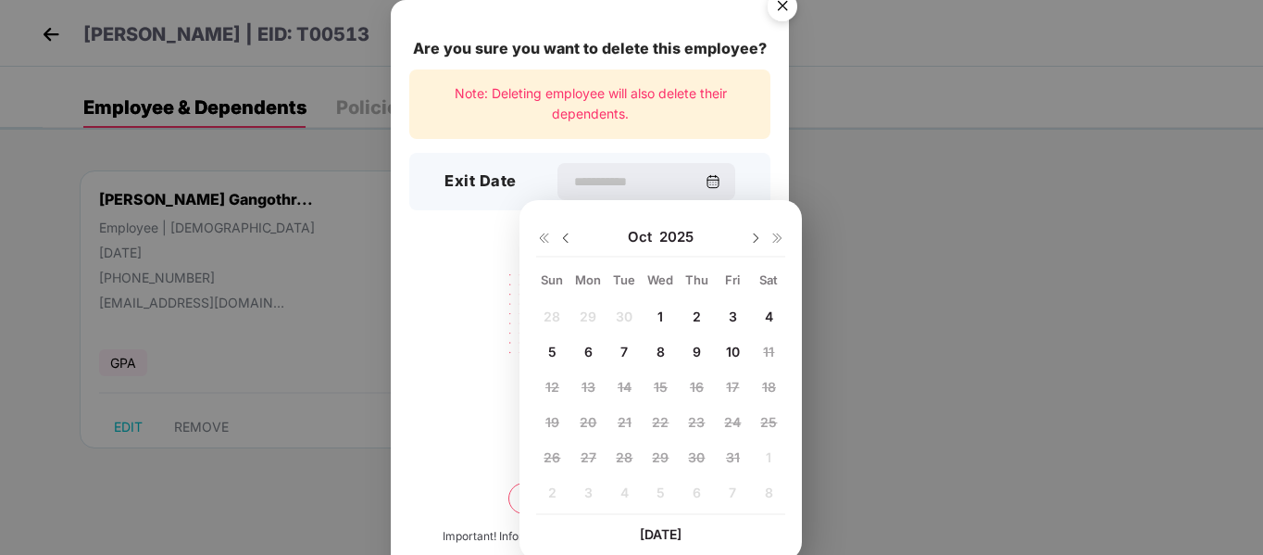
click at [559, 240] on img at bounding box center [565, 238] width 15 height 15
click at [586, 422] on span "22" at bounding box center [588, 422] width 17 height 16
type input "**********"
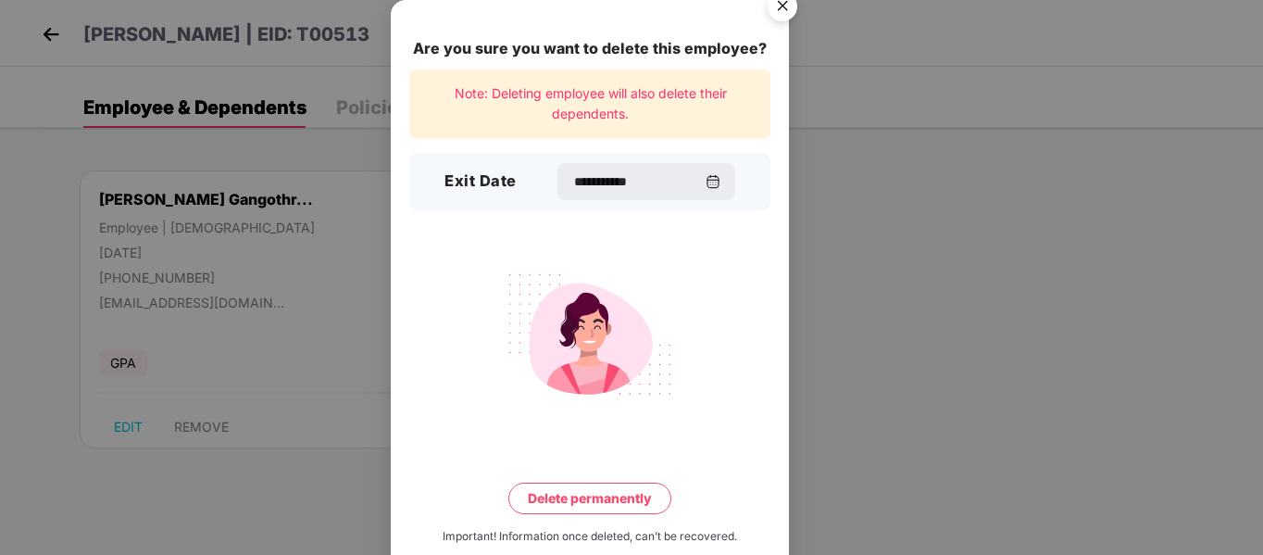
click at [593, 503] on button "Delete permanently" at bounding box center [589, 497] width 163 height 31
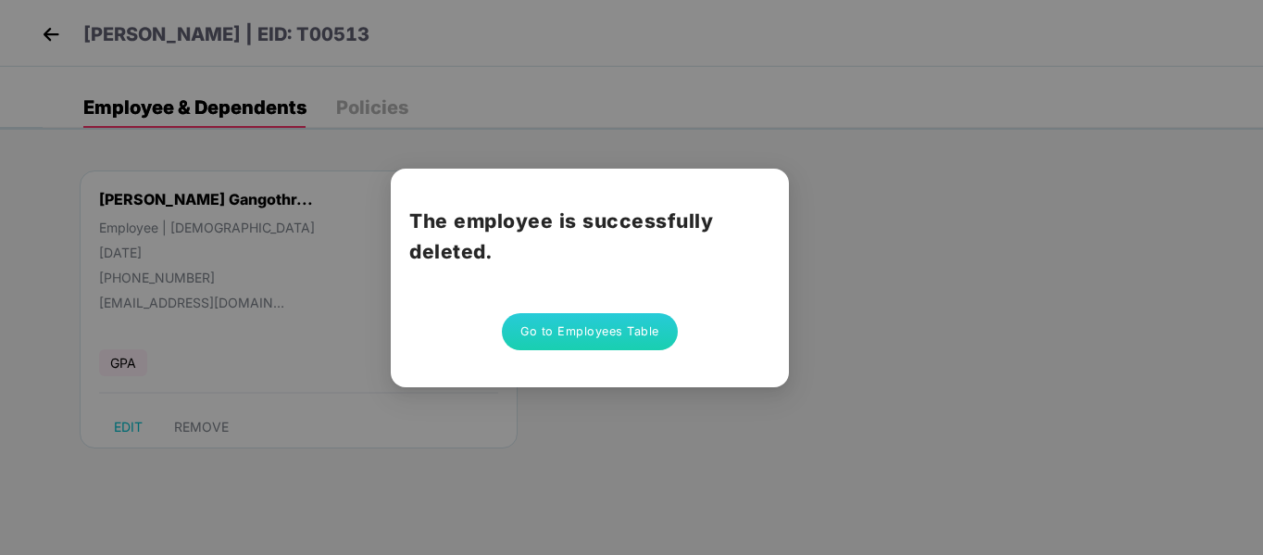
click at [624, 330] on button "Go to Employees Table" at bounding box center [590, 331] width 176 height 37
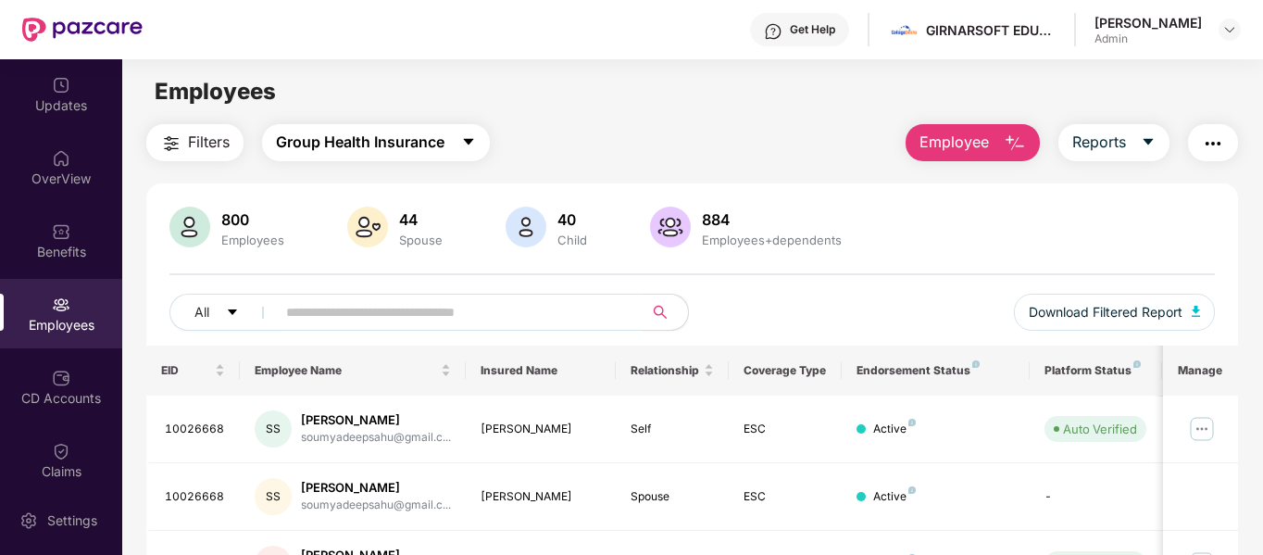
click at [395, 160] on button "Group Health Insurance" at bounding box center [376, 142] width 228 height 37
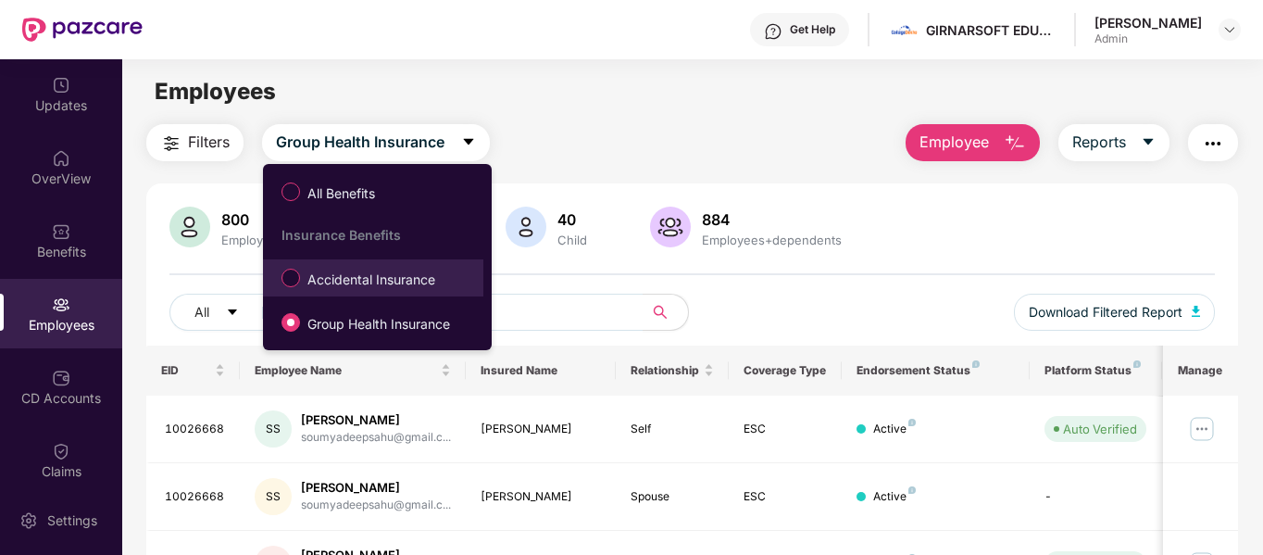
click at [372, 287] on span "Accidental Insurance" at bounding box center [371, 279] width 143 height 20
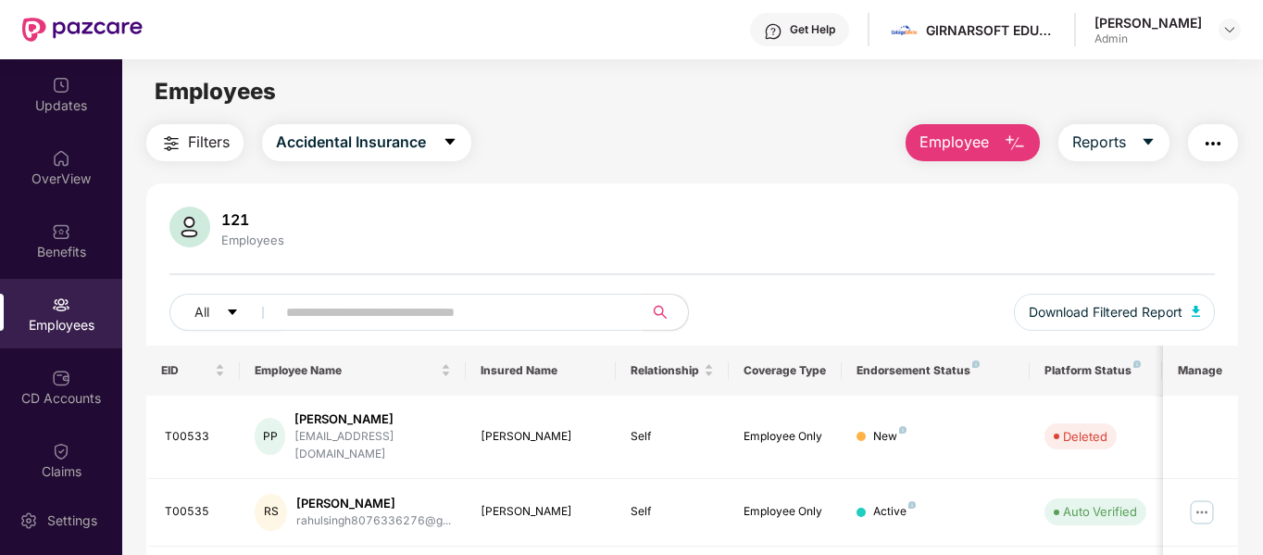
click at [805, 298] on div "All Download Filtered Report" at bounding box center [692, 319] width 1046 height 52
click at [1005, 142] on img "button" at bounding box center [1014, 143] width 22 height 22
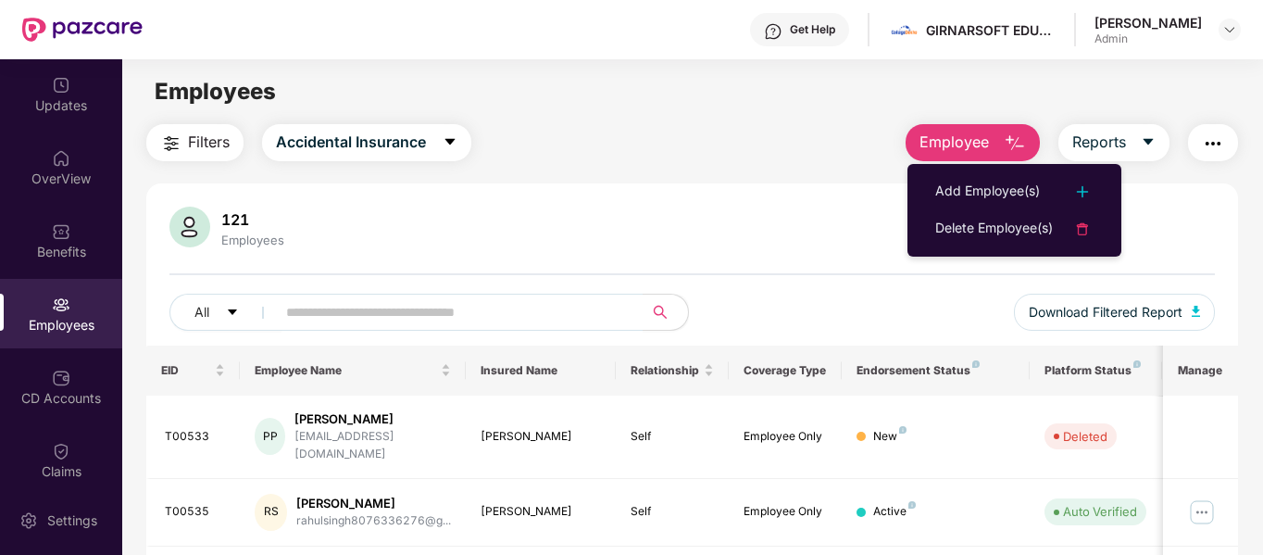
click at [1005, 142] on img "button" at bounding box center [1014, 143] width 22 height 22
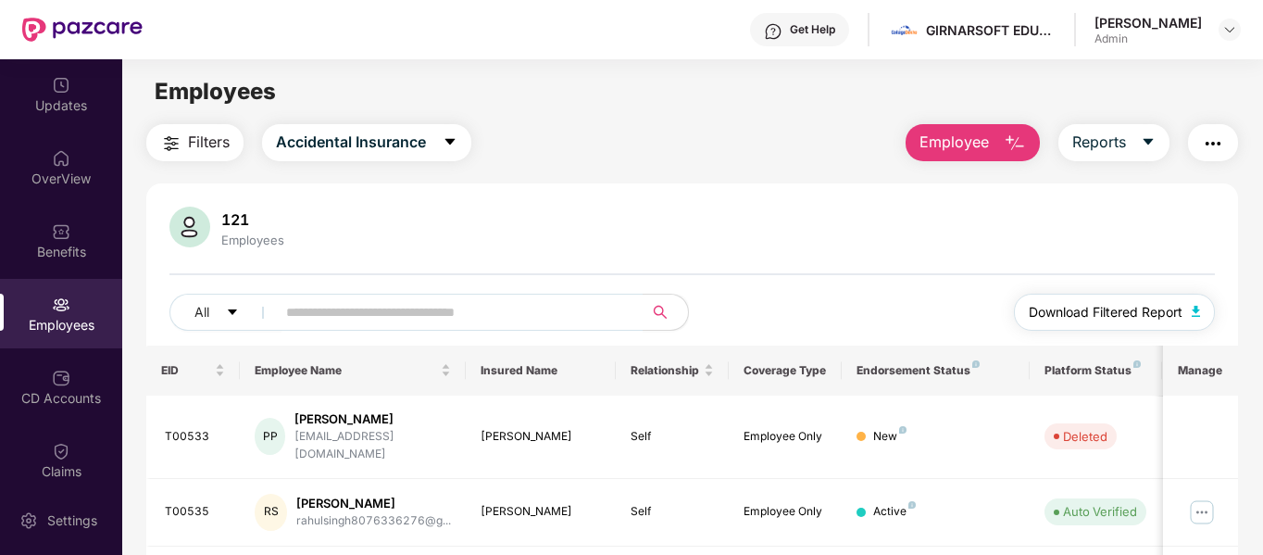
click at [1121, 319] on span "Download Filtered Report" at bounding box center [1105, 312] width 154 height 20
click at [851, 284] on div "121 Employees All Download Filtered Report" at bounding box center [692, 275] width 1092 height 139
click at [445, 143] on icon "caret-down" at bounding box center [449, 141] width 15 height 15
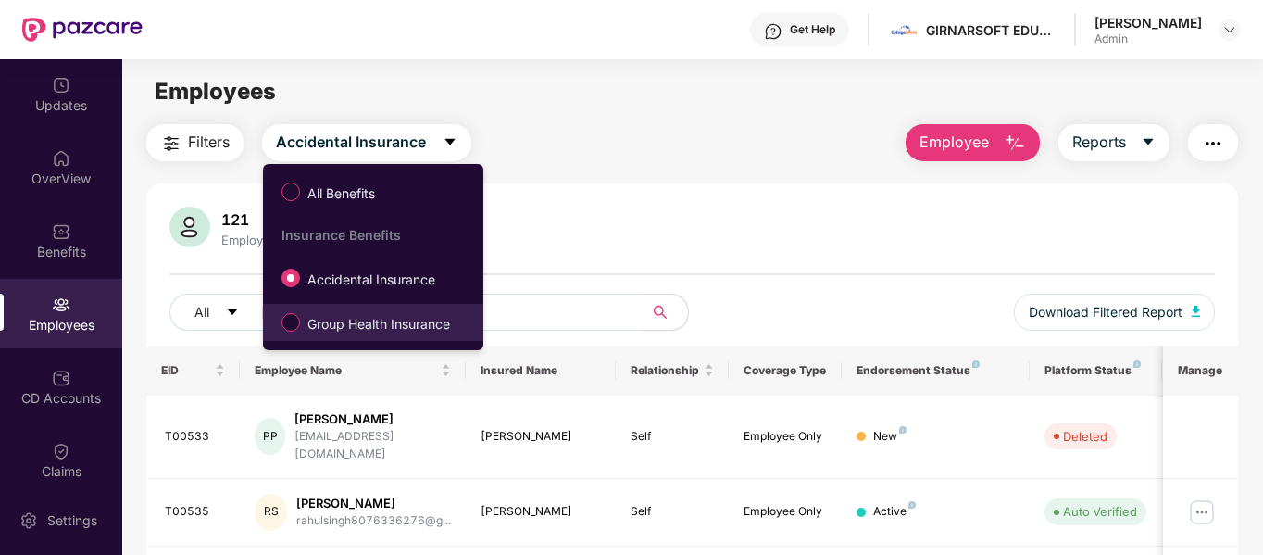
click at [380, 316] on span "Group Health Insurance" at bounding box center [378, 324] width 157 height 20
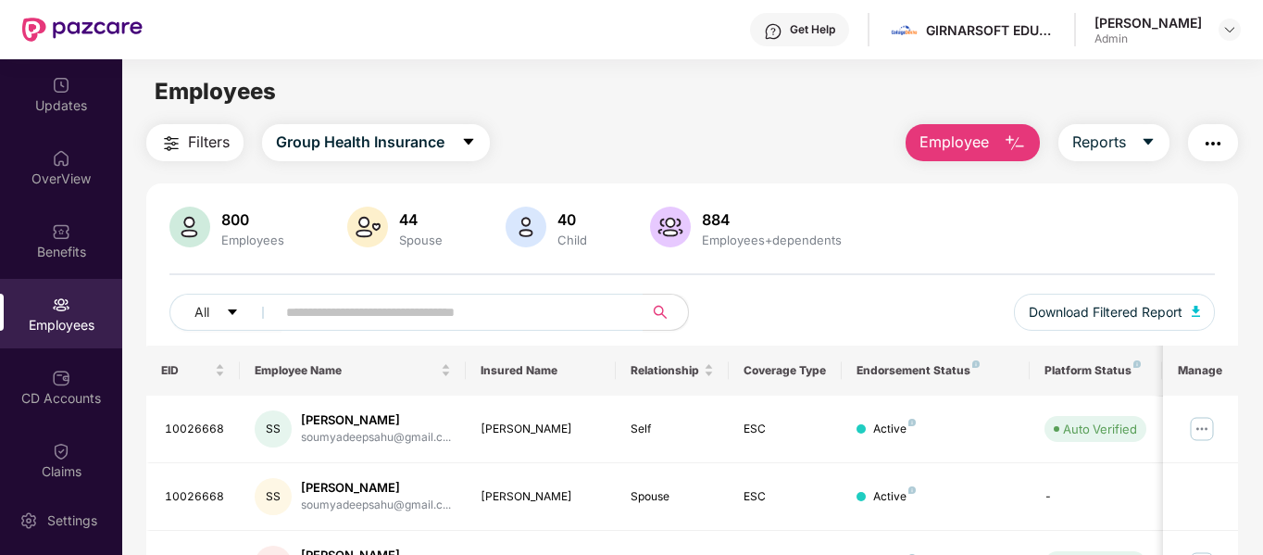
scroll to position [0, 0]
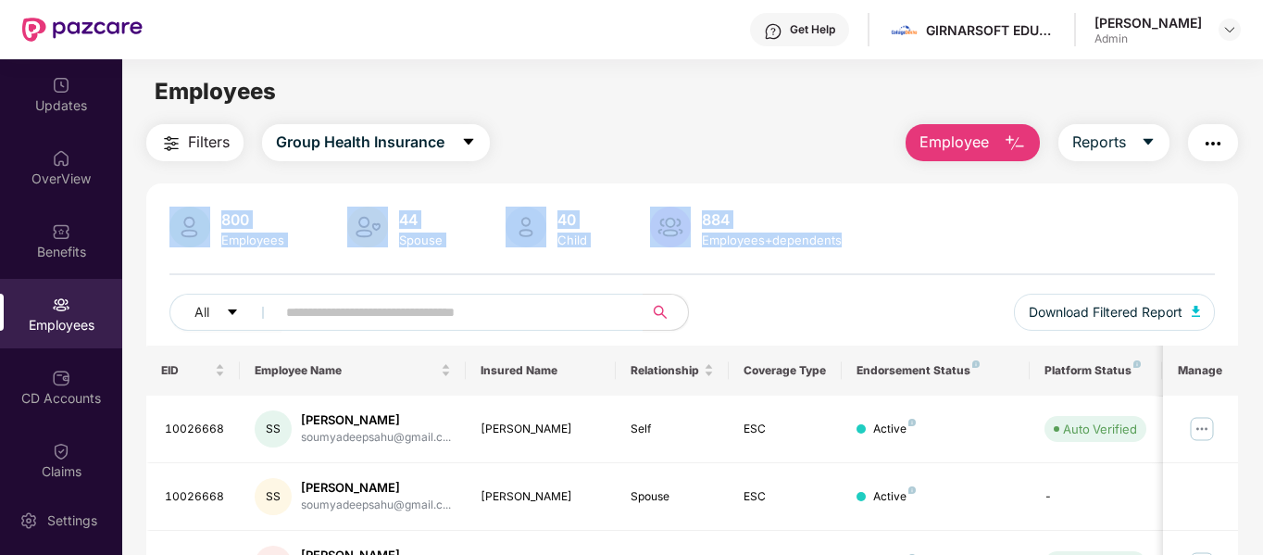
drag, startPoint x: 905, startPoint y: 243, endPoint x: 160, endPoint y: 201, distance: 746.4
drag, startPoint x: 160, startPoint y: 201, endPoint x: 905, endPoint y: 253, distance: 747.0
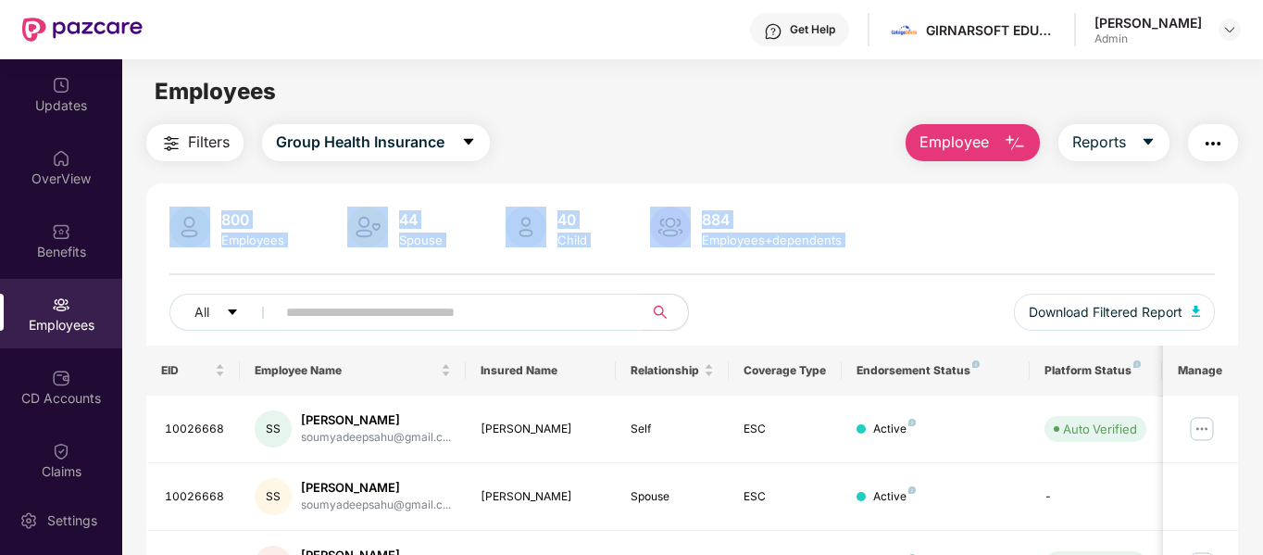
click at [905, 253] on div "800 Employees 44 Spouse 40 Child 884 Employees+dependents All Download Filtered…" at bounding box center [692, 275] width 1092 height 139
drag, startPoint x: 905, startPoint y: 253, endPoint x: 150, endPoint y: 201, distance: 757.2
drag, startPoint x: 150, startPoint y: 201, endPoint x: 881, endPoint y: 252, distance: 733.1
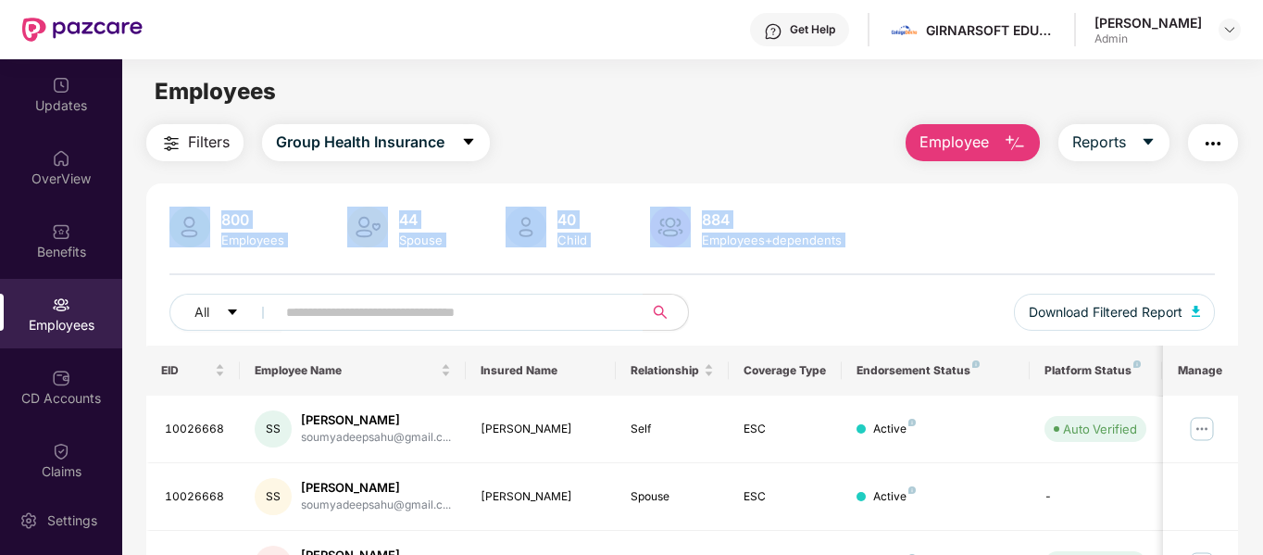
click at [881, 252] on div "800 Employees 44 Spouse 40 Child 884 Employees+dependents All Download Filtered…" at bounding box center [692, 275] width 1092 height 139
drag, startPoint x: 881, startPoint y: 252, endPoint x: 160, endPoint y: 219, distance: 721.9
click at [160, 219] on div "800 Employees 44 Spouse 40 Child 884 Employees+dependents All Download Filtered…" at bounding box center [692, 275] width 1092 height 139
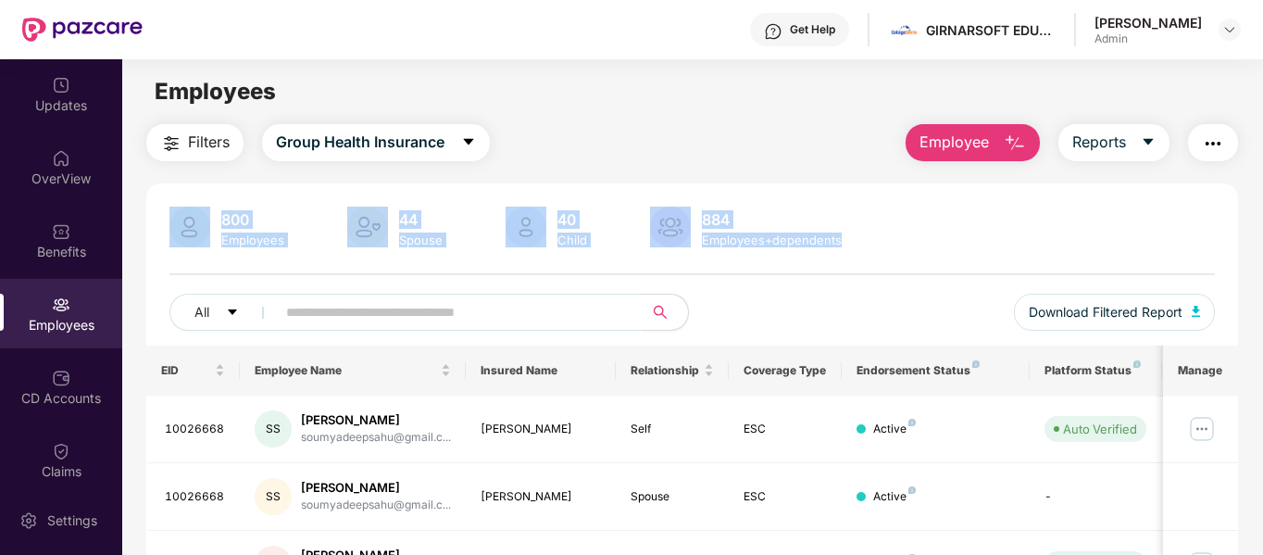
drag, startPoint x: 160, startPoint y: 219, endPoint x: 999, endPoint y: 248, distance: 839.2
click at [999, 248] on div "800 Employees 44 Spouse 40 Child 884 Employees+dependents All Download Filtered…" at bounding box center [692, 275] width 1092 height 139
click at [884, 247] on div "800 Employees 44 Spouse 40 Child 884 Employees+dependents" at bounding box center [692, 228] width 1046 height 44
drag, startPoint x: 884, startPoint y: 247, endPoint x: 161, endPoint y: 201, distance: 724.5
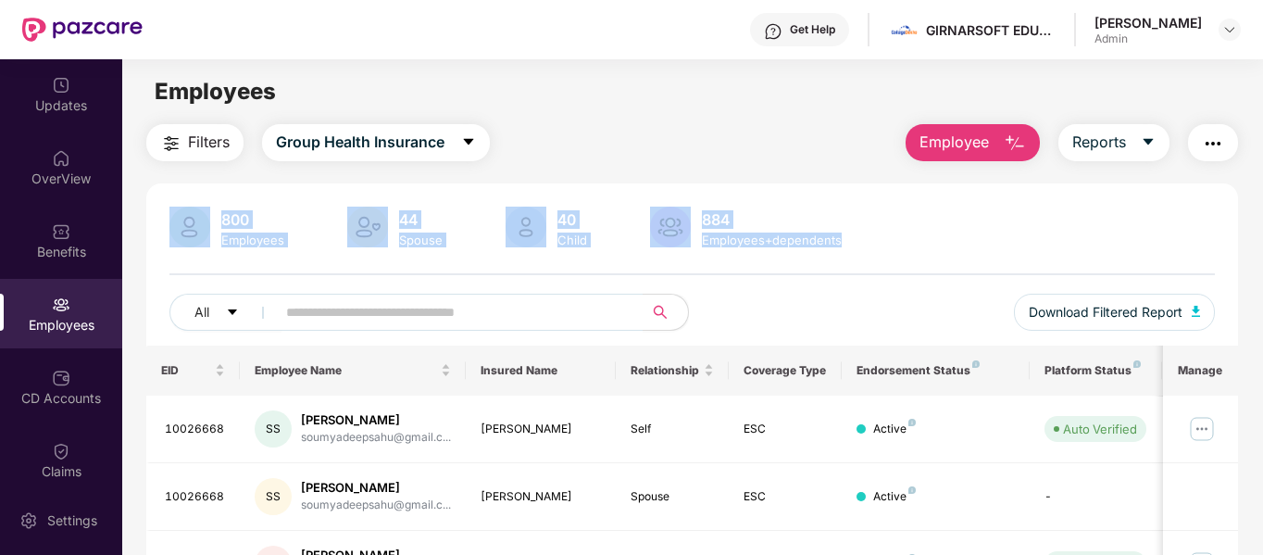
drag, startPoint x: 161, startPoint y: 201, endPoint x: 930, endPoint y: 236, distance: 770.1
click at [930, 236] on div "800 Employees 44 Spouse 40 Child 884 Employees+dependents" at bounding box center [692, 228] width 1046 height 44
drag, startPoint x: 930, startPoint y: 236, endPoint x: 144, endPoint y: 196, distance: 786.9
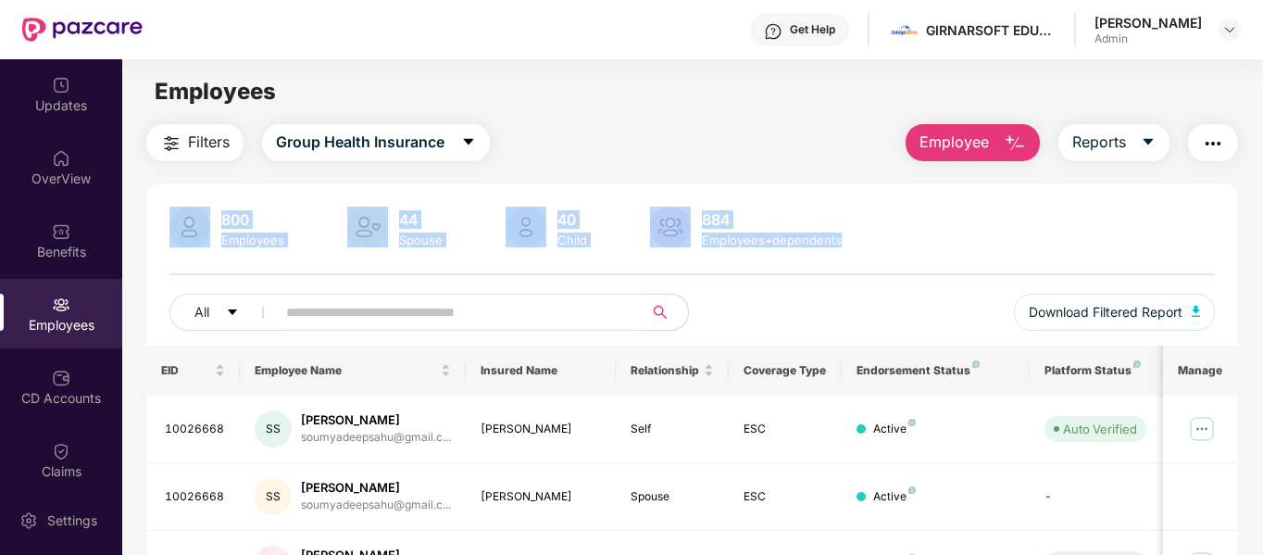
click at [800, 210] on div "884" at bounding box center [771, 219] width 147 height 19
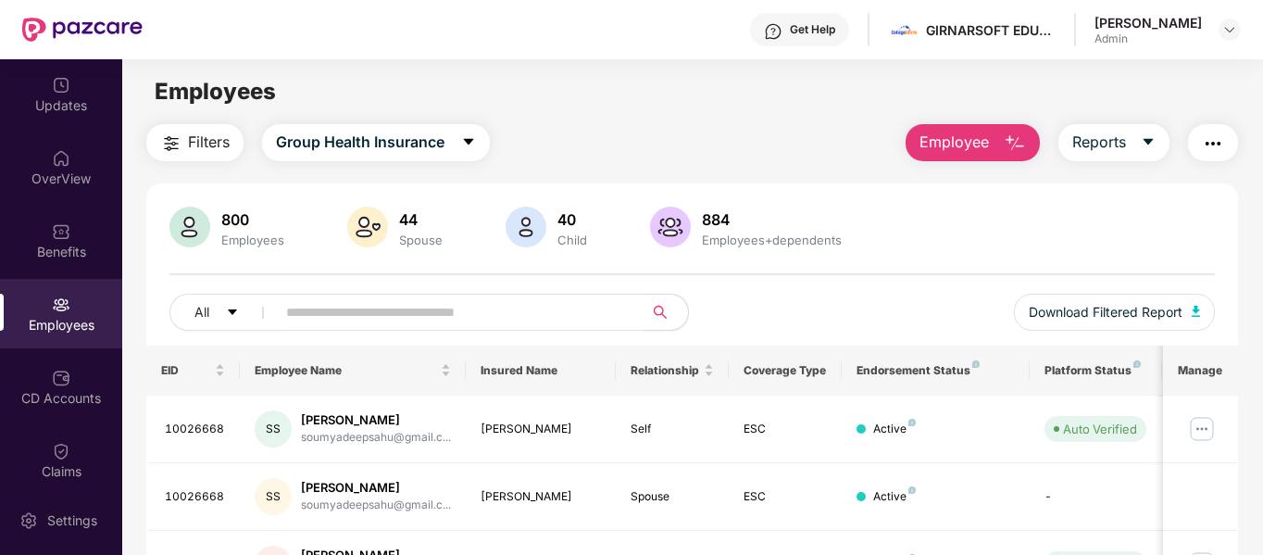
click at [982, 140] on span "Employee" at bounding box center [953, 142] width 69 height 23
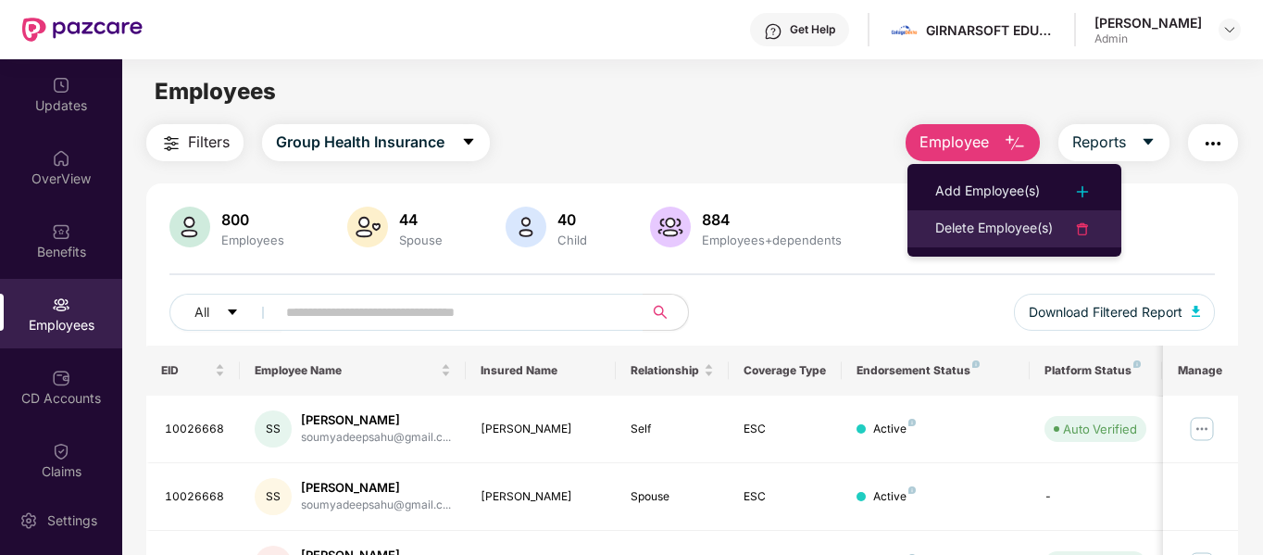
click at [1019, 226] on div "Delete Employee(s)" at bounding box center [994, 229] width 118 height 22
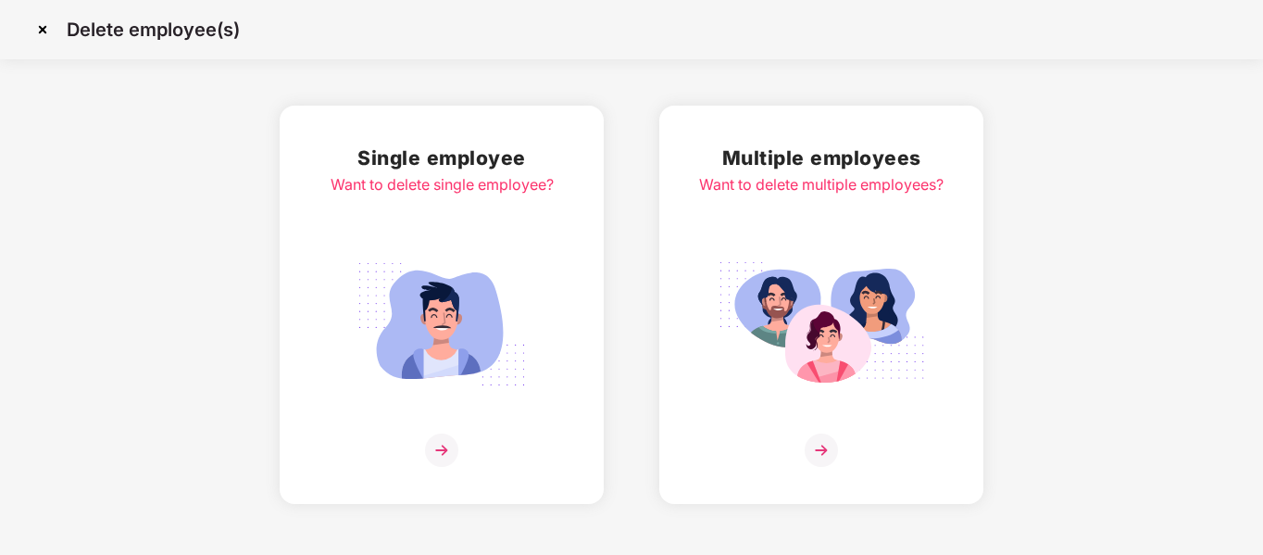
click at [882, 275] on img at bounding box center [820, 324] width 207 height 144
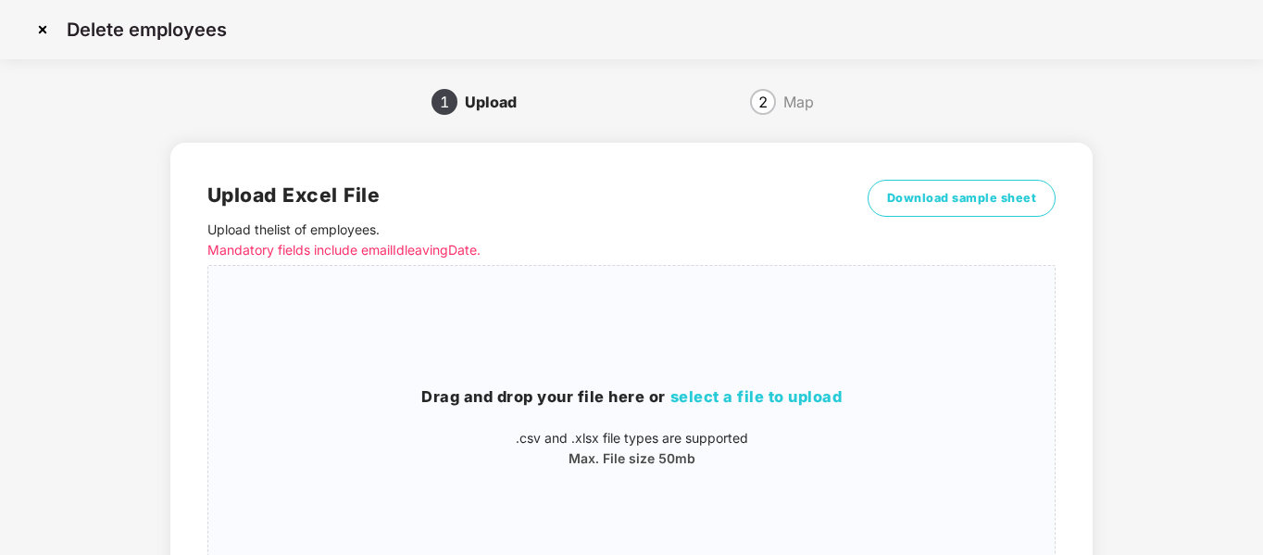
click at [49, 31] on img at bounding box center [43, 30] width 30 height 30
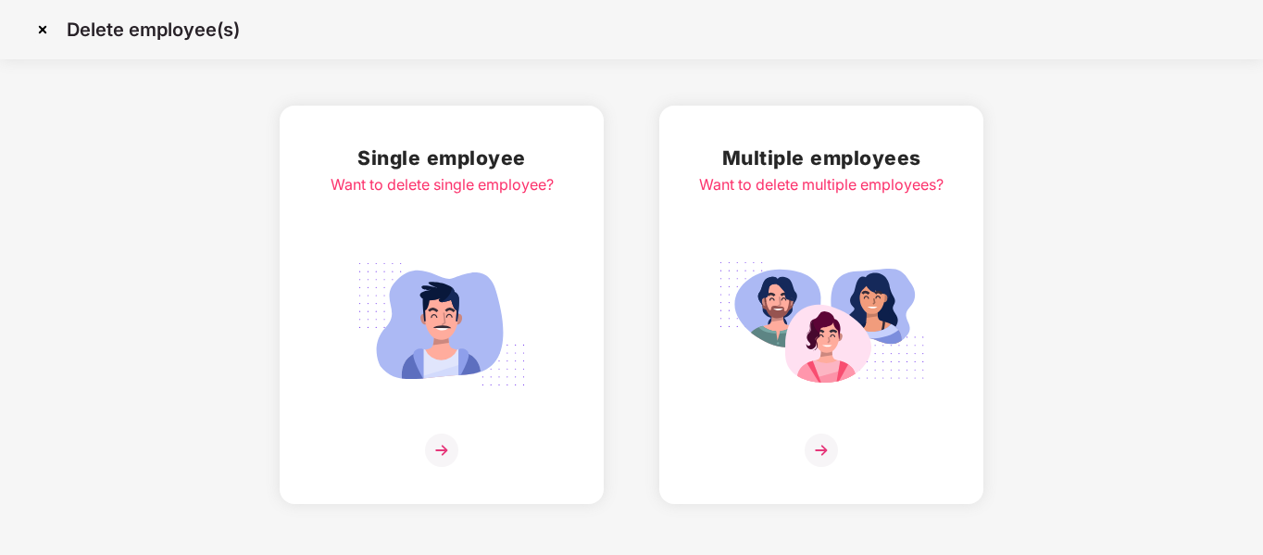
click at [49, 34] on img at bounding box center [43, 30] width 30 height 30
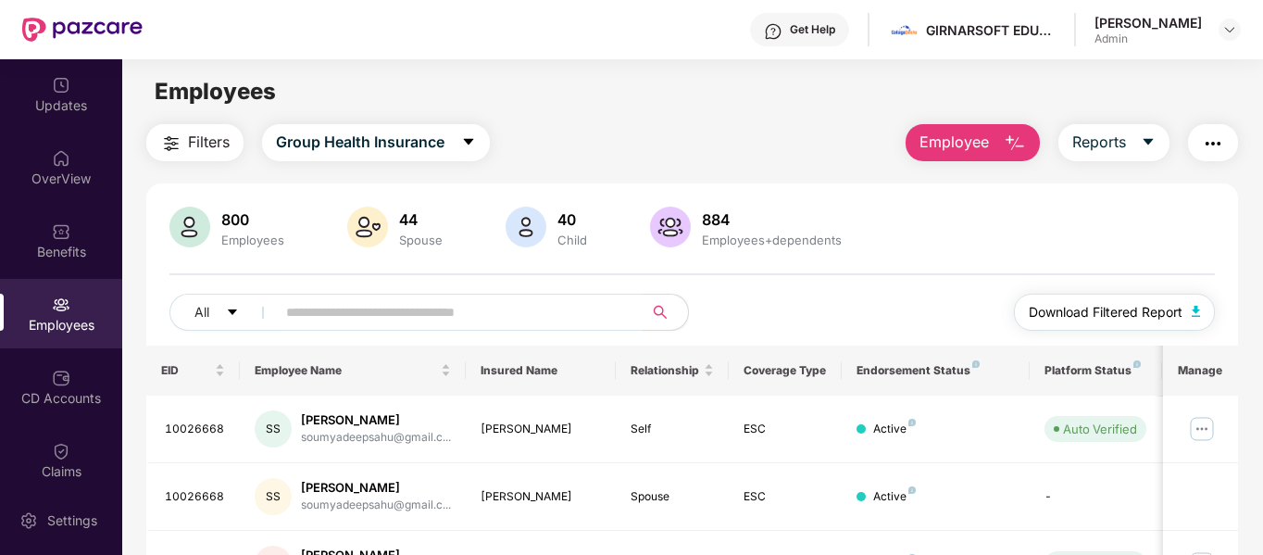
click at [1062, 319] on span "Download Filtered Report" at bounding box center [1105, 312] width 154 height 20
click at [1201, 437] on img at bounding box center [1202, 429] width 30 height 30
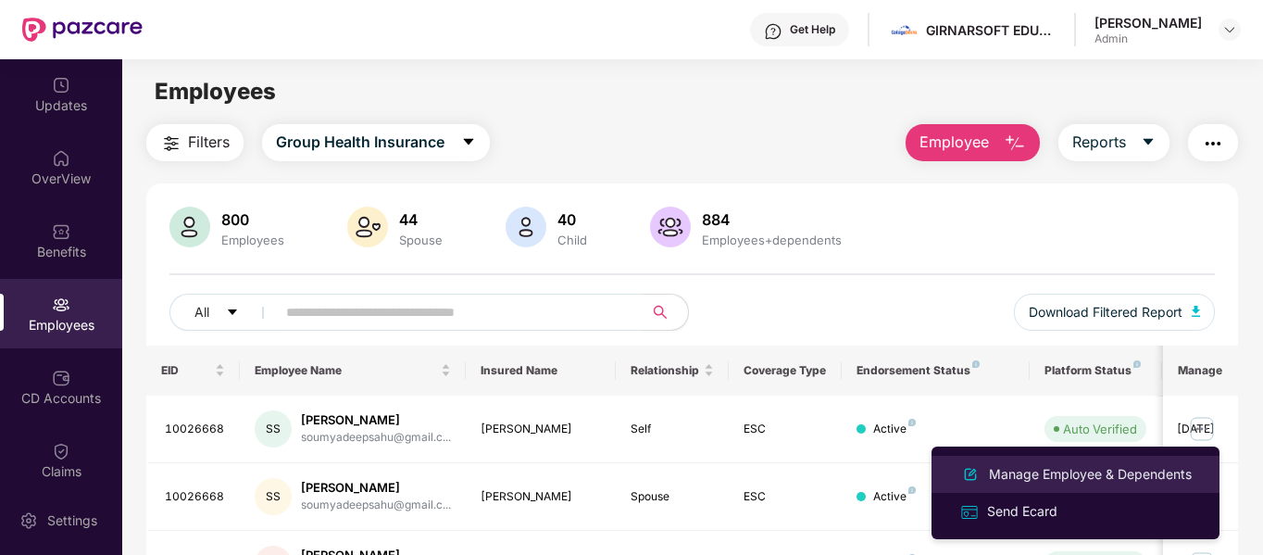
click at [1111, 467] on div "Manage Employee & Dependents" at bounding box center [1090, 474] width 210 height 20
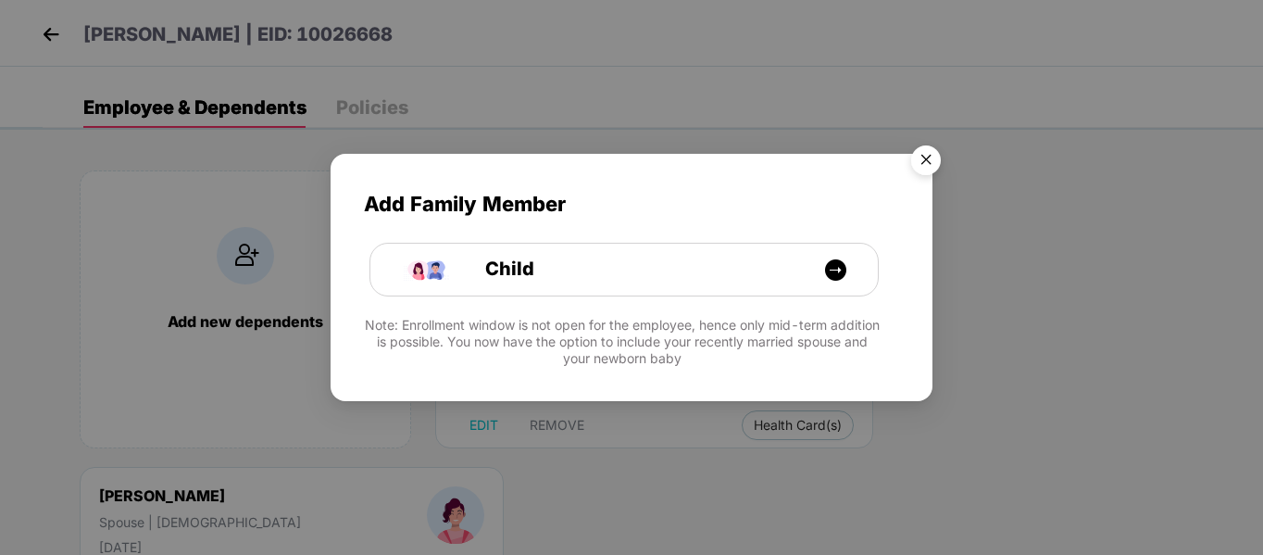
click at [928, 169] on img "Close" at bounding box center [926, 163] width 52 height 52
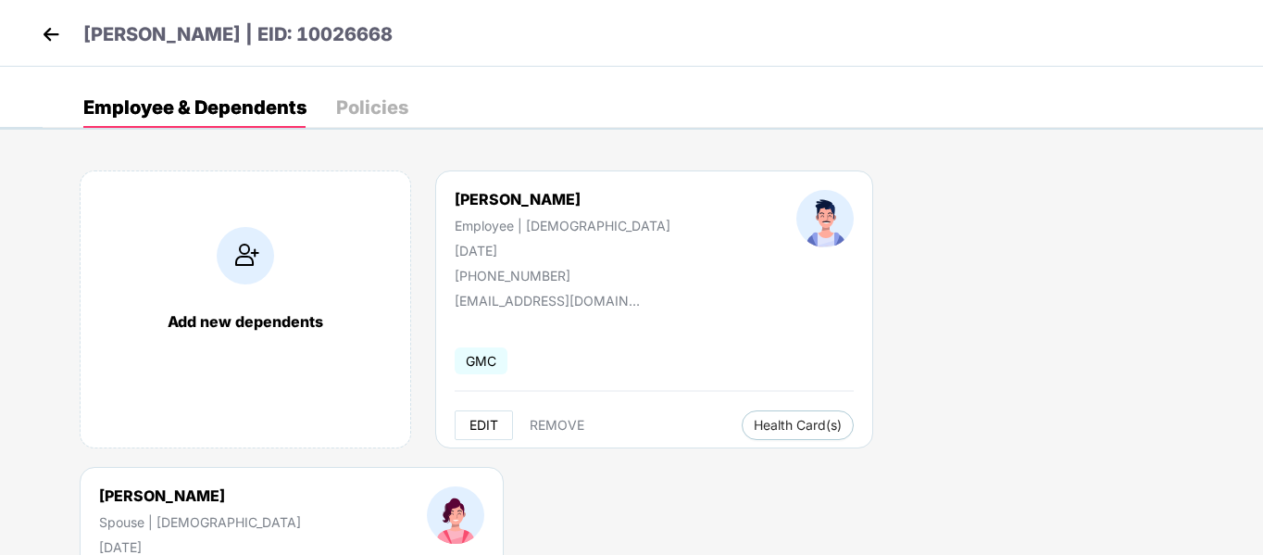
click at [483, 424] on span "EDIT" at bounding box center [483, 424] width 29 height 15
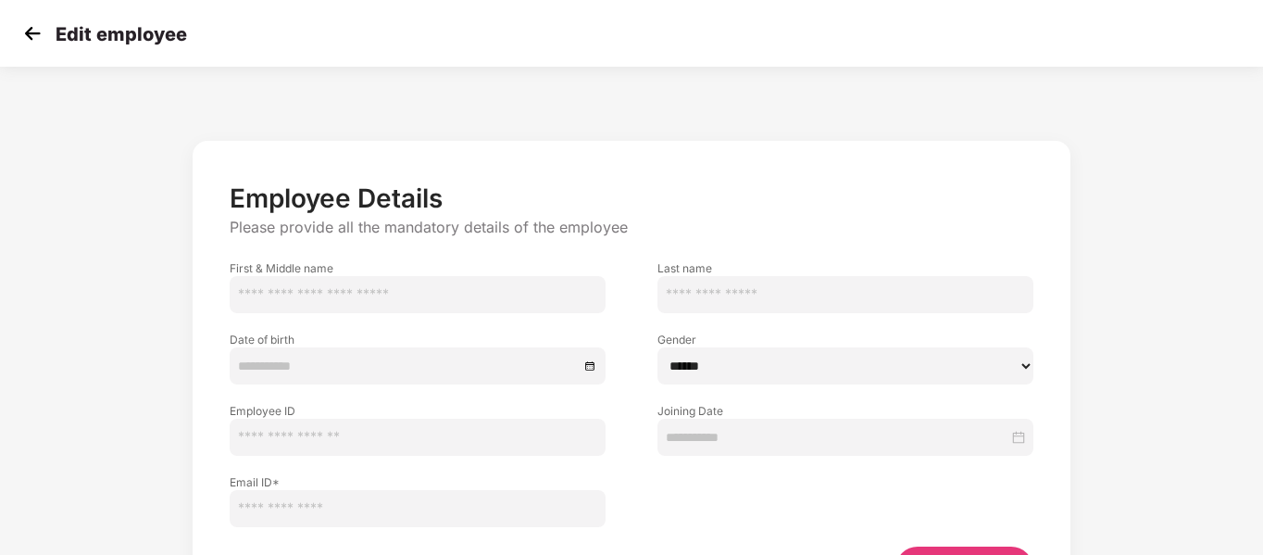
type input "**********"
type input "****"
type input "**********"
type input "********"
type input "**********"
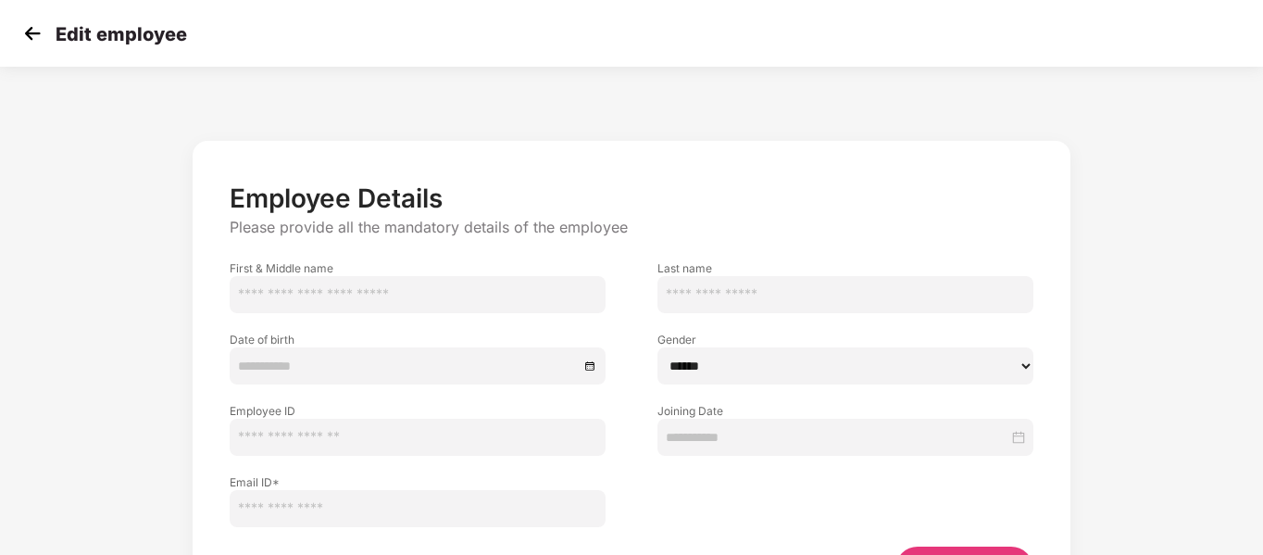
type input "**********"
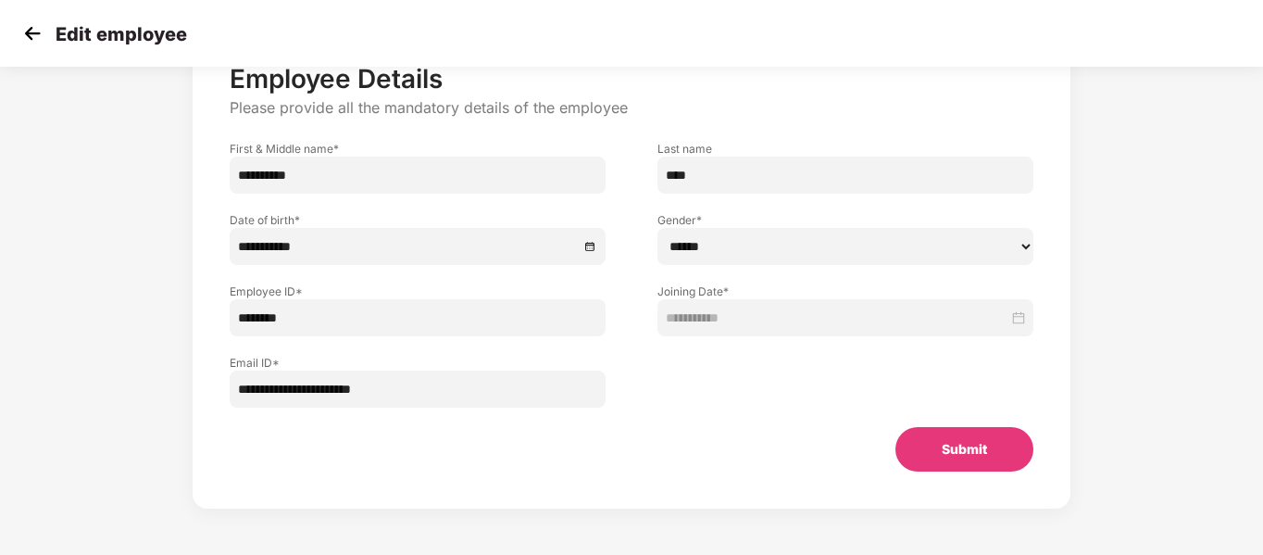
click at [36, 24] on img at bounding box center [33, 33] width 28 height 28
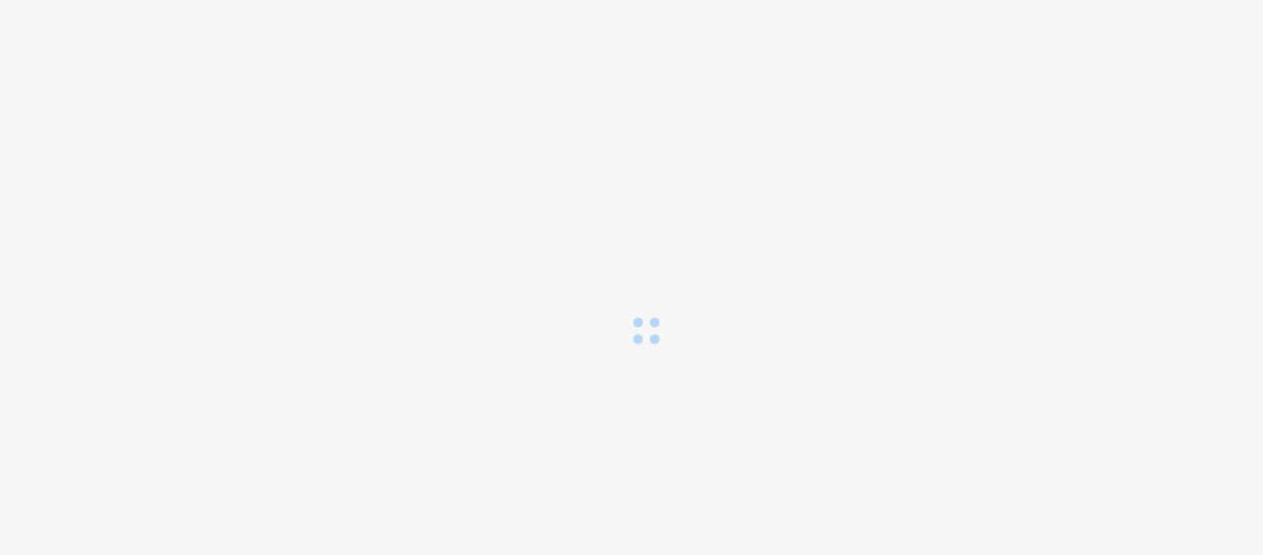
scroll to position [0, 0]
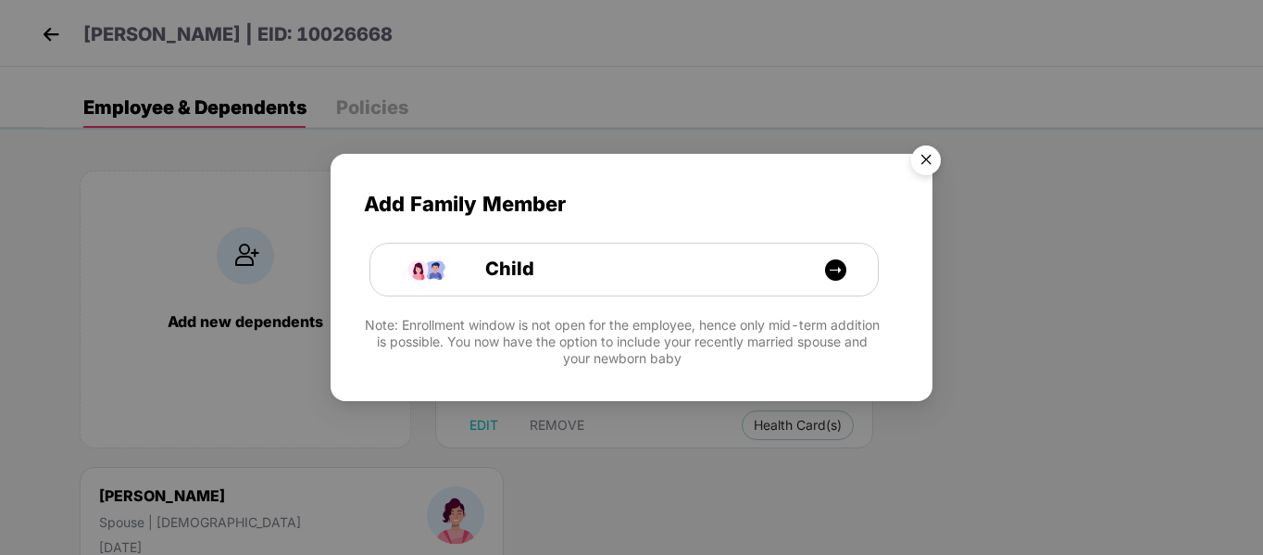
click at [923, 149] on img "Close" at bounding box center [926, 163] width 52 height 52
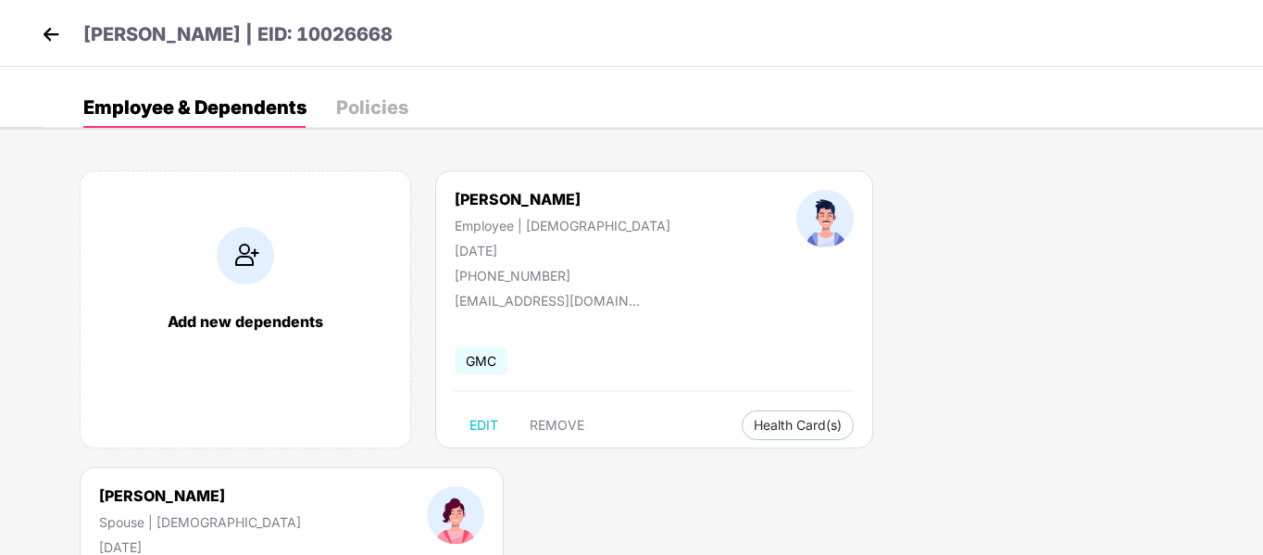
click at [804, 118] on div "Employee & Dependents Policies" at bounding box center [653, 107] width 1220 height 41
click at [44, 28] on img at bounding box center [51, 34] width 28 height 28
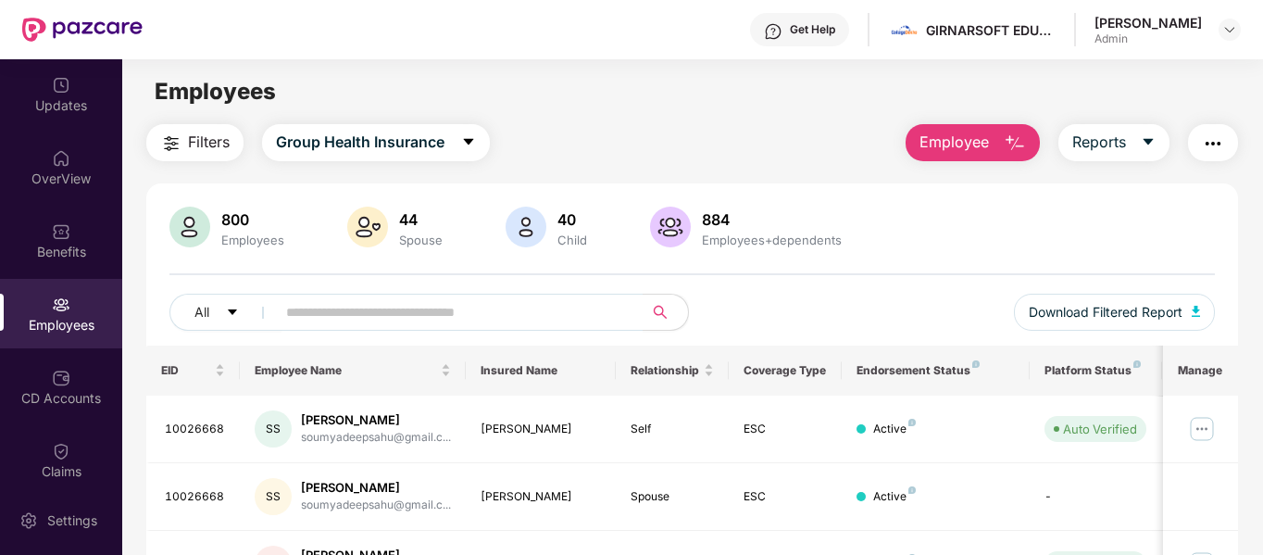
click at [1002, 120] on main "Employees Filters Group Health Insurance Employee Reports 800 Employees 44 Spou…" at bounding box center [692, 336] width 1140 height 555
click at [1005, 129] on button "Employee" at bounding box center [972, 142] width 134 height 37
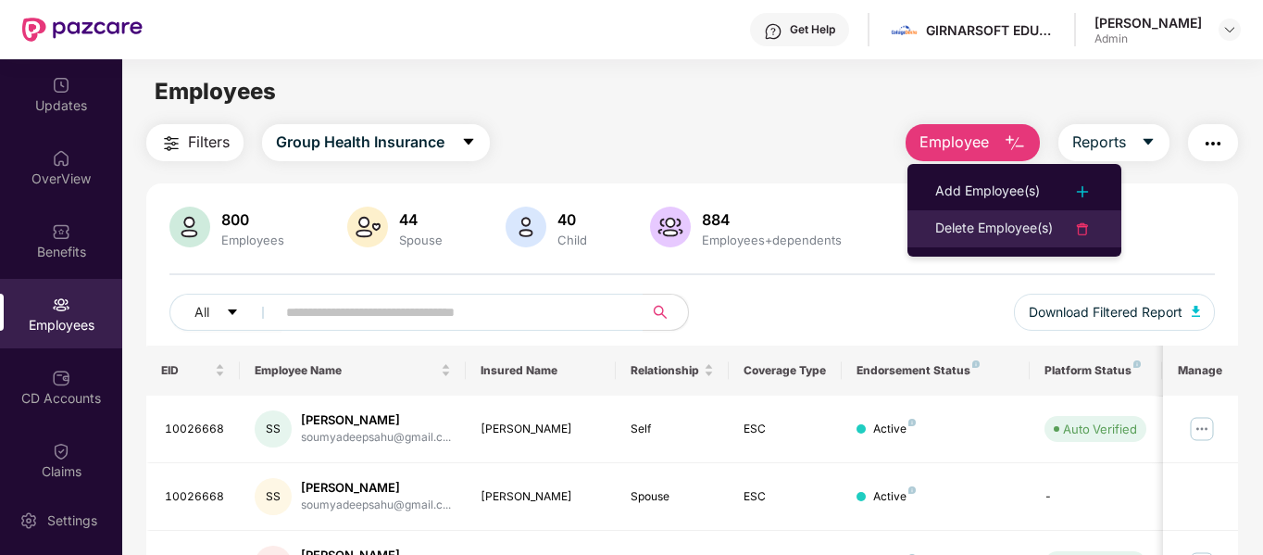
click at [1045, 233] on div "Delete Employee(s)" at bounding box center [994, 229] width 118 height 22
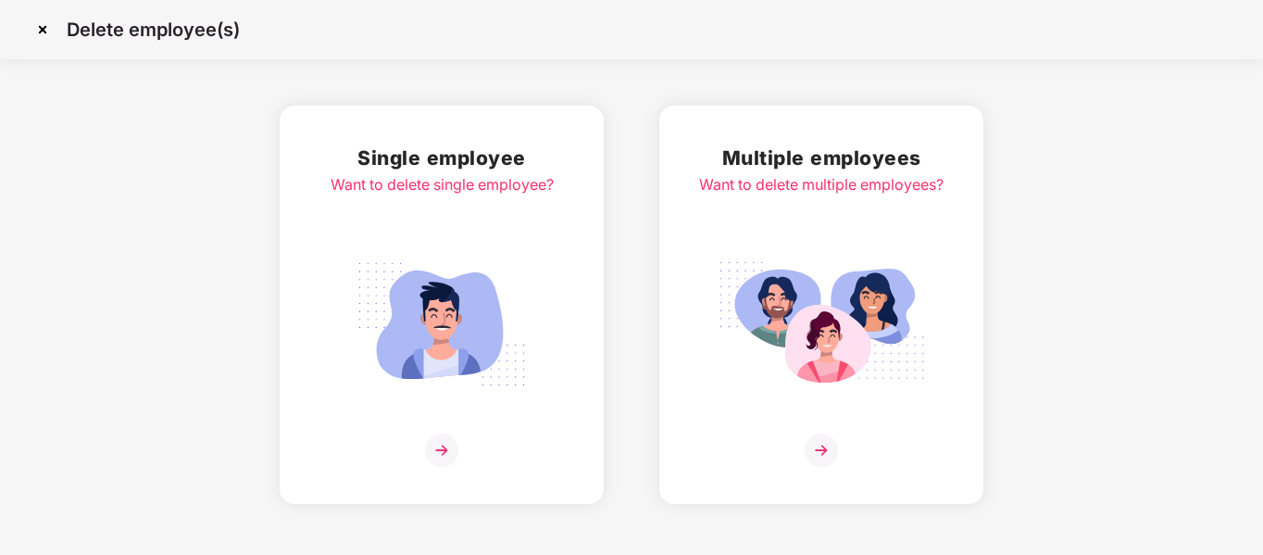
click at [796, 218] on div "Multiple employees Want to delete multiple employees?" at bounding box center [821, 305] width 244 height 324
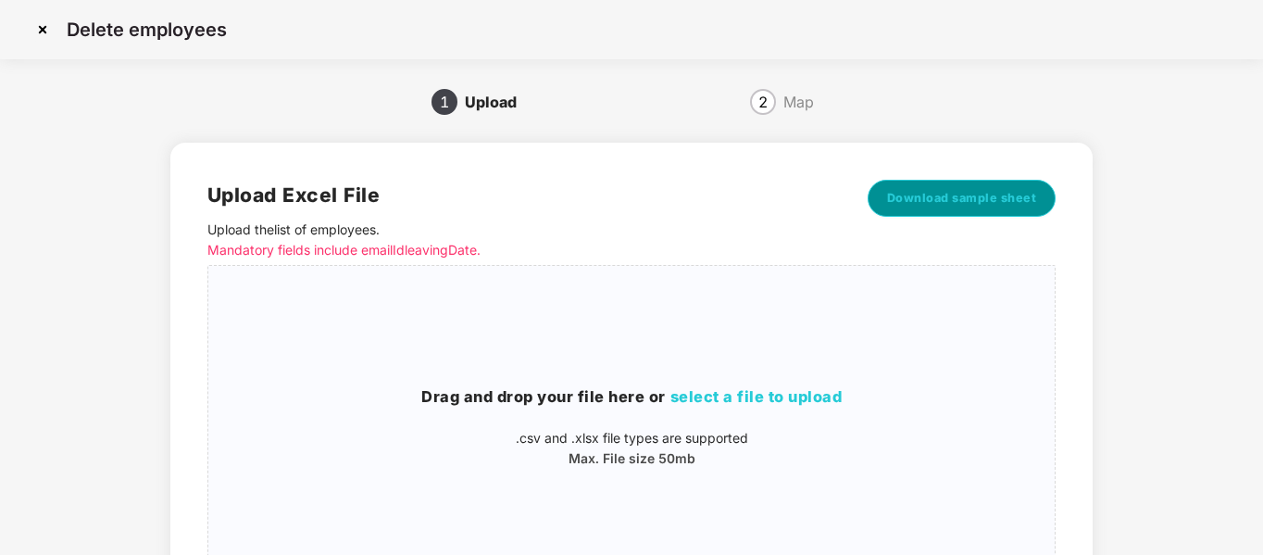
click at [905, 193] on span "Download sample sheet" at bounding box center [962, 198] width 150 height 19
click at [688, 405] on h3 "Drag and drop your file here or select a file to upload" at bounding box center [631, 397] width 846 height 24
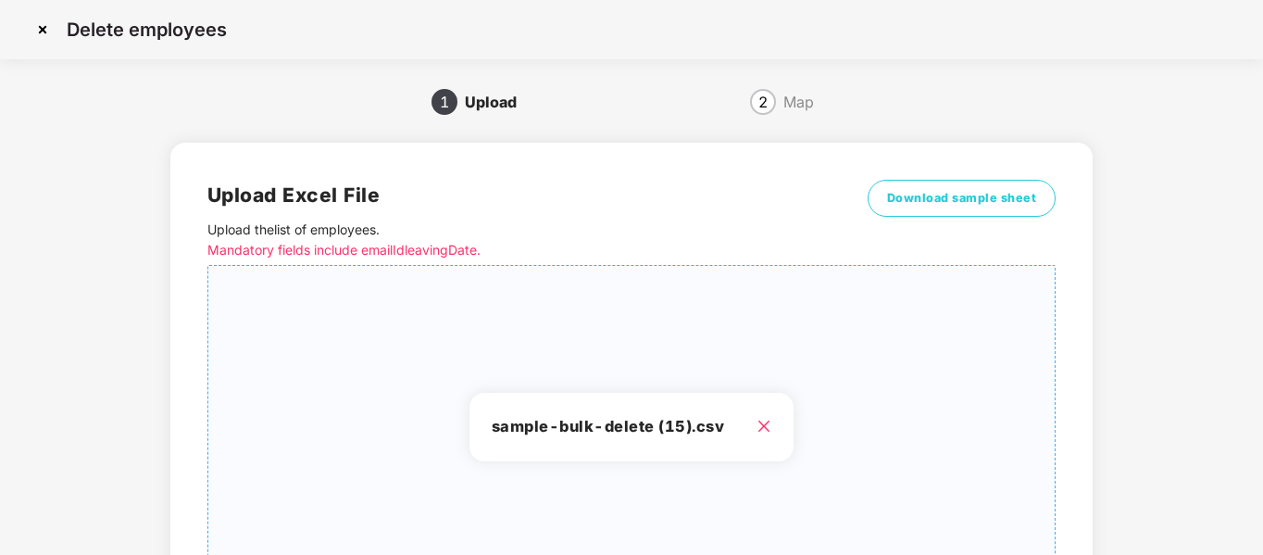
scroll to position [187, 0]
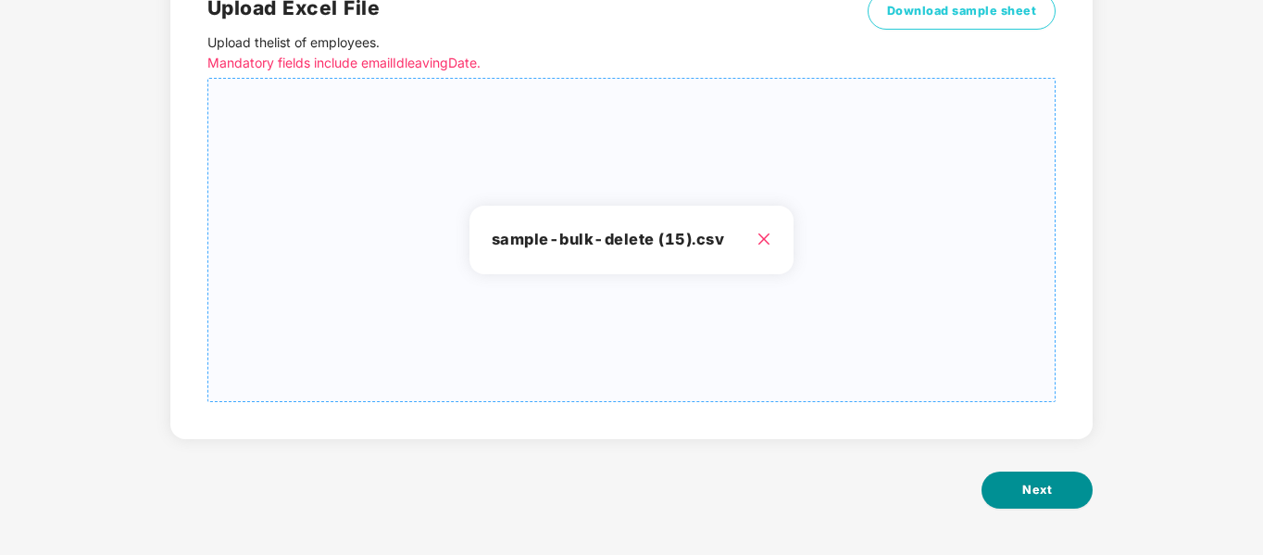
click at [1066, 498] on button "Next" at bounding box center [1036, 489] width 111 height 37
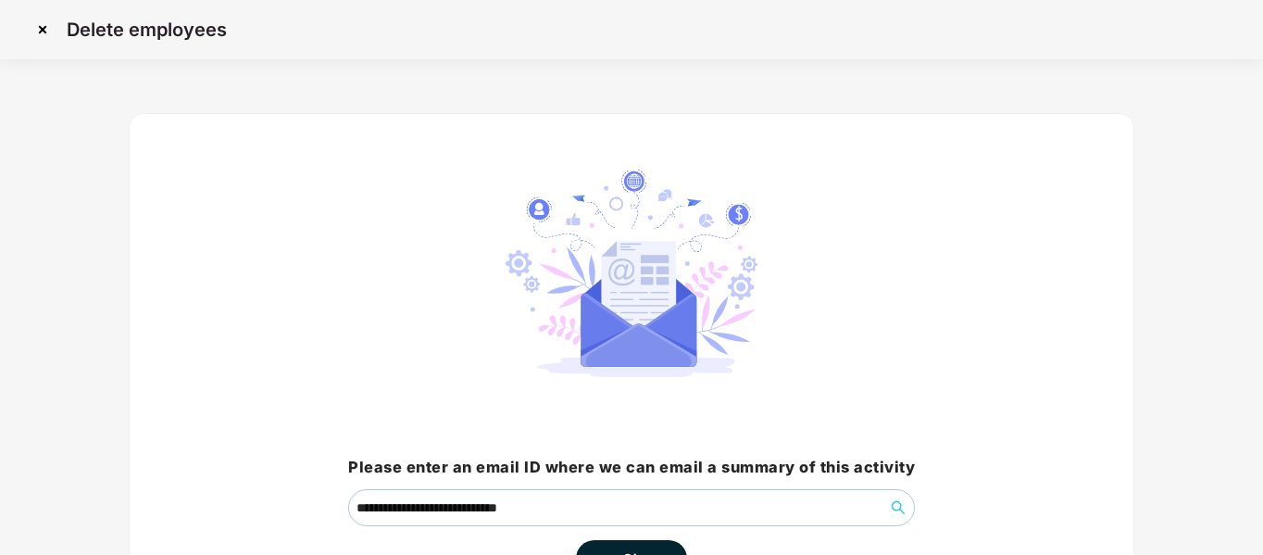
scroll to position [130, 0]
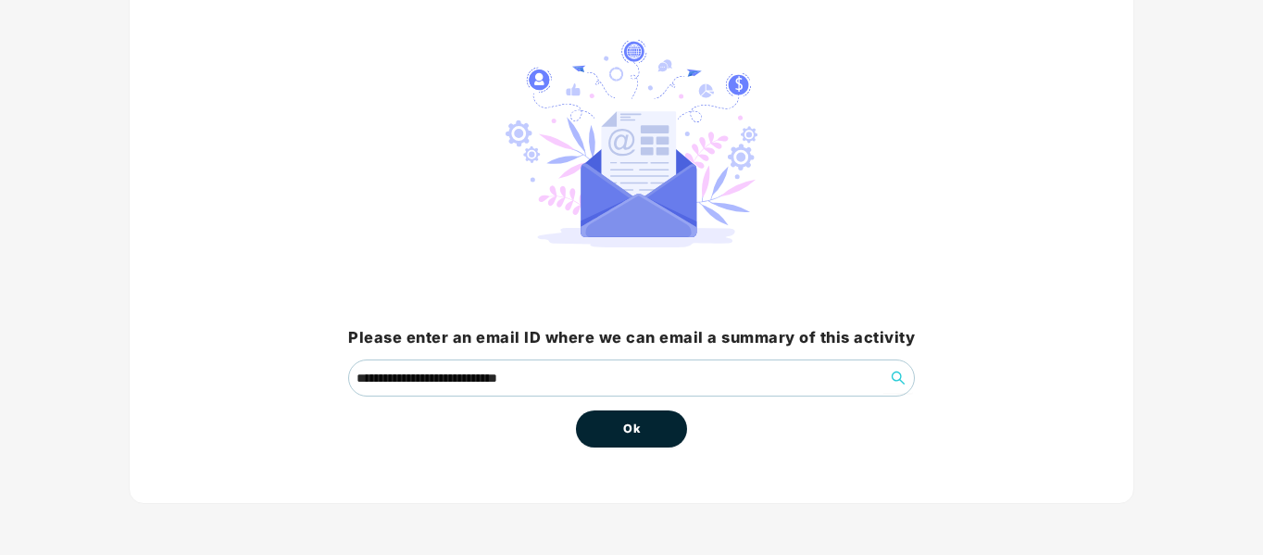
click at [616, 437] on button "Ok" at bounding box center [631, 428] width 111 height 37
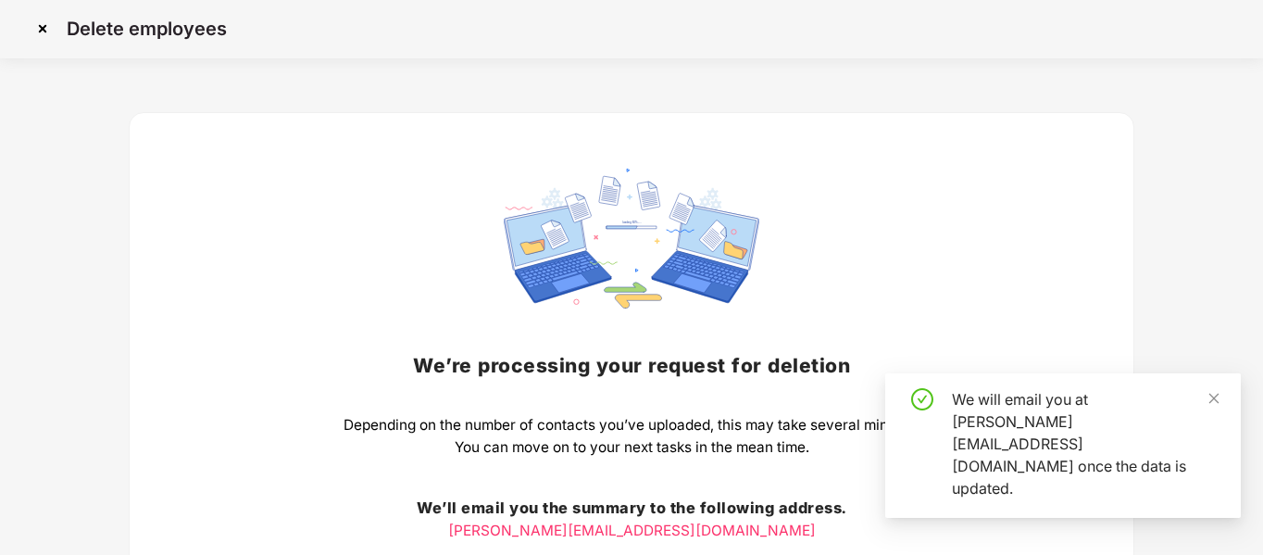
scroll to position [185, 0]
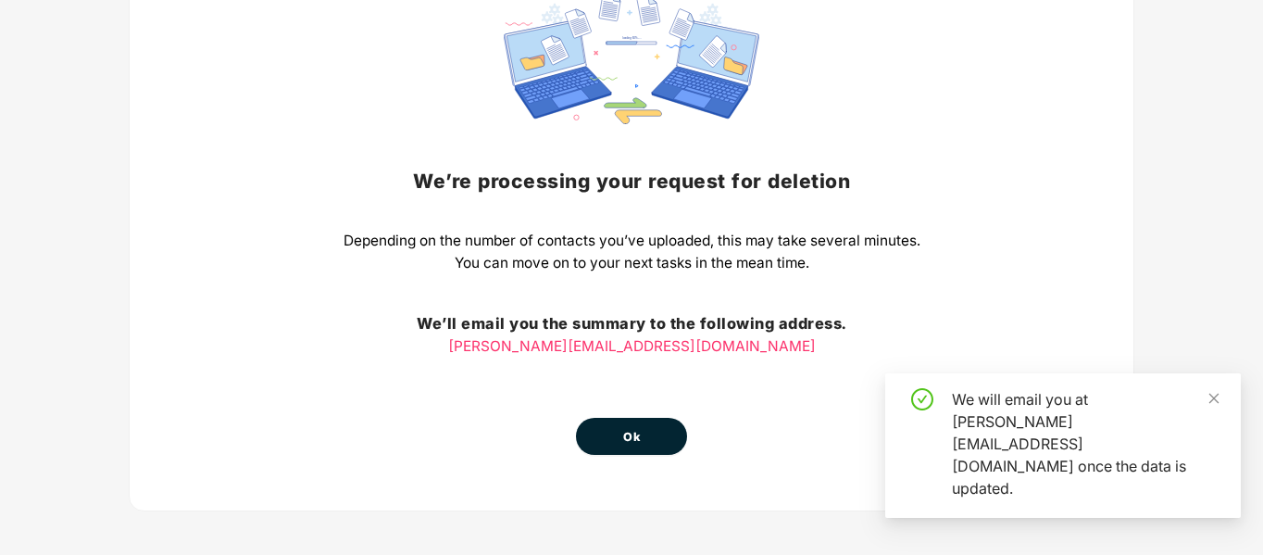
click at [629, 432] on span "Ok" at bounding box center [631, 437] width 17 height 19
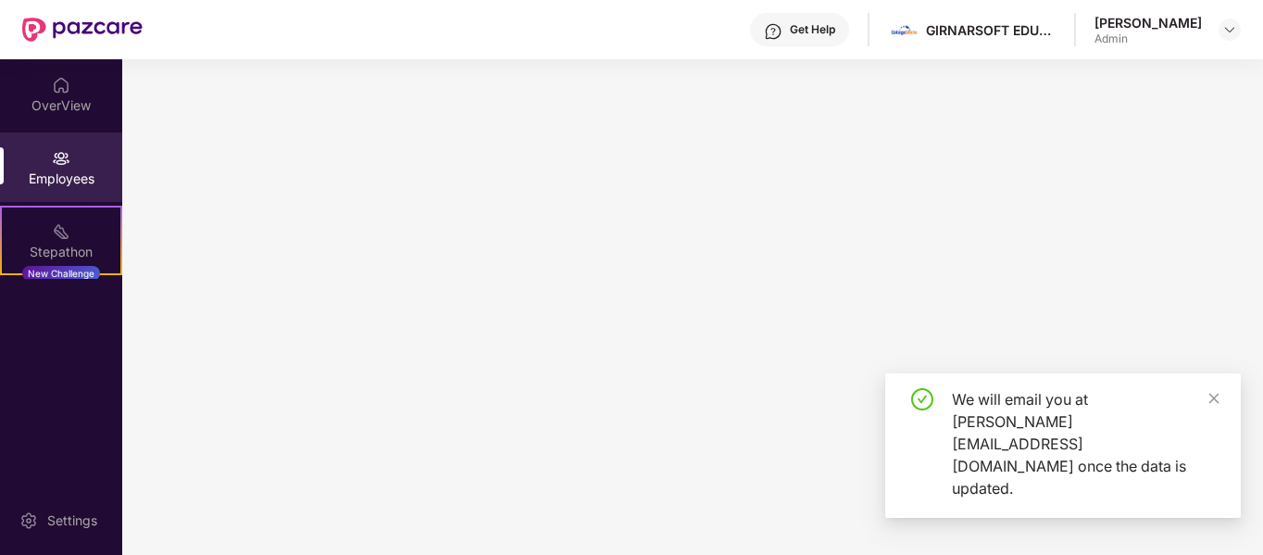
scroll to position [0, 0]
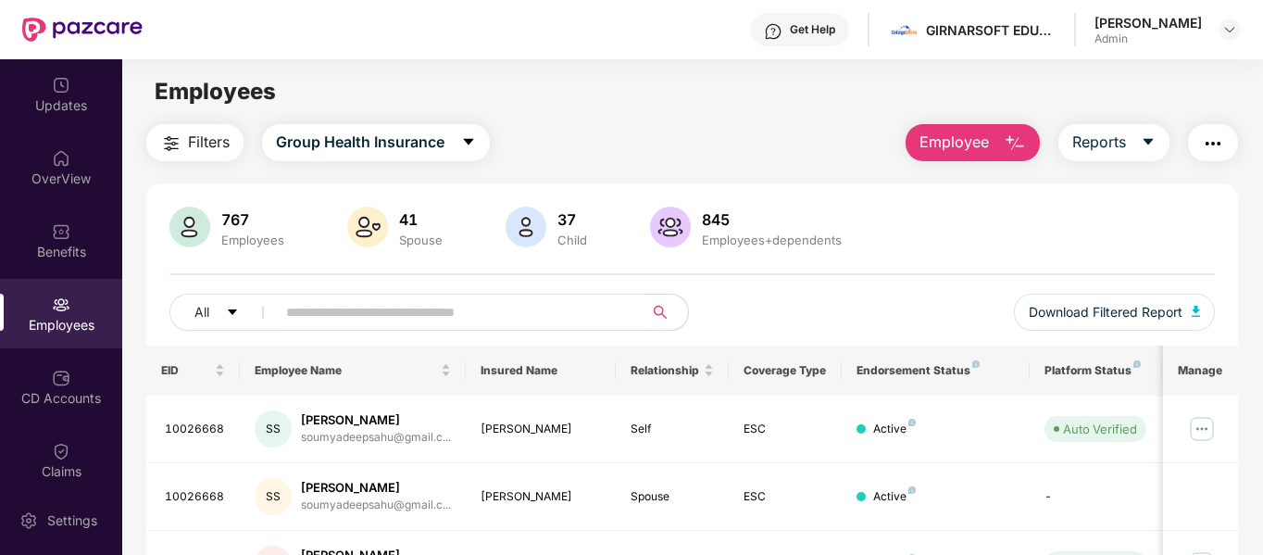
click at [336, 318] on input "text" at bounding box center [452, 312] width 332 height 28
paste input "**********"
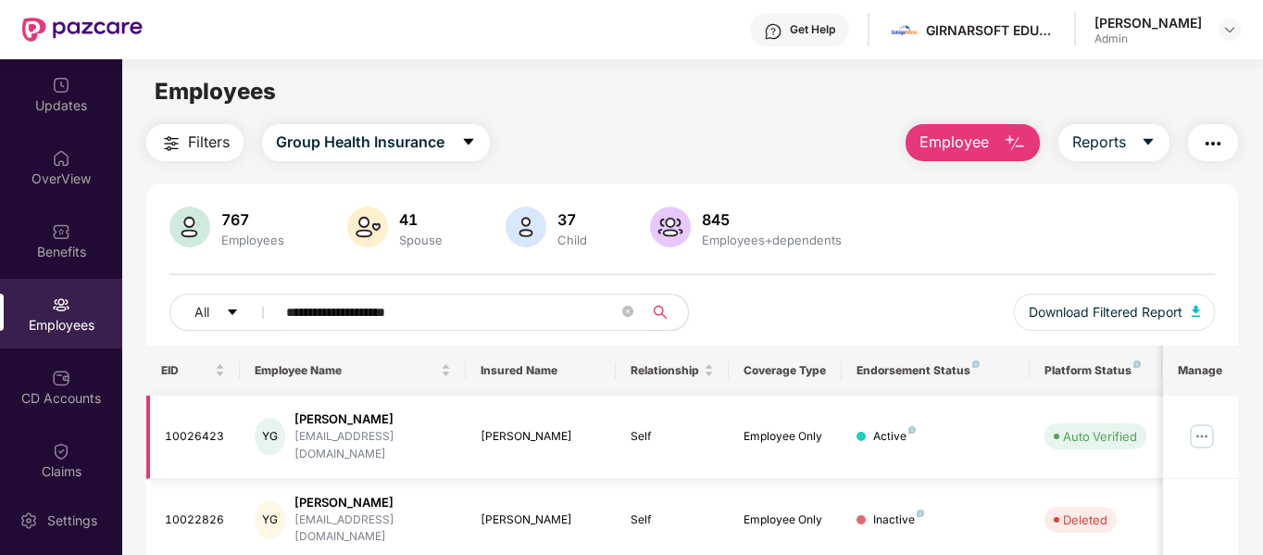
scroll to position [59, 0]
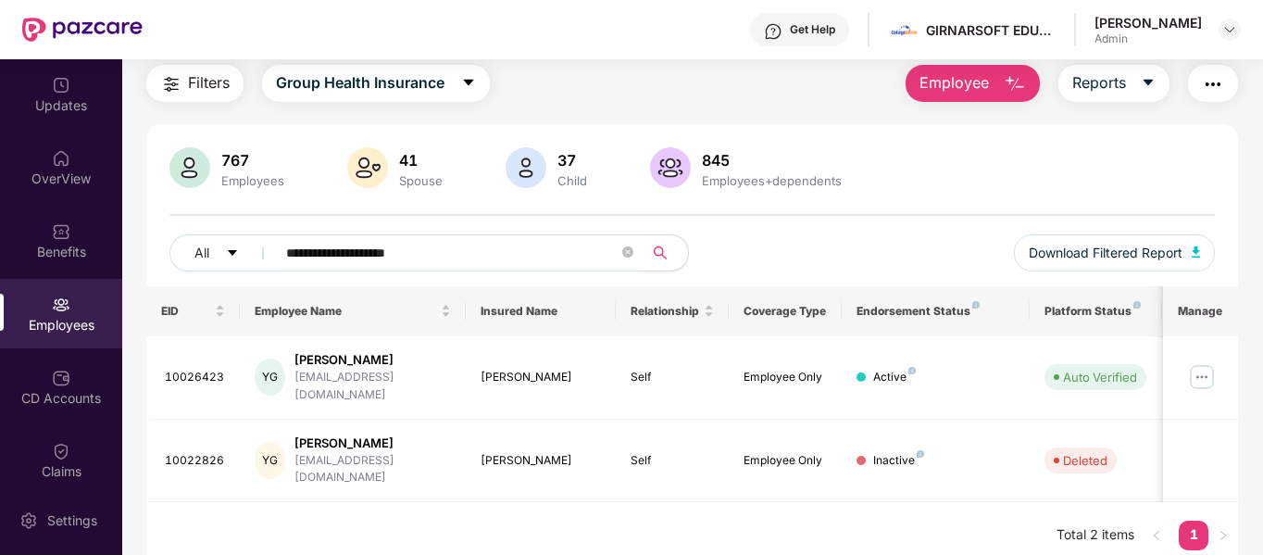
type input "**********"
click at [298, 474] on div "EID Employee Name Insured Name Relationship Coverage Type Endorsement Status Pl…" at bounding box center [692, 427] width 1092 height 282
click at [1207, 367] on img at bounding box center [1202, 377] width 30 height 30
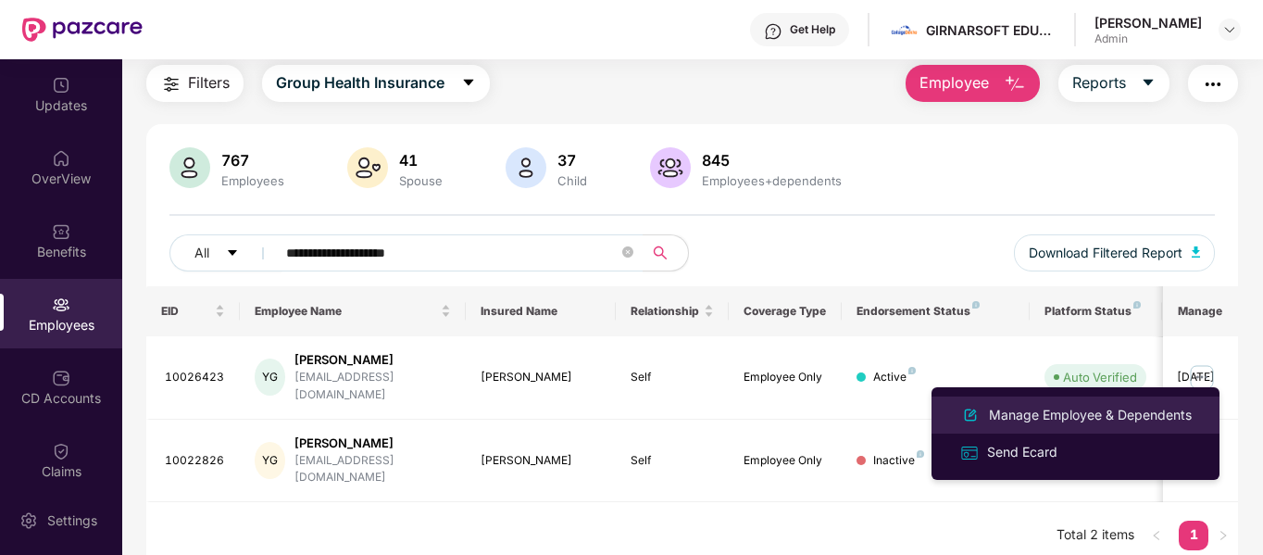
click at [1066, 419] on div "Manage Employee & Dependents" at bounding box center [1090, 415] width 210 height 20
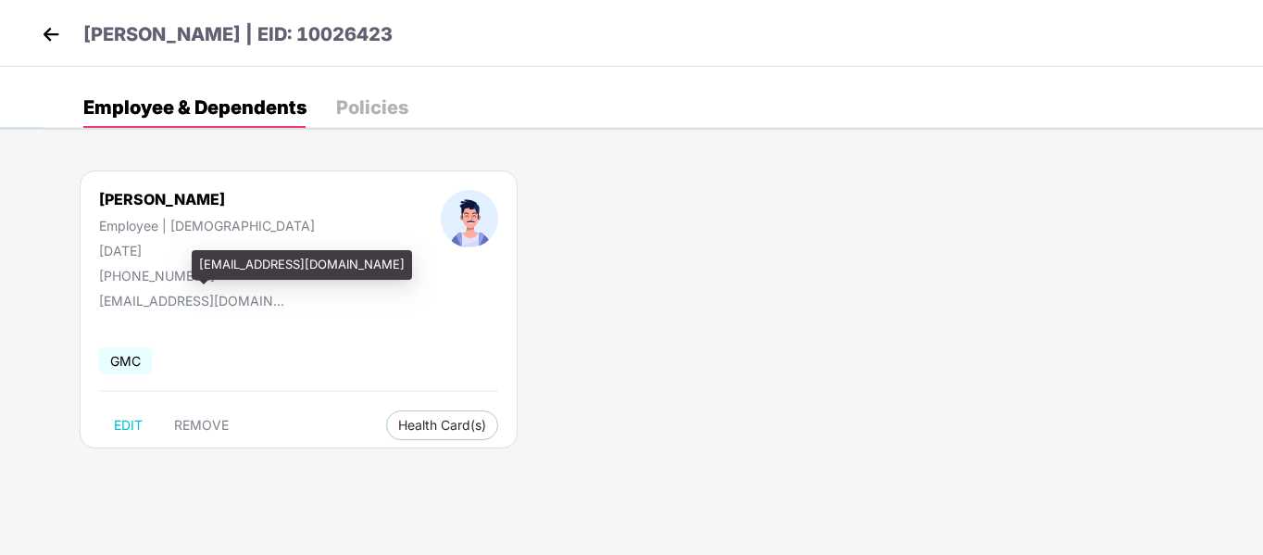
click at [201, 301] on div "[EMAIL_ADDRESS][DOMAIN_NAME]" at bounding box center [191, 301] width 185 height 16
copy div "[EMAIL_ADDRESS][DOMAIN_NAME]"
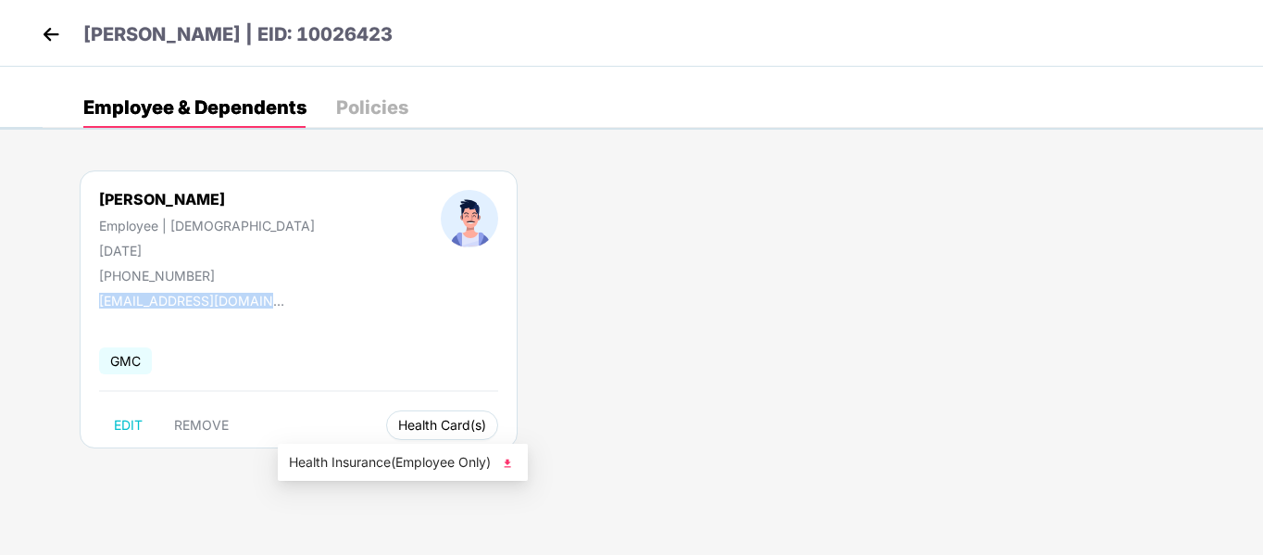
click at [386, 432] on button "Health Card(s)" at bounding box center [442, 425] width 112 height 30
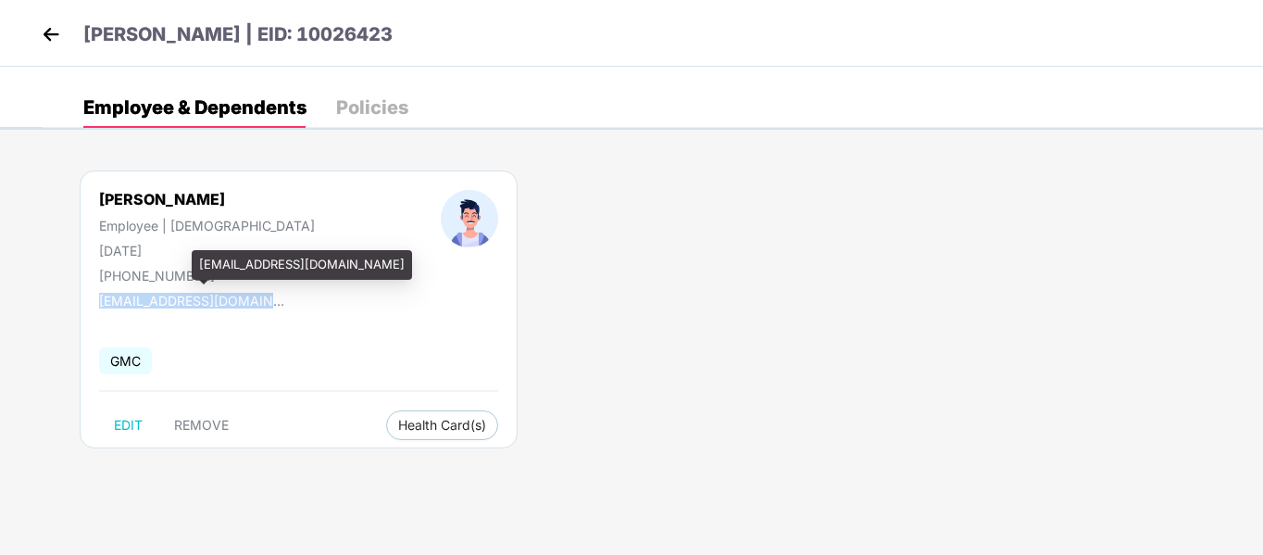
click at [206, 293] on div "[EMAIL_ADDRESS][DOMAIN_NAME]" at bounding box center [191, 301] width 185 height 16
copy div "[EMAIL_ADDRESS][DOMAIN_NAME]"
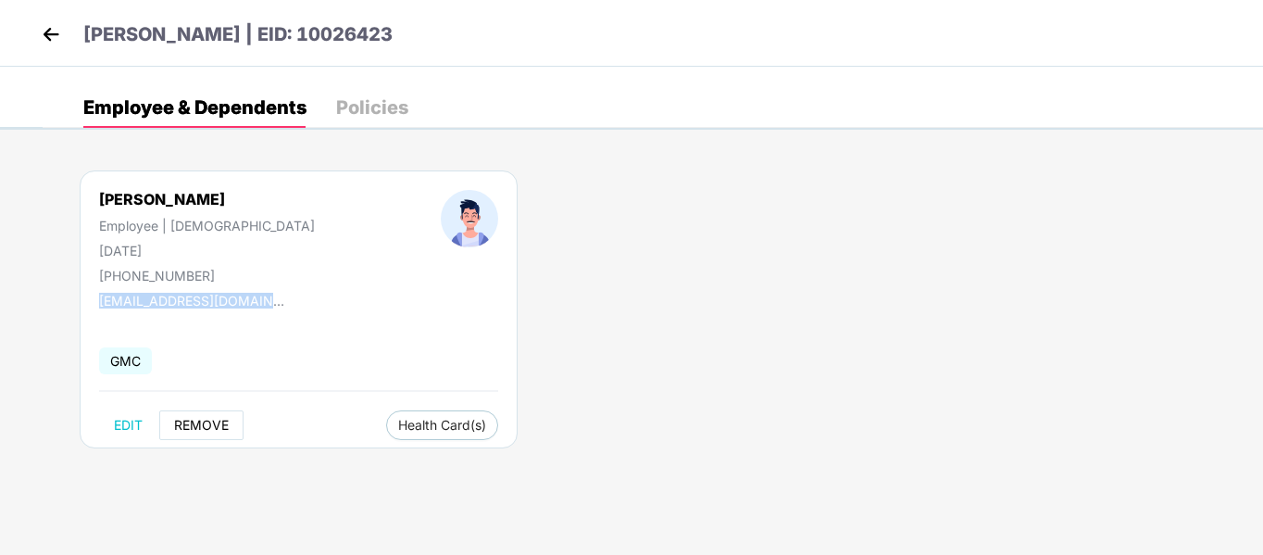
click at [206, 419] on span "REMOVE" at bounding box center [201, 424] width 55 height 15
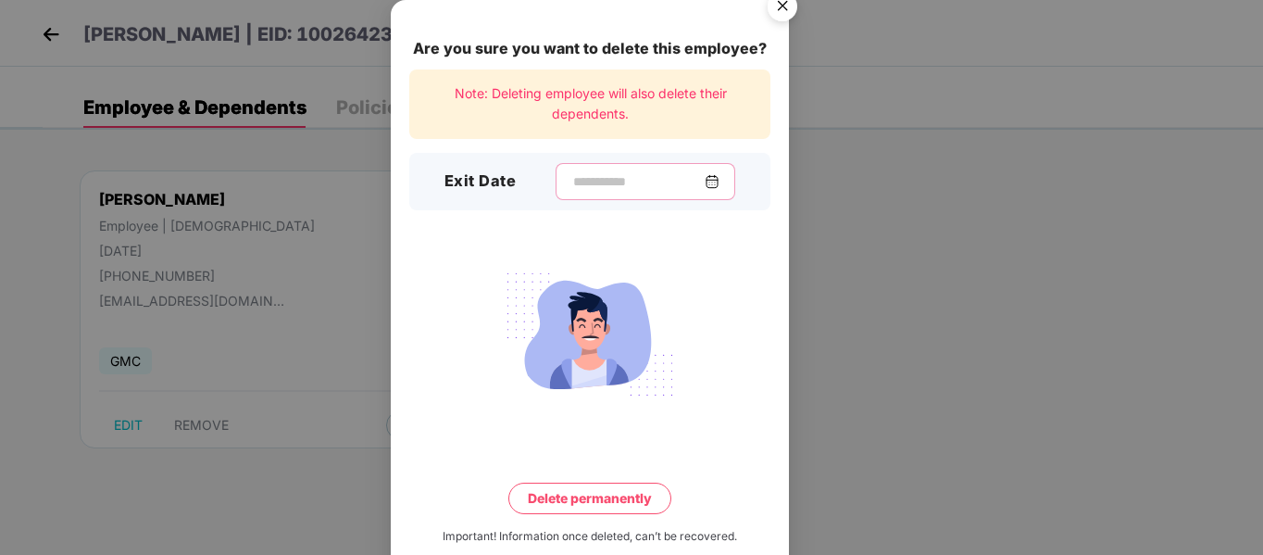
click at [622, 189] on input at bounding box center [637, 181] width 133 height 19
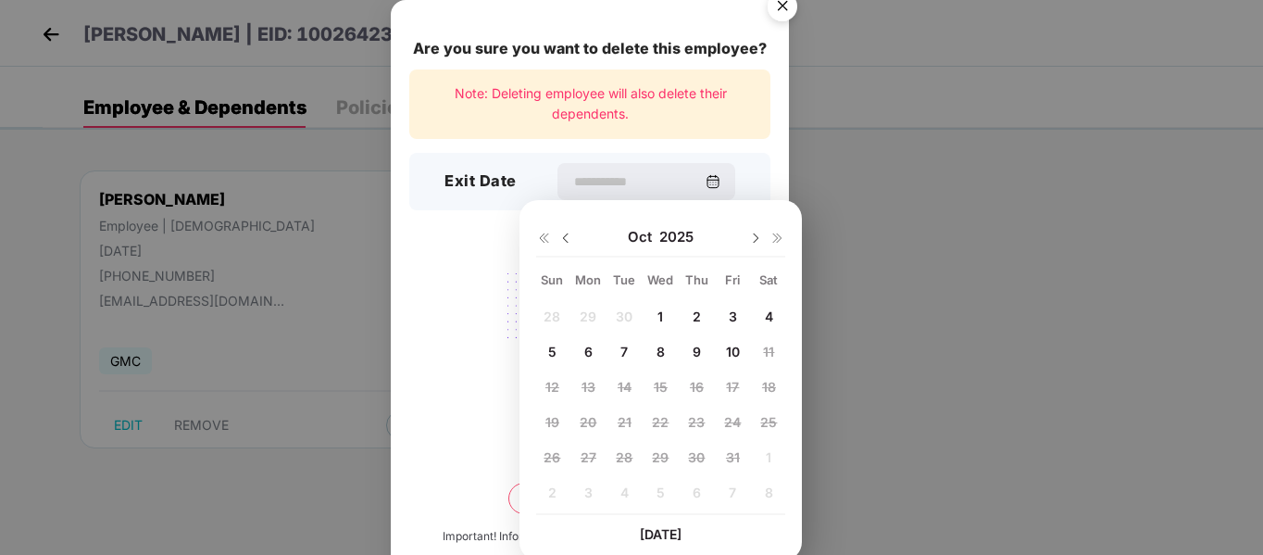
click at [558, 232] on img at bounding box center [565, 238] width 15 height 15
click at [693, 356] on span "11" at bounding box center [696, 351] width 11 height 16
type input "**********"
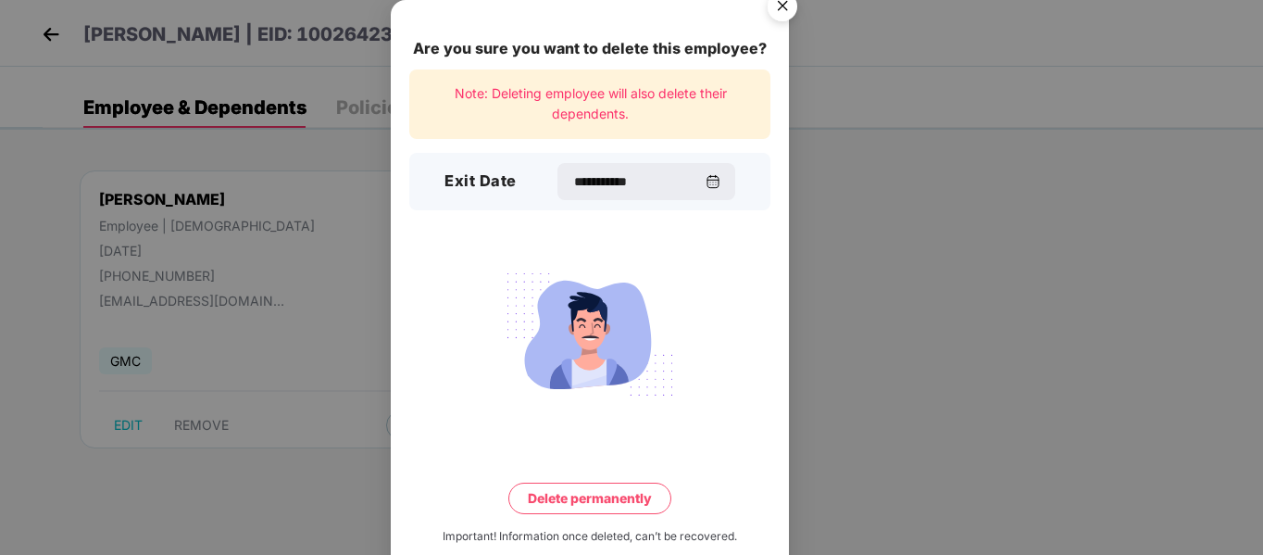
click at [604, 487] on button "Delete permanently" at bounding box center [589, 497] width 163 height 31
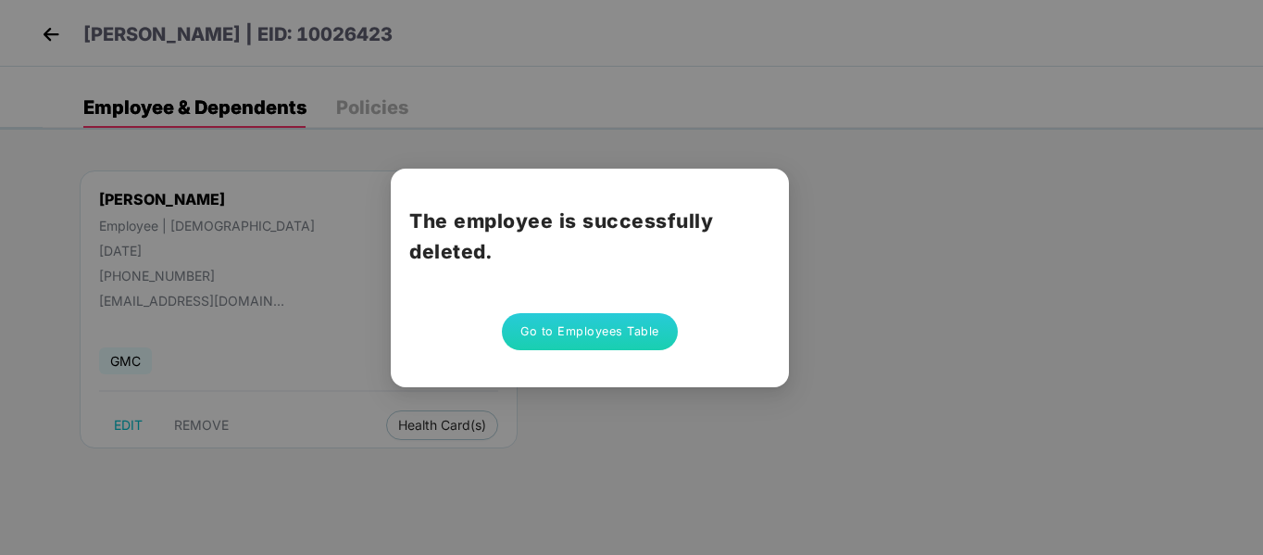
click at [574, 346] on button "Go to Employees Table" at bounding box center [590, 331] width 176 height 37
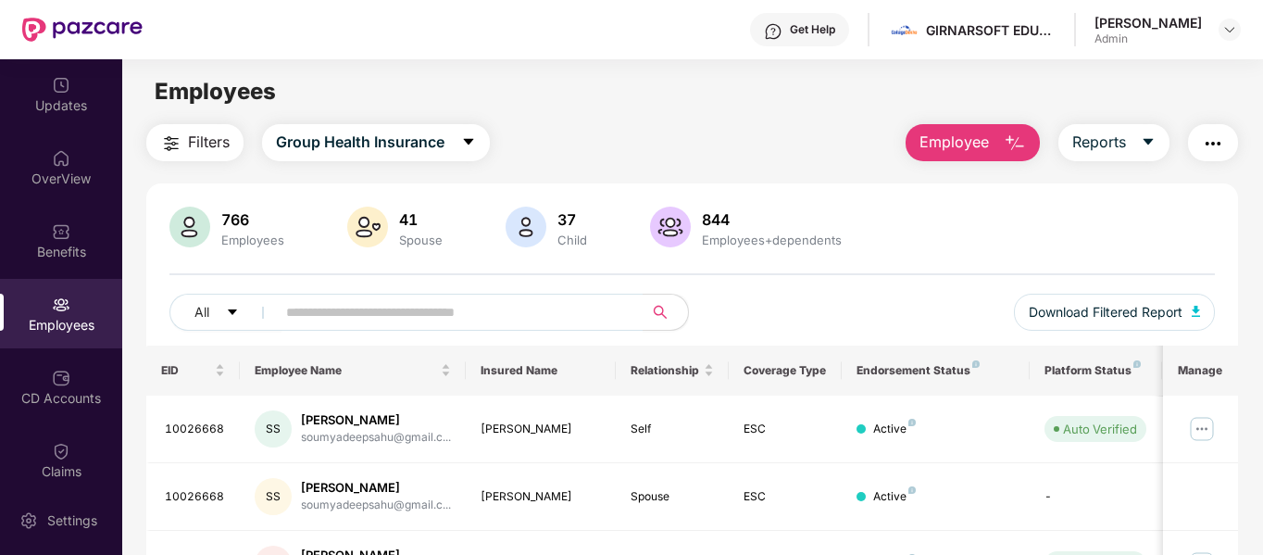
click at [988, 213] on div "766 Employees 41 Spouse 37 Child 844 Employees+dependents" at bounding box center [692, 228] width 1046 height 44
click at [1096, 298] on button "Download Filtered Report" at bounding box center [1115, 311] width 202 height 37
